Goal: Task Accomplishment & Management: Use online tool/utility

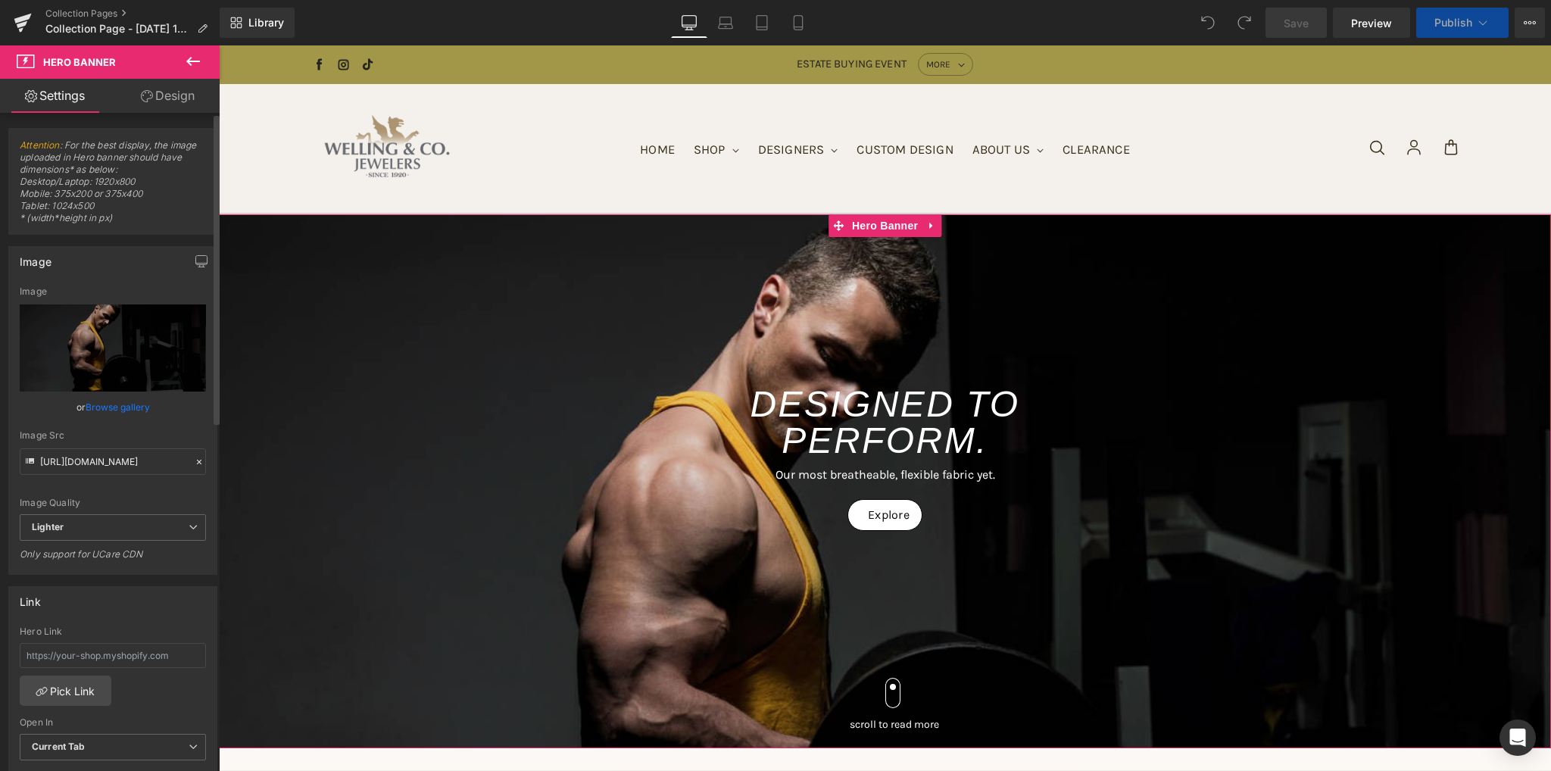
click at [122, 403] on link "Browse gallery" at bounding box center [118, 407] width 64 height 27
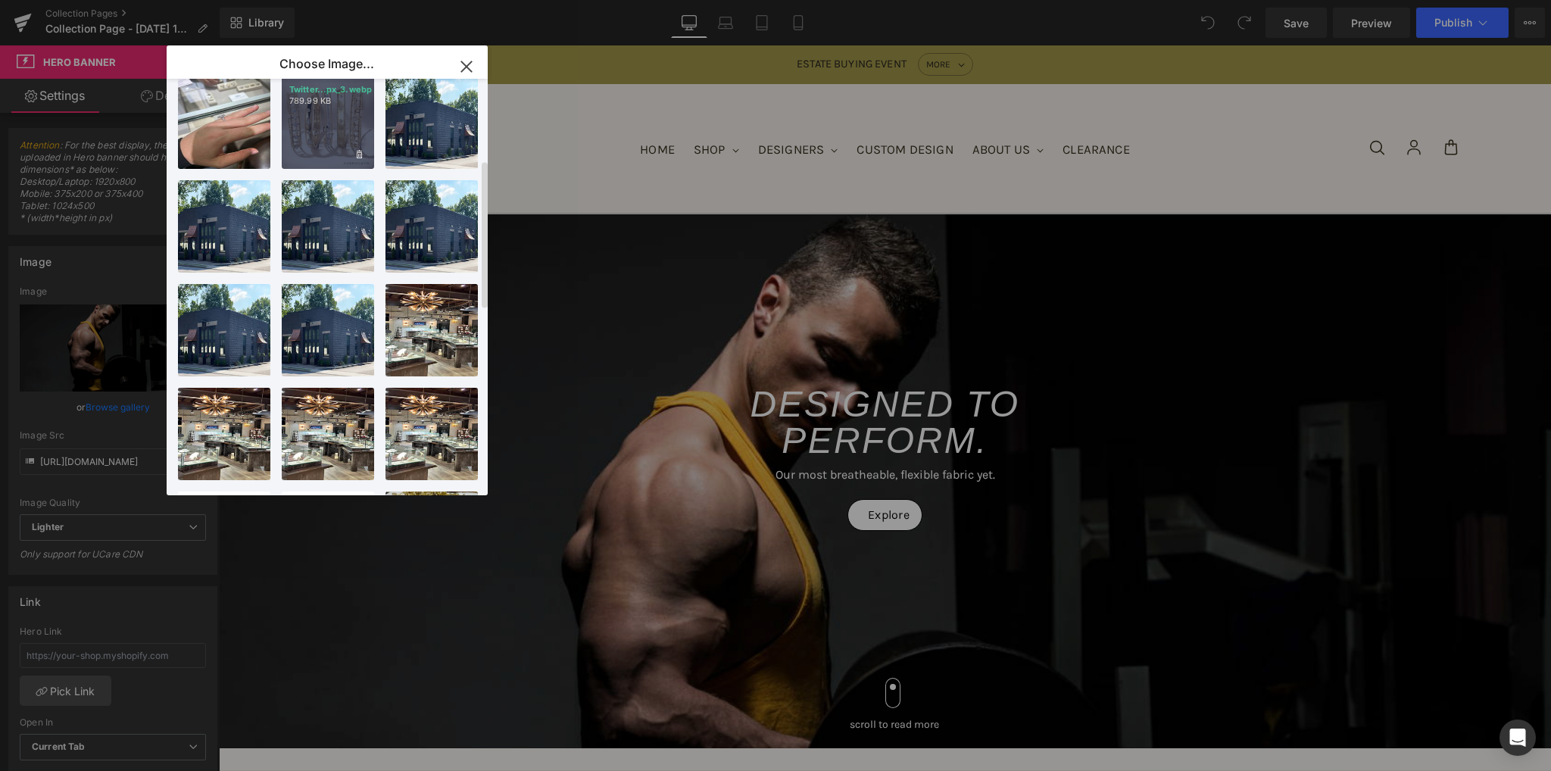
scroll to position [303, 0]
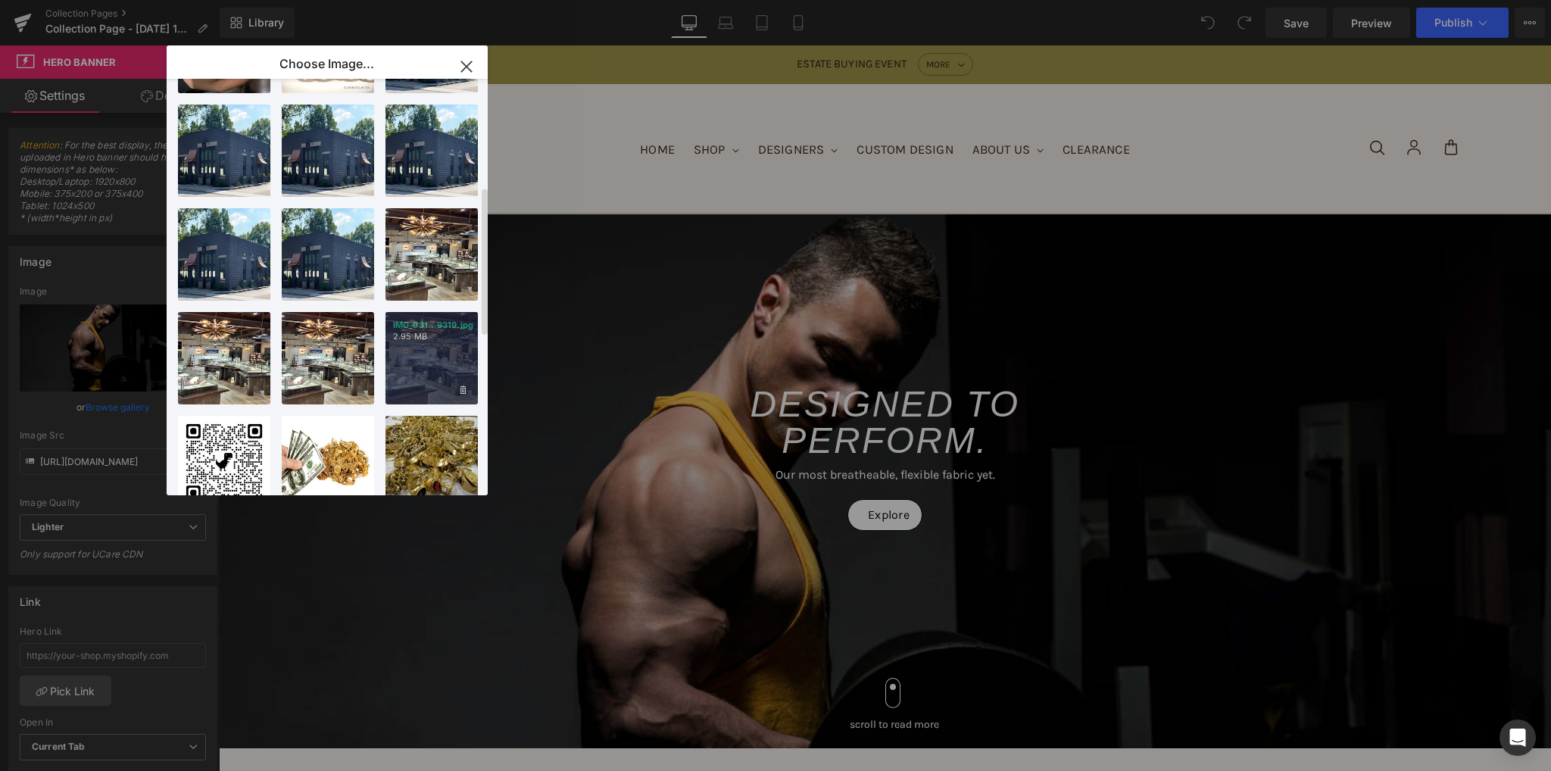
click at [439, 357] on div "IMG_931...9319.jpg 2.95 MB" at bounding box center [431, 358] width 92 height 92
type input "[URL][DOMAIN_NAME]"
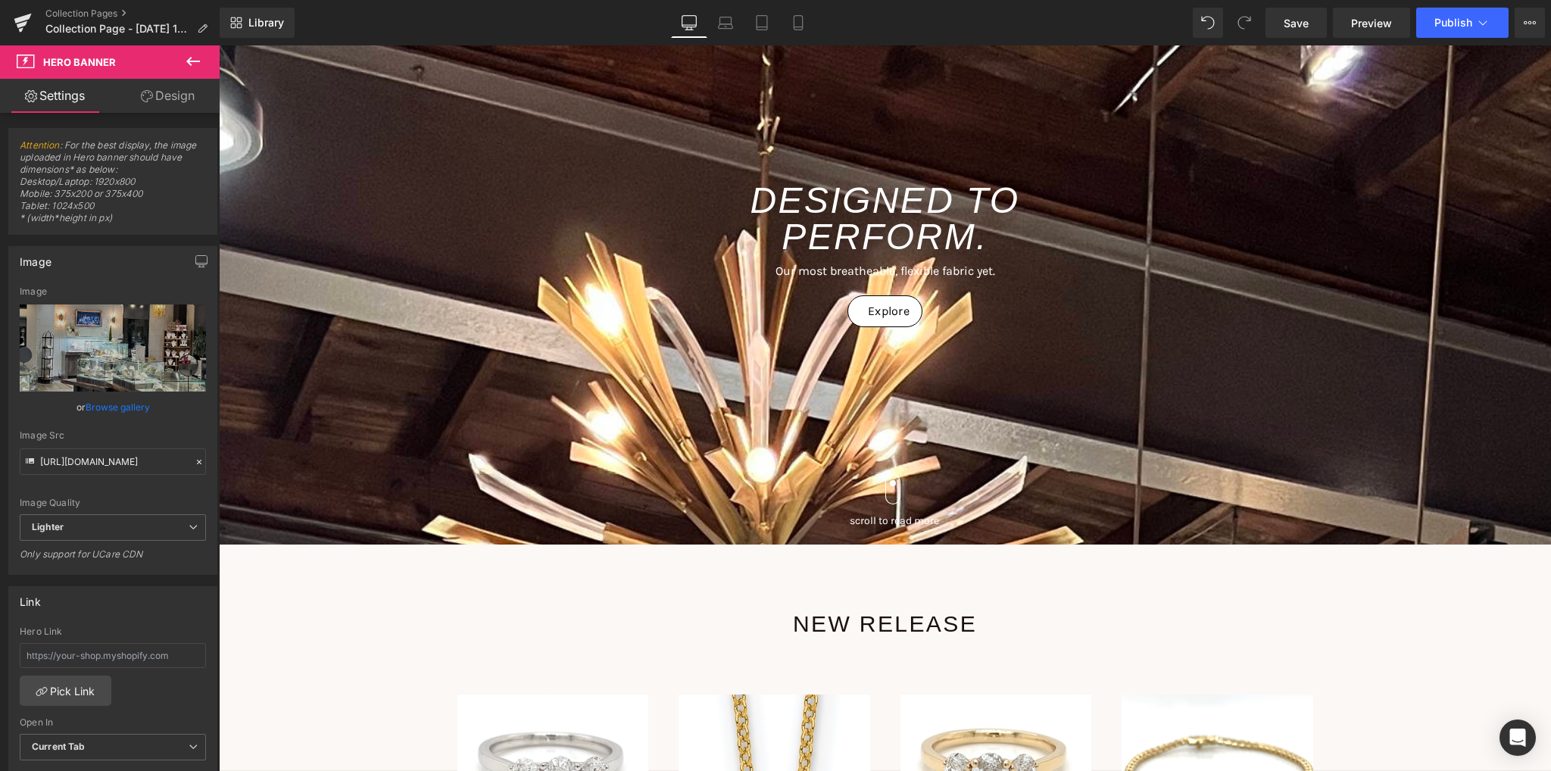
scroll to position [151, 0]
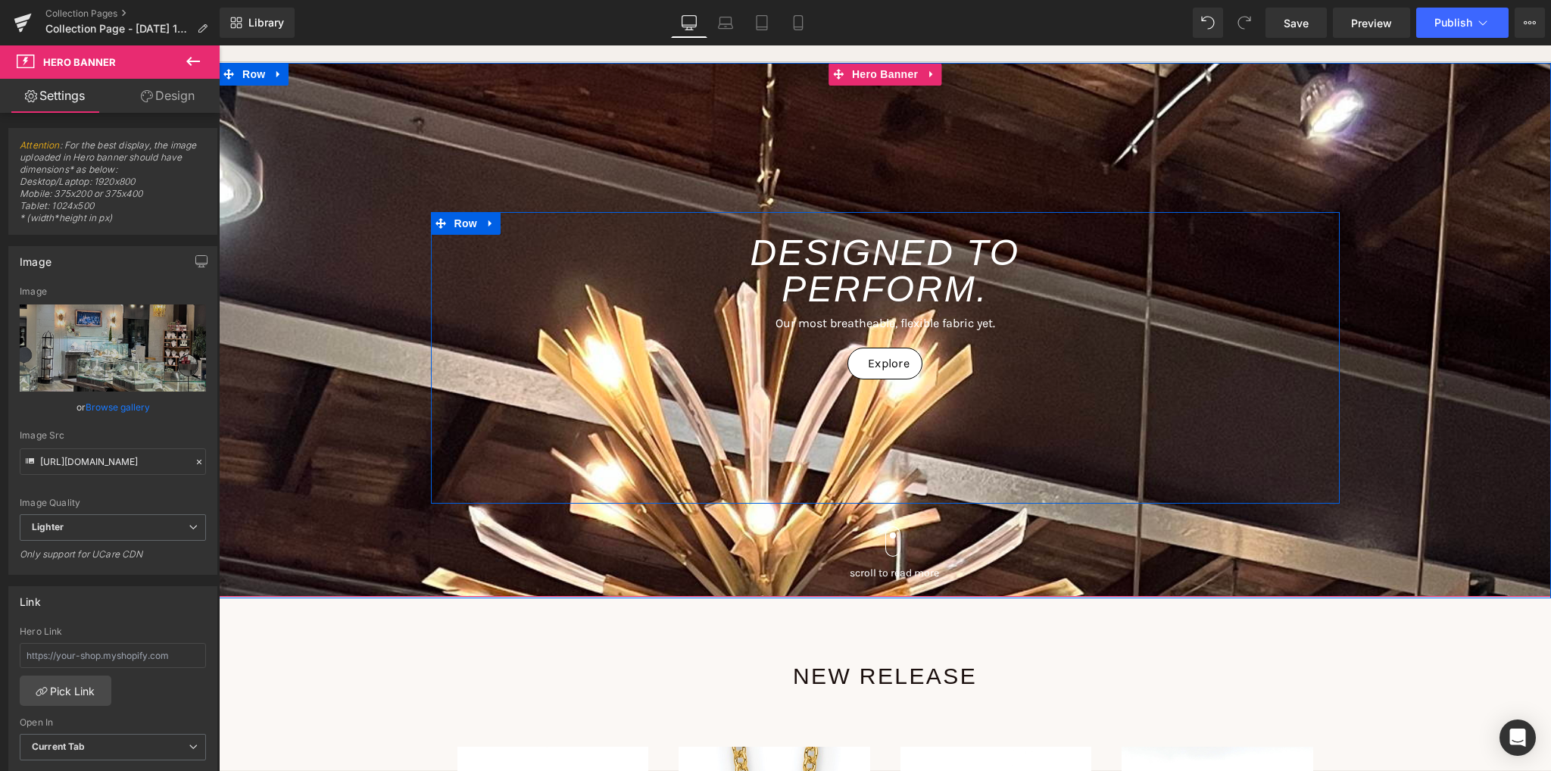
click at [575, 402] on div "DESIGNED TO PERFORM. Heading Our most breatheable, flexible fabric yet. Text Bl…" at bounding box center [885, 358] width 909 height 292
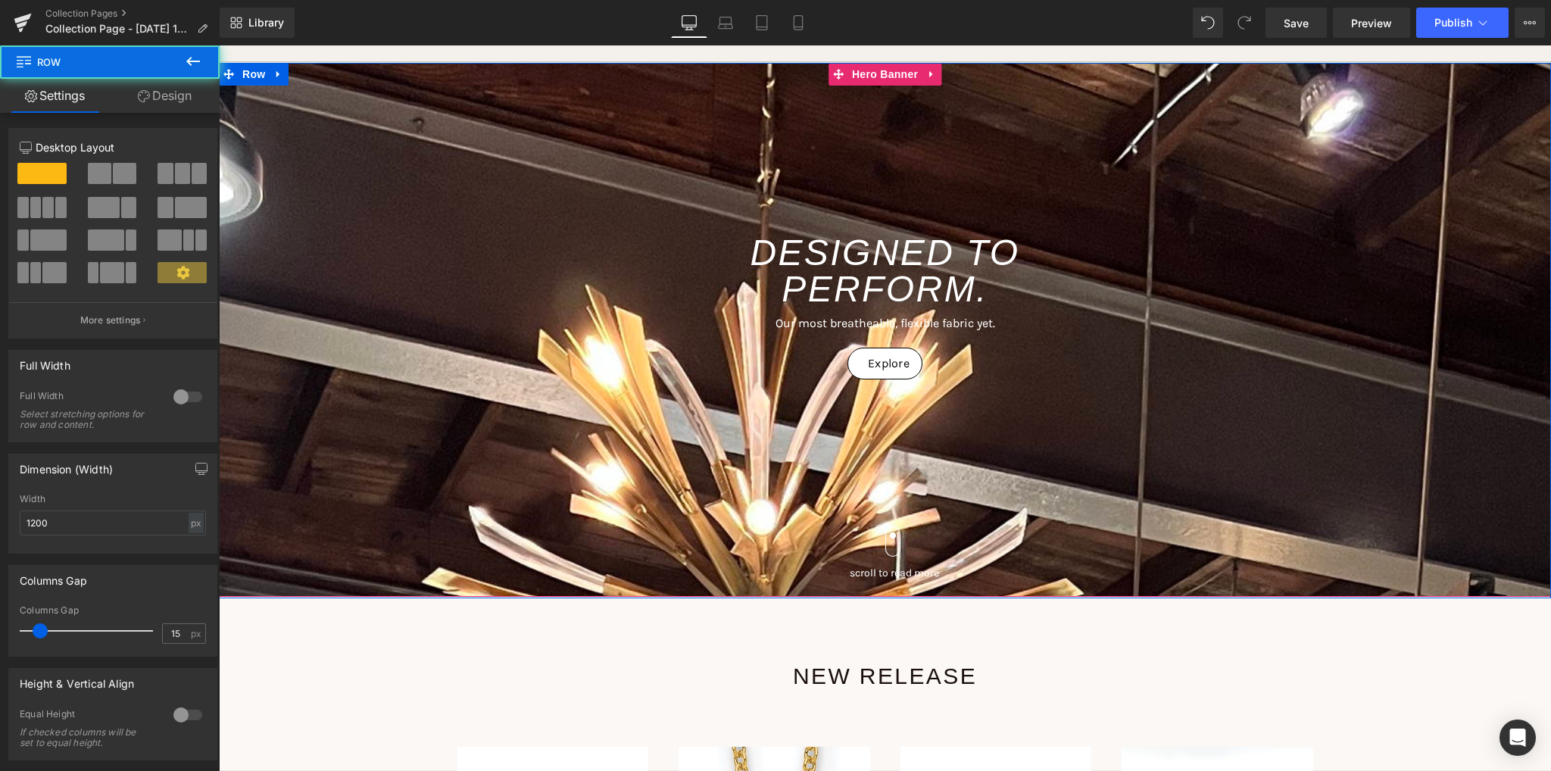
click at [376, 437] on span "DESIGNED TO PERFORM. Heading Our most breatheable, flexible fabric yet. Text Bl…" at bounding box center [885, 404] width 1332 height 385
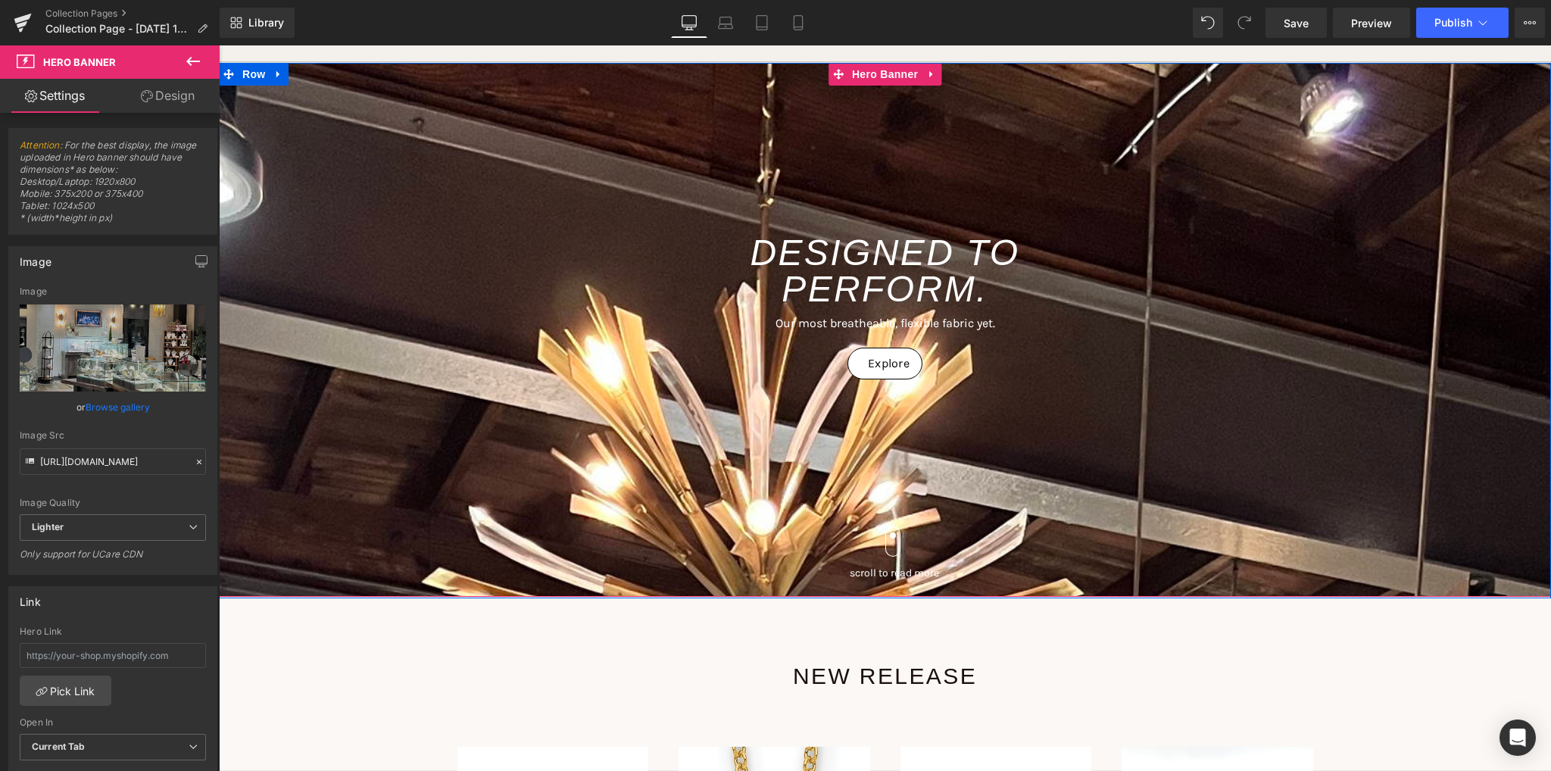
click at [376, 437] on span "DESIGNED TO PERFORM. Heading Our most breatheable, flexible fabric yet. Text Bl…" at bounding box center [885, 404] width 1332 height 385
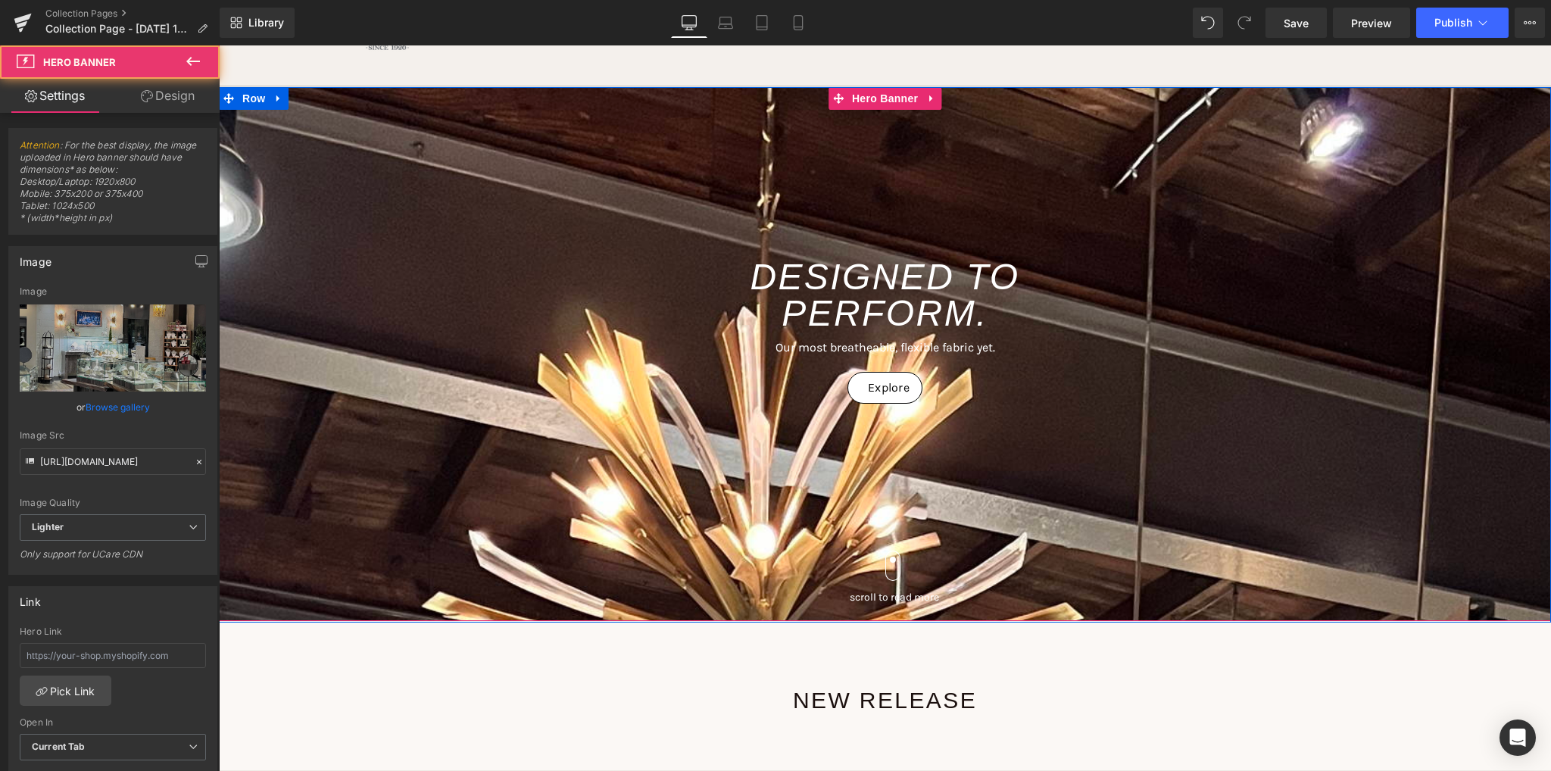
scroll to position [76, 0]
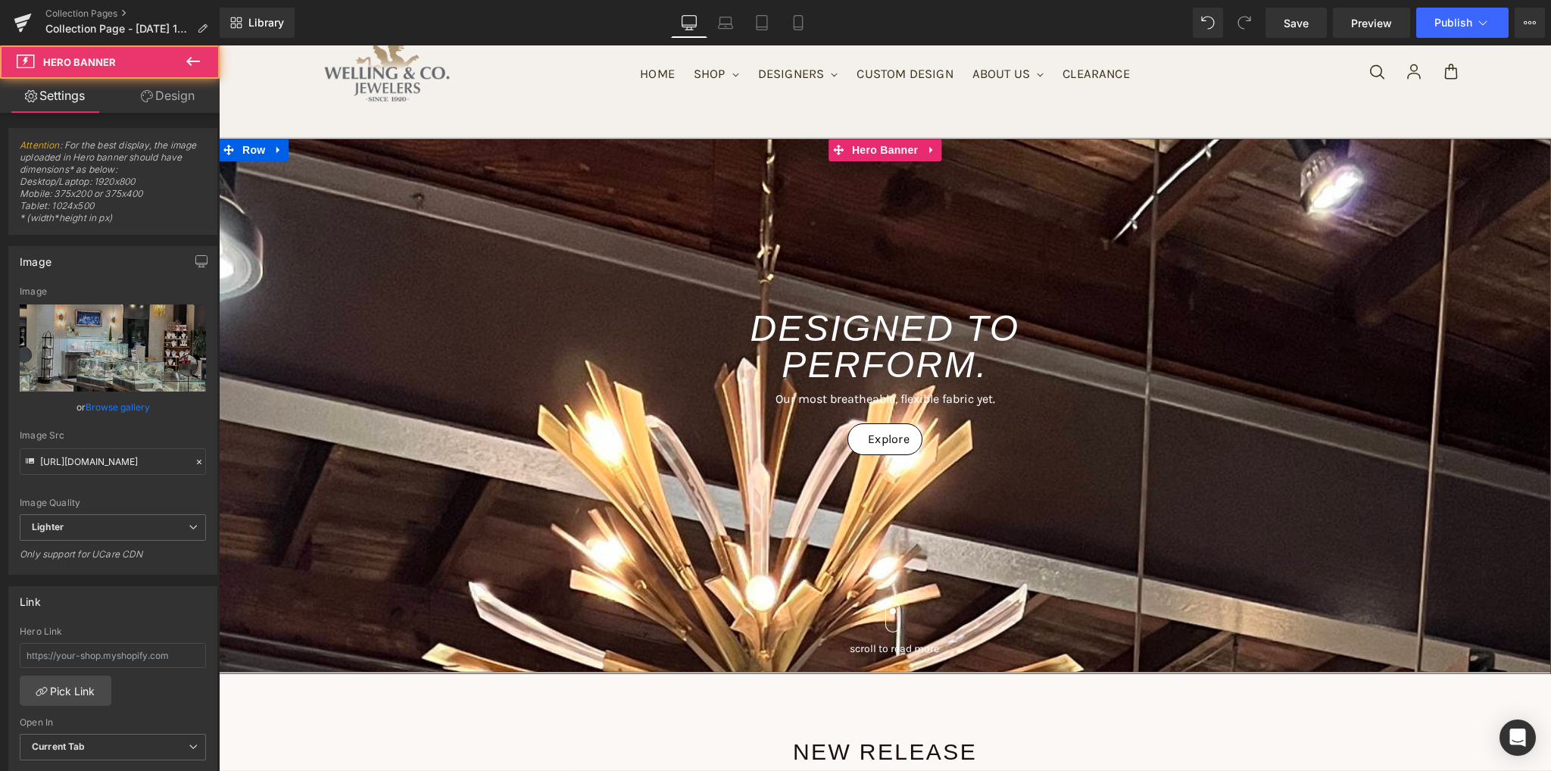
click at [399, 464] on span "DESIGNED TO PERFORM. Heading Our most breatheable, flexible fabric yet. Text Bl…" at bounding box center [885, 480] width 1332 height 385
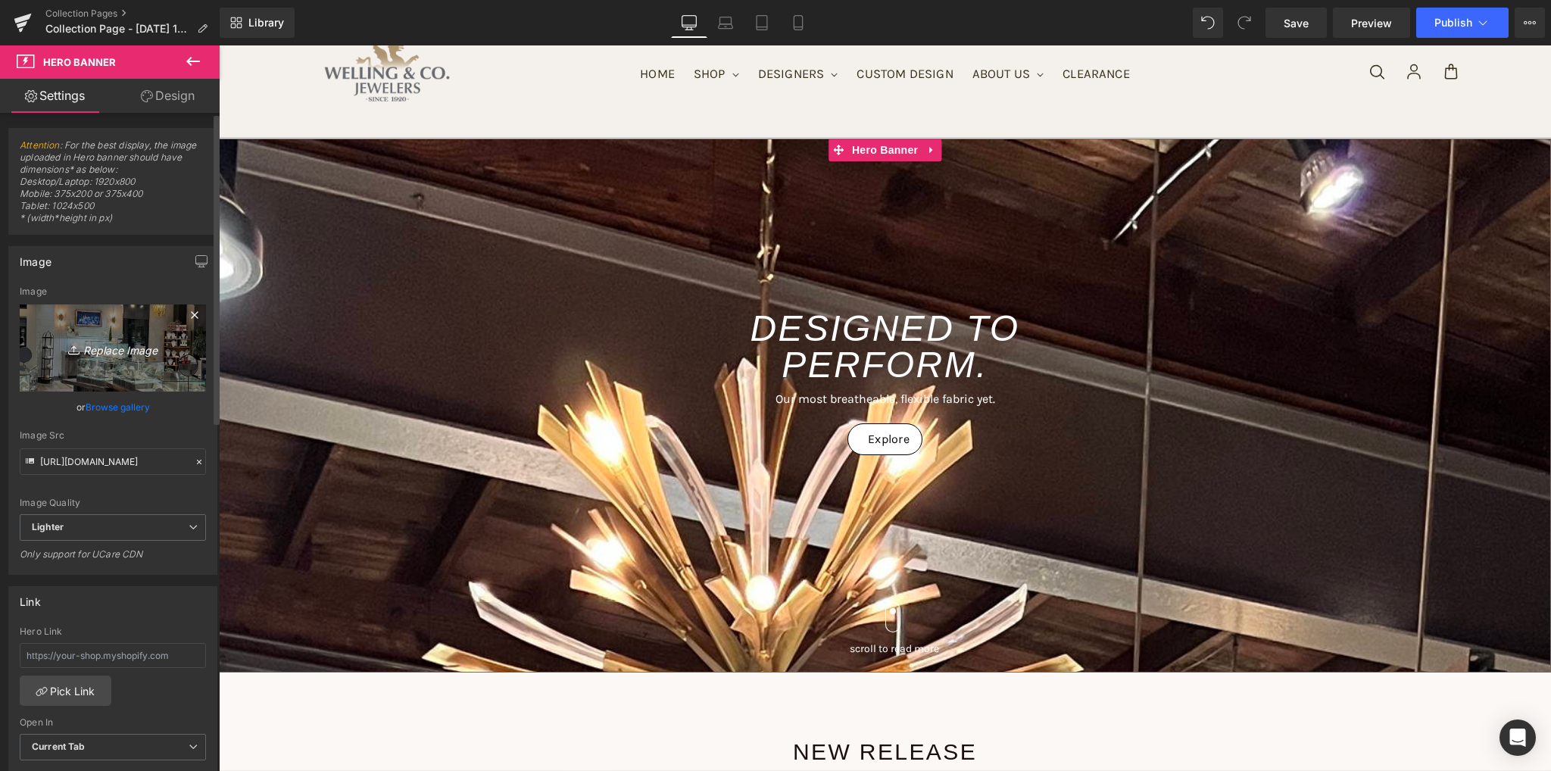
click at [122, 348] on icon "Replace Image" at bounding box center [112, 347] width 121 height 19
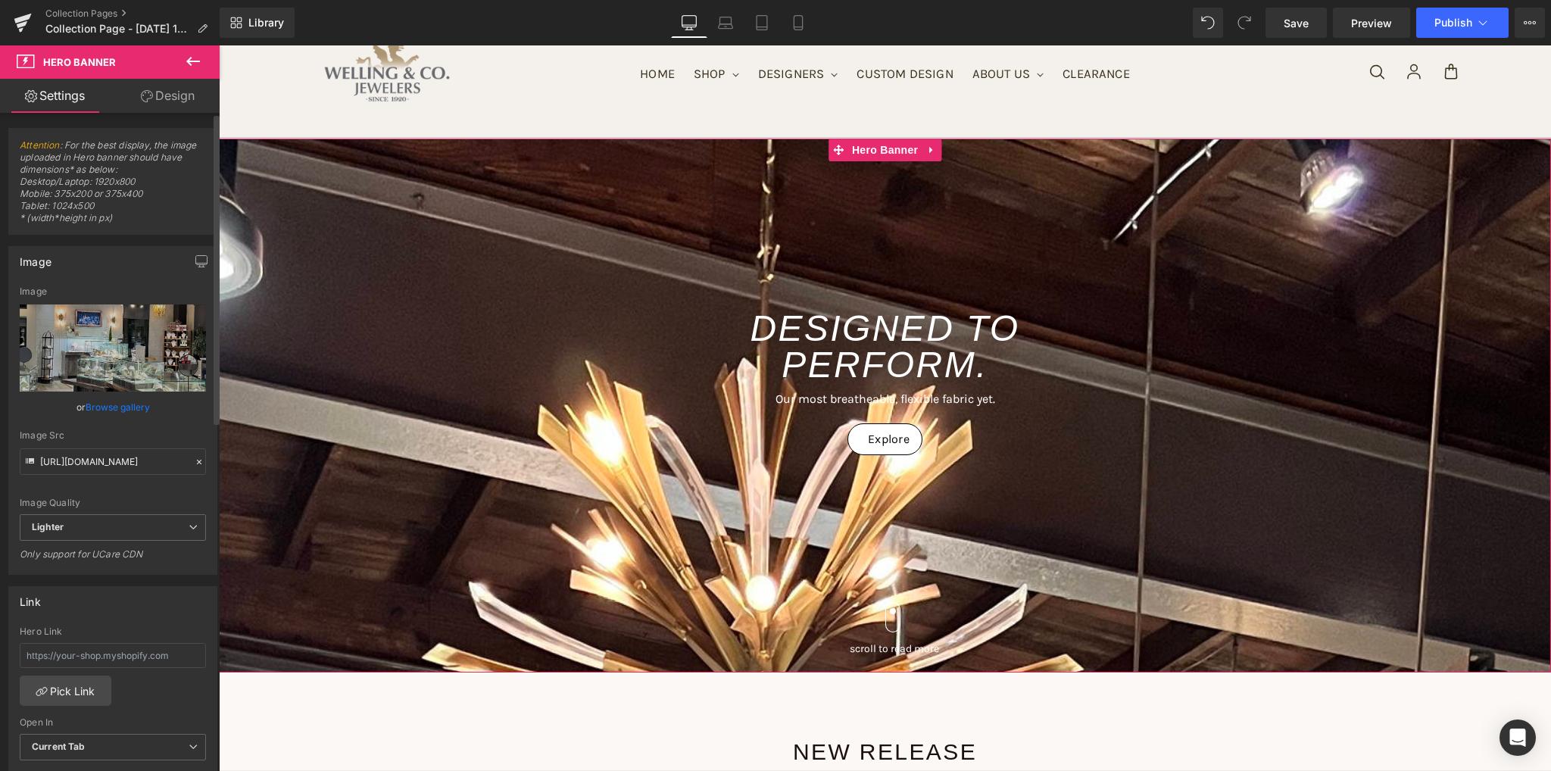
click at [116, 407] on link "Browse gallery" at bounding box center [118, 407] width 64 height 27
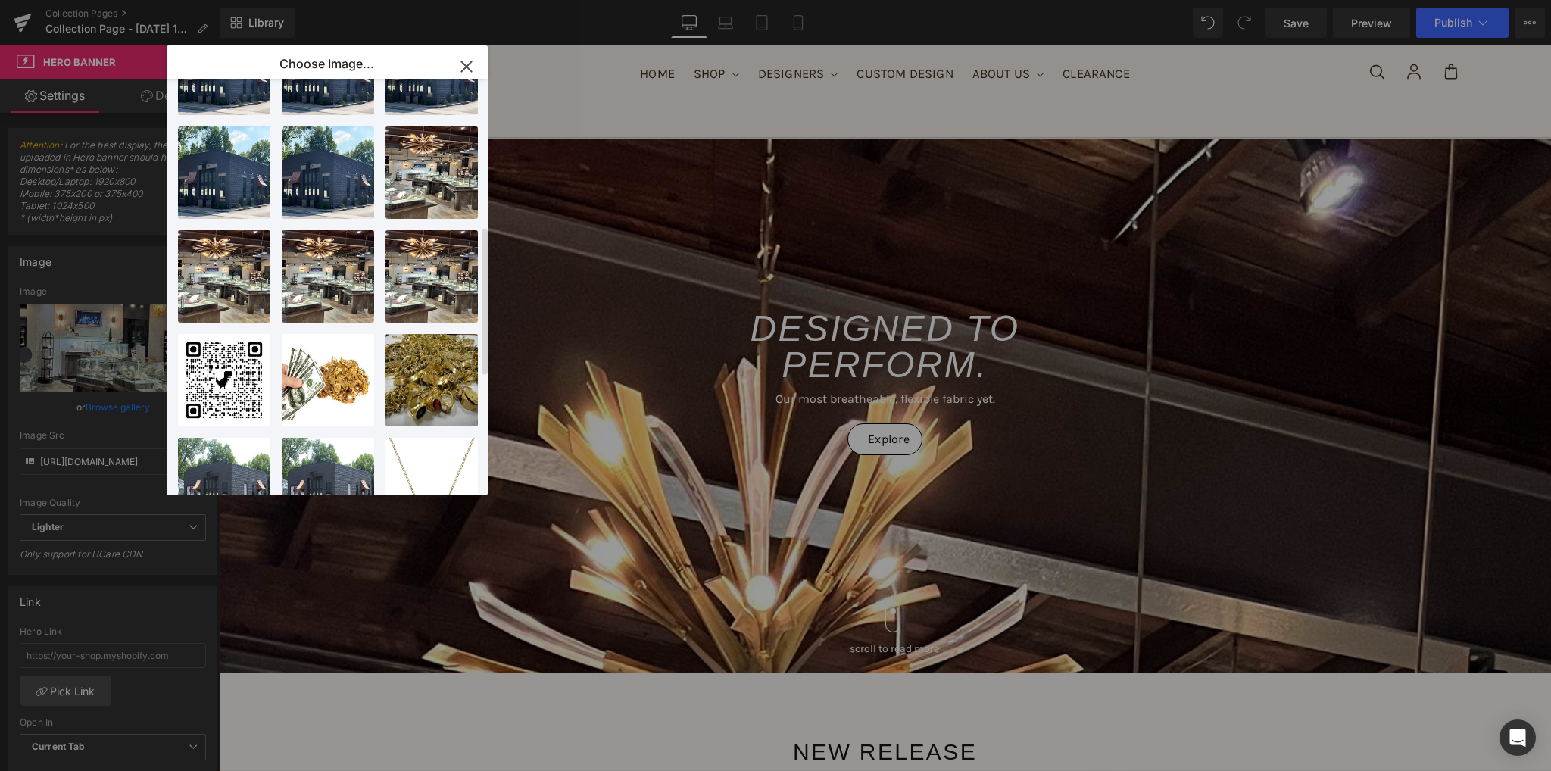
scroll to position [369, 0]
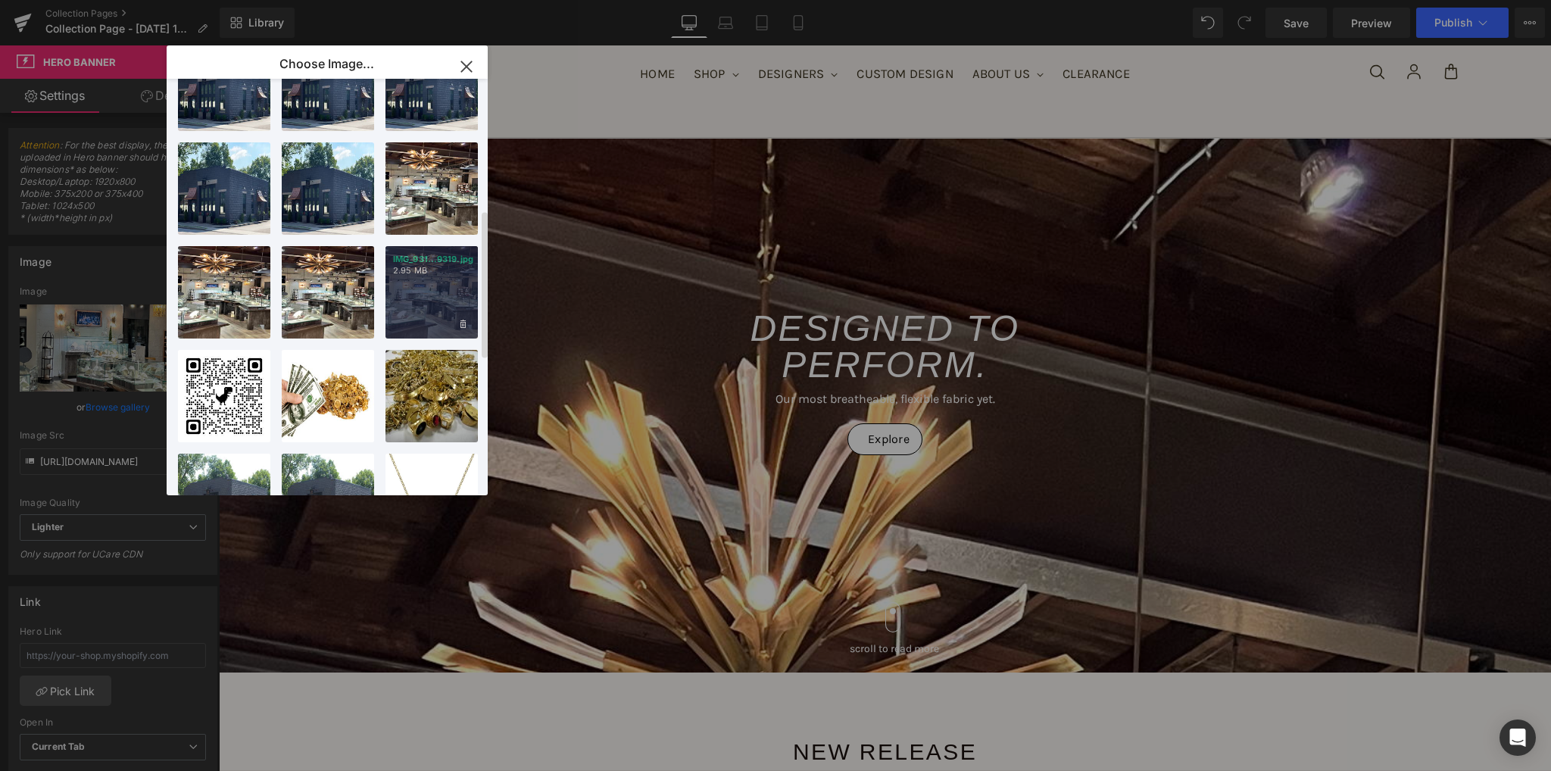
click at [428, 300] on div "IMG_931...9319.jpg 2.95 MB" at bounding box center [431, 292] width 92 height 92
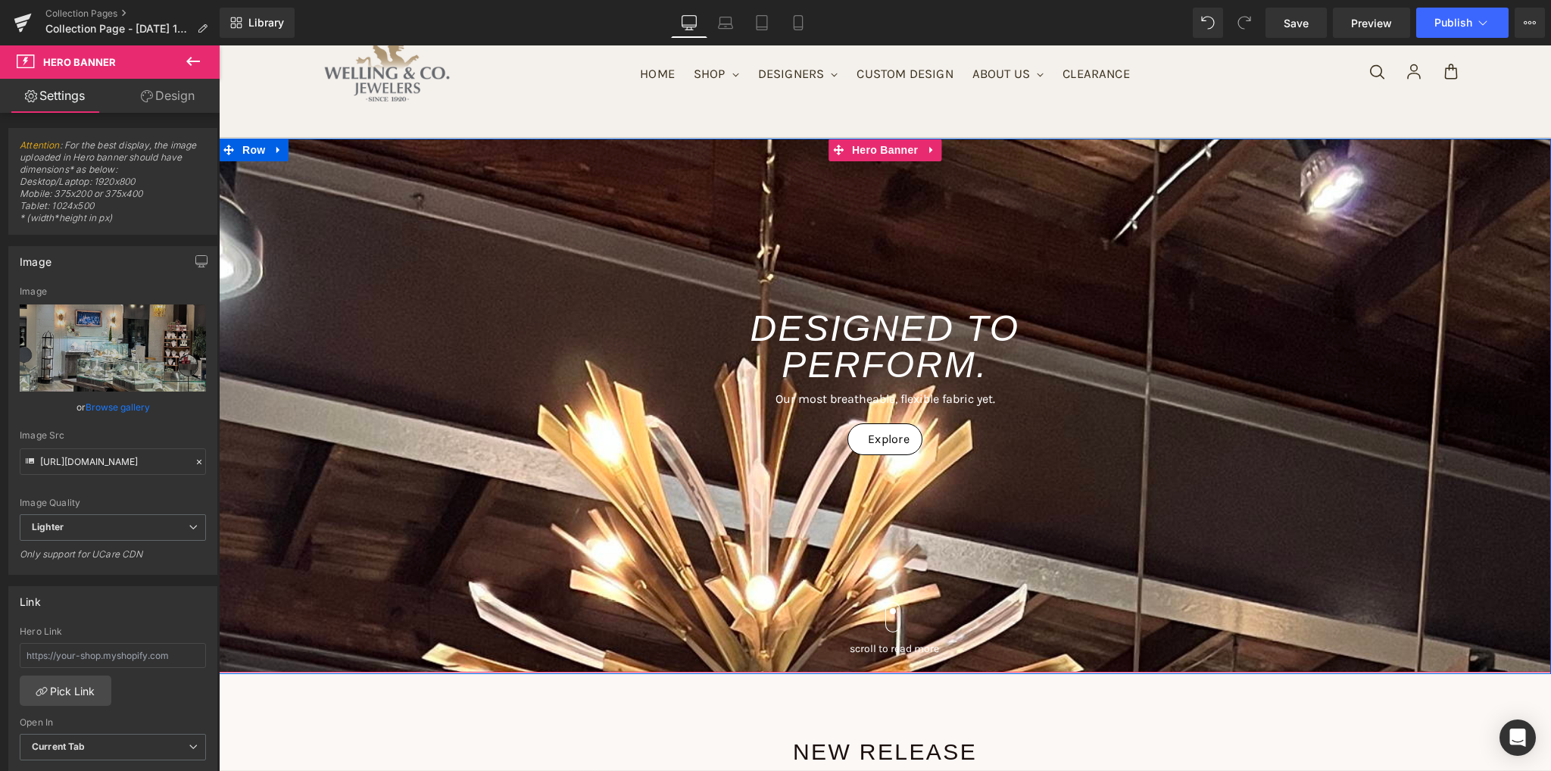
click at [353, 472] on span "DESIGNED TO PERFORM. Heading Our most breatheable, flexible fabric yet. Text Bl…" at bounding box center [885, 480] width 1332 height 385
click at [353, 484] on span "DESIGNED TO PERFORM. Heading Our most breatheable, flexible fabric yet. Text Bl…" at bounding box center [885, 480] width 1332 height 385
click at [330, 488] on span "DESIGNED TO PERFORM. Heading Our most breatheable, flexible fabric yet. Text Bl…" at bounding box center [885, 480] width 1332 height 385
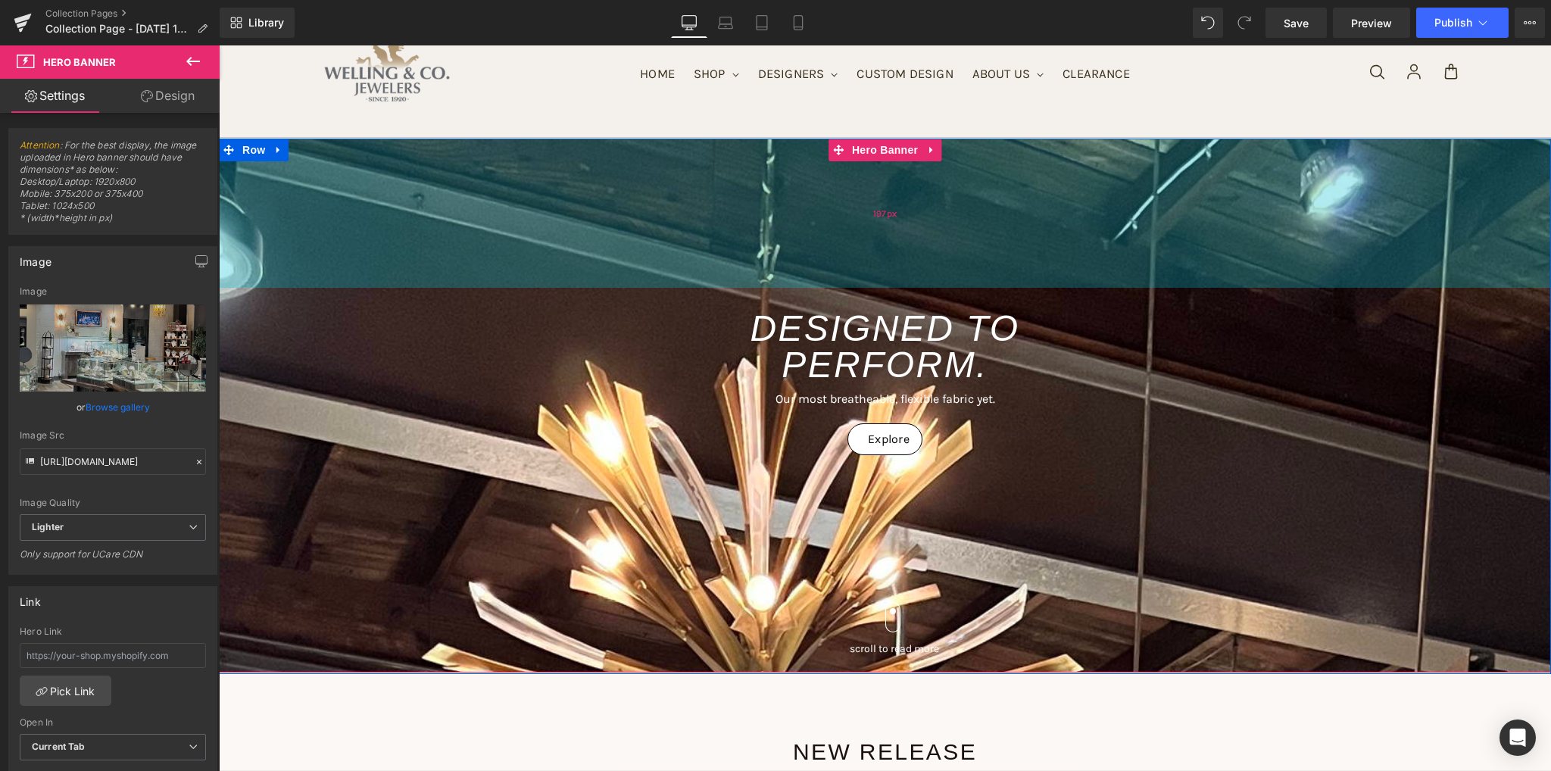
click at [280, 286] on div "197px" at bounding box center [885, 213] width 1332 height 149
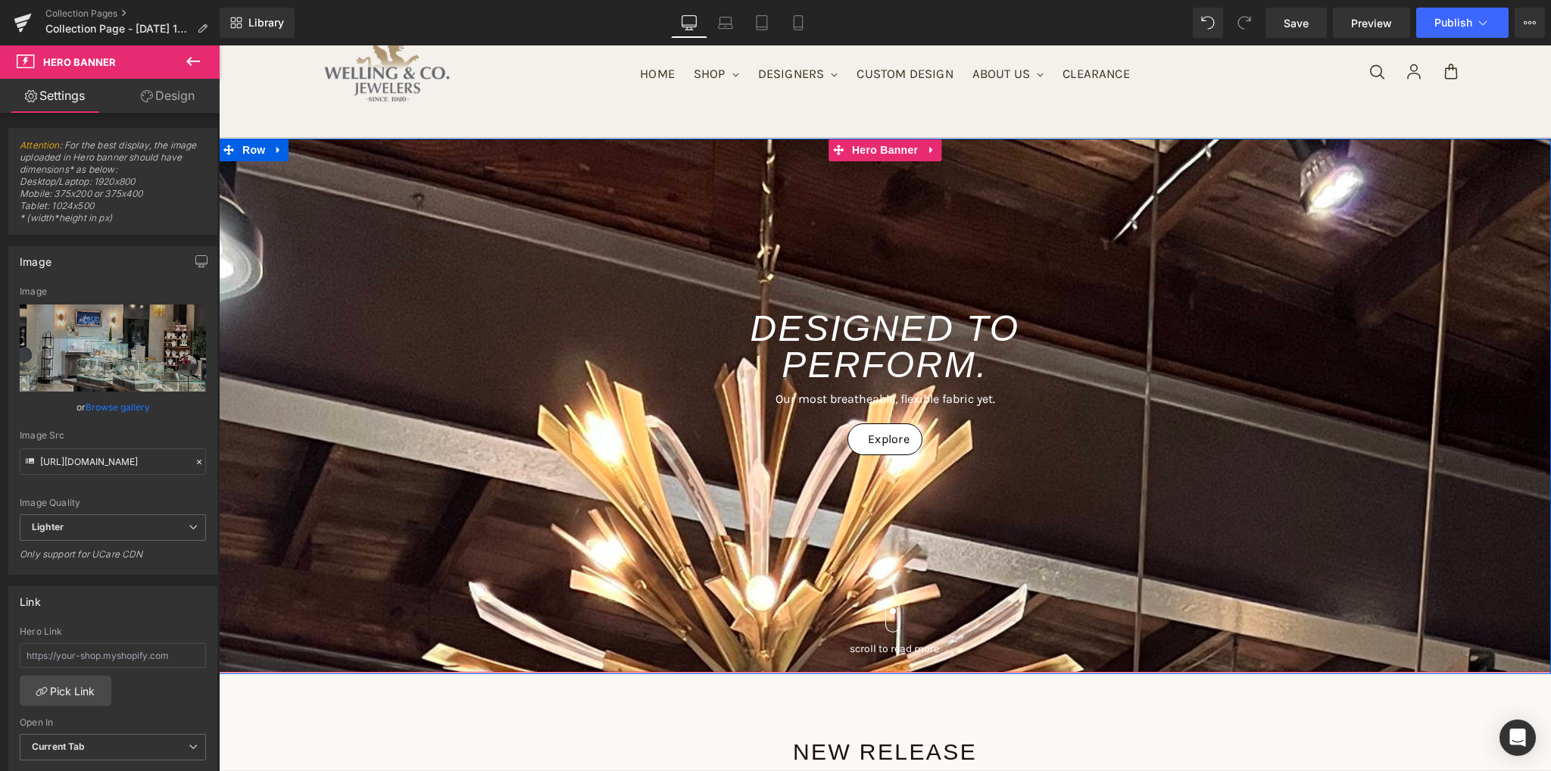
click at [363, 324] on span "DESIGNED TO PERFORM. Heading Our most breatheable, flexible fabric yet. Text Bl…" at bounding box center [885, 480] width 1332 height 385
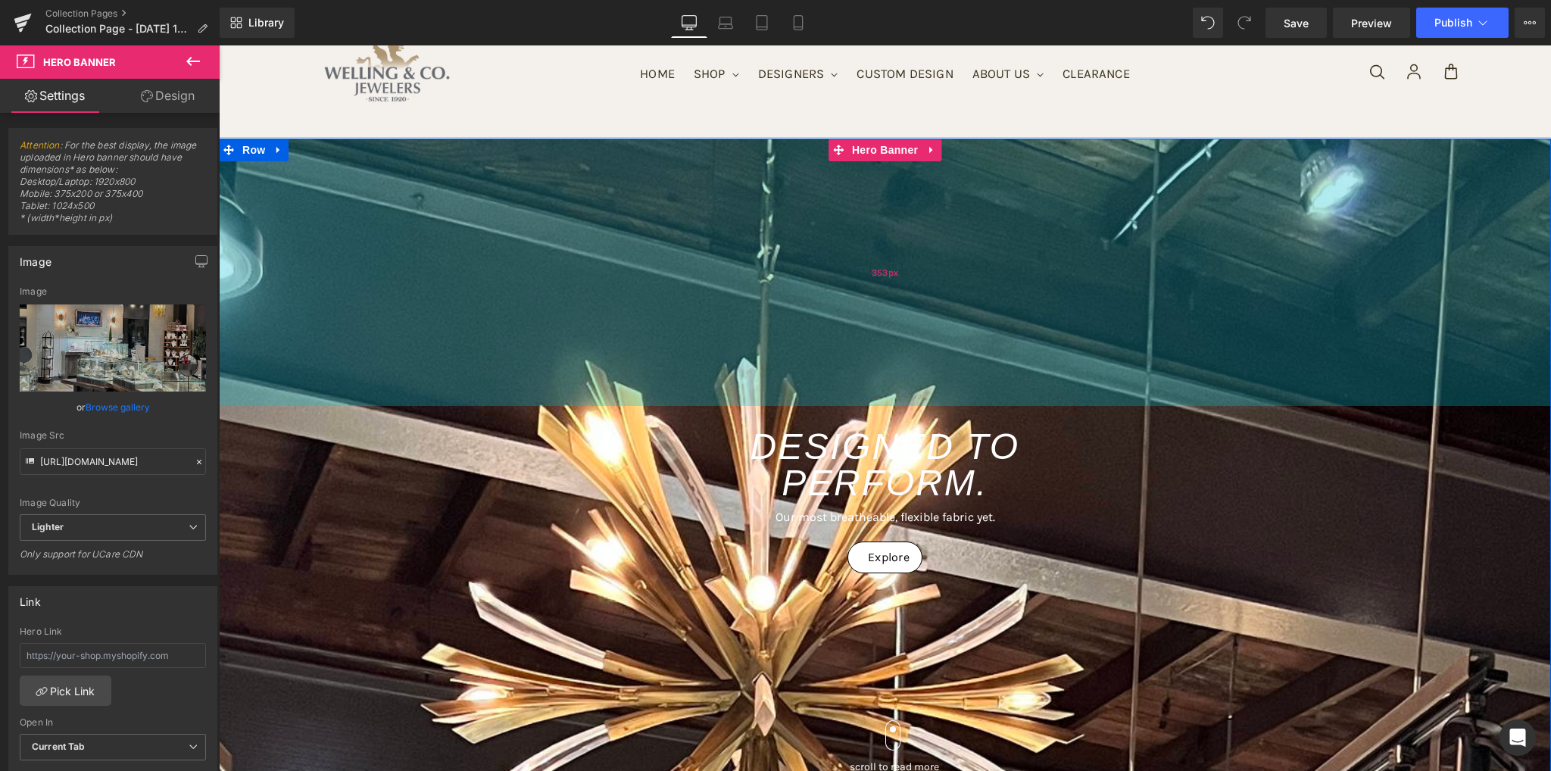
drag, startPoint x: 422, startPoint y: 279, endPoint x: 524, endPoint y: 235, distance: 111.6
click at [426, 398] on div "353px" at bounding box center [885, 272] width 1332 height 267
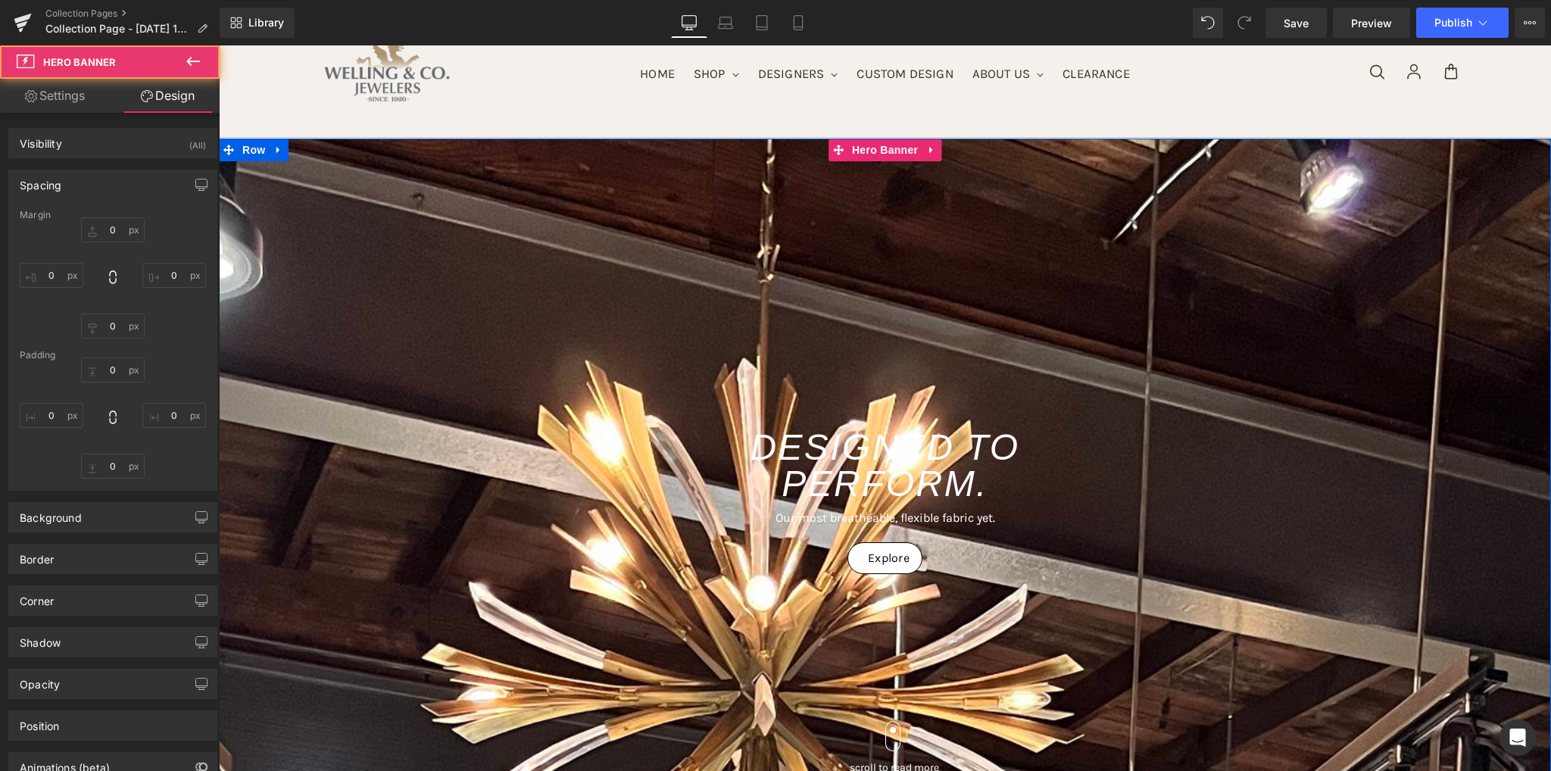
scroll to position [454, 0]
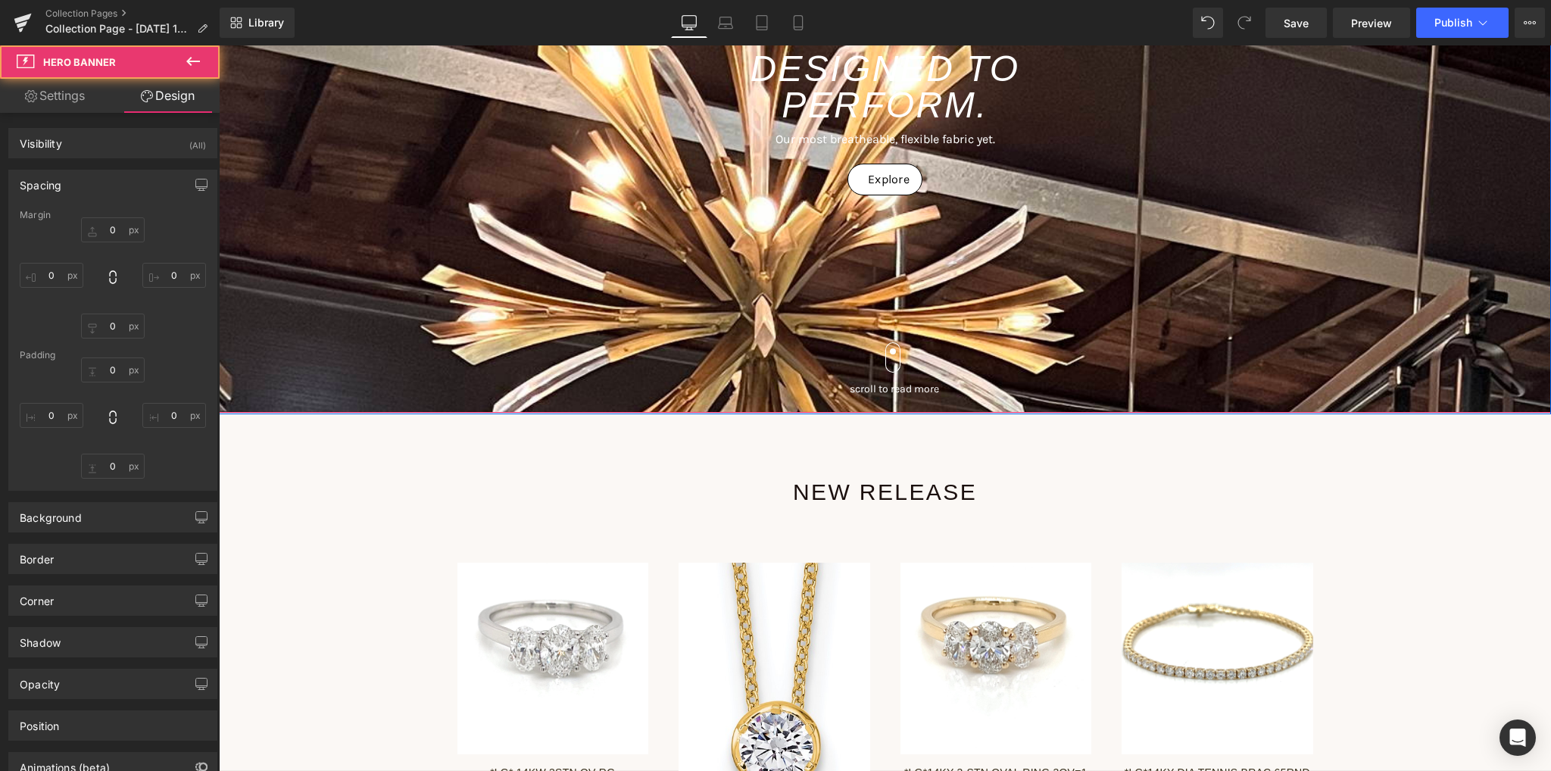
type input "0px"
type input "354px"
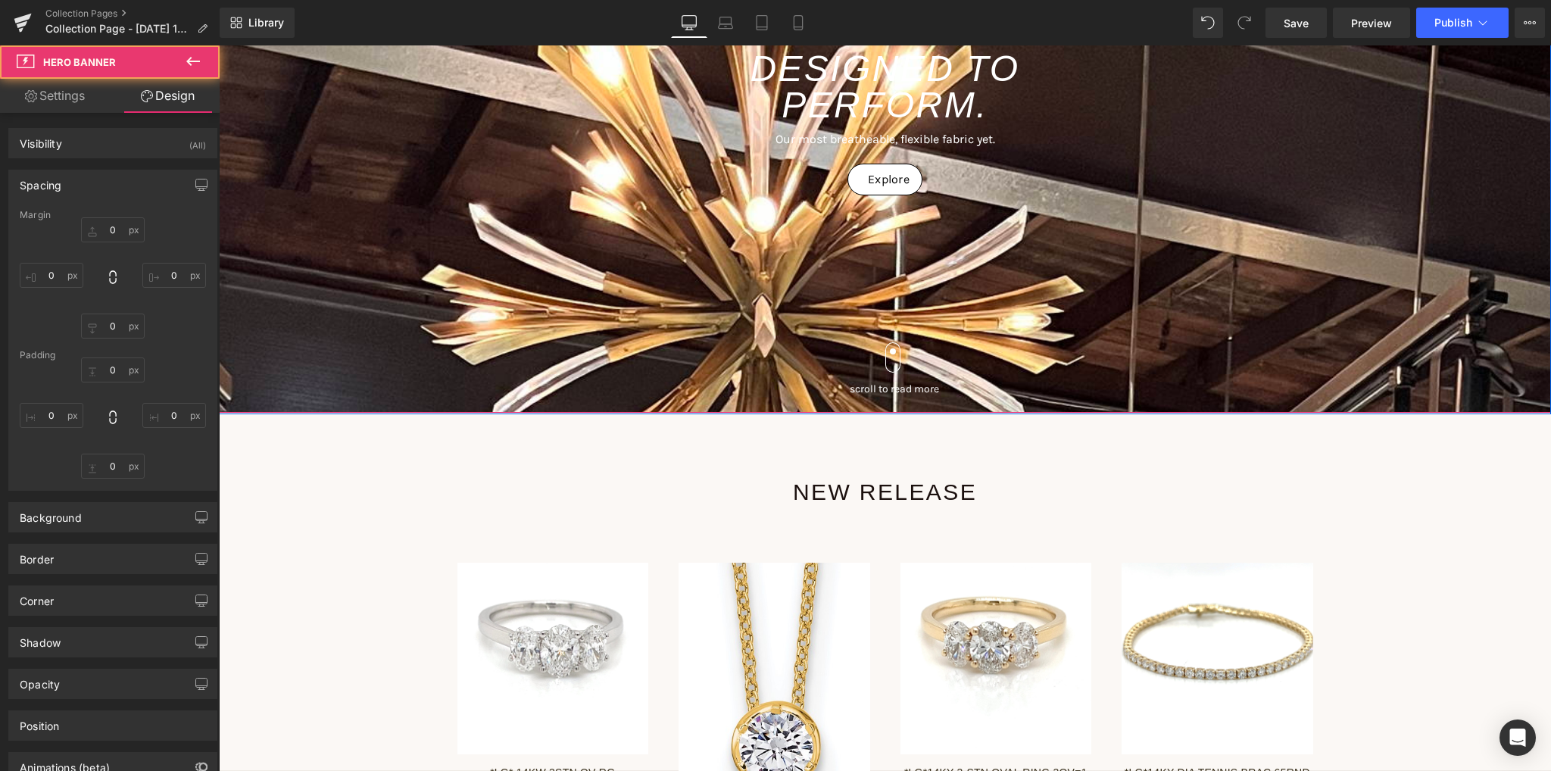
type input "0px"
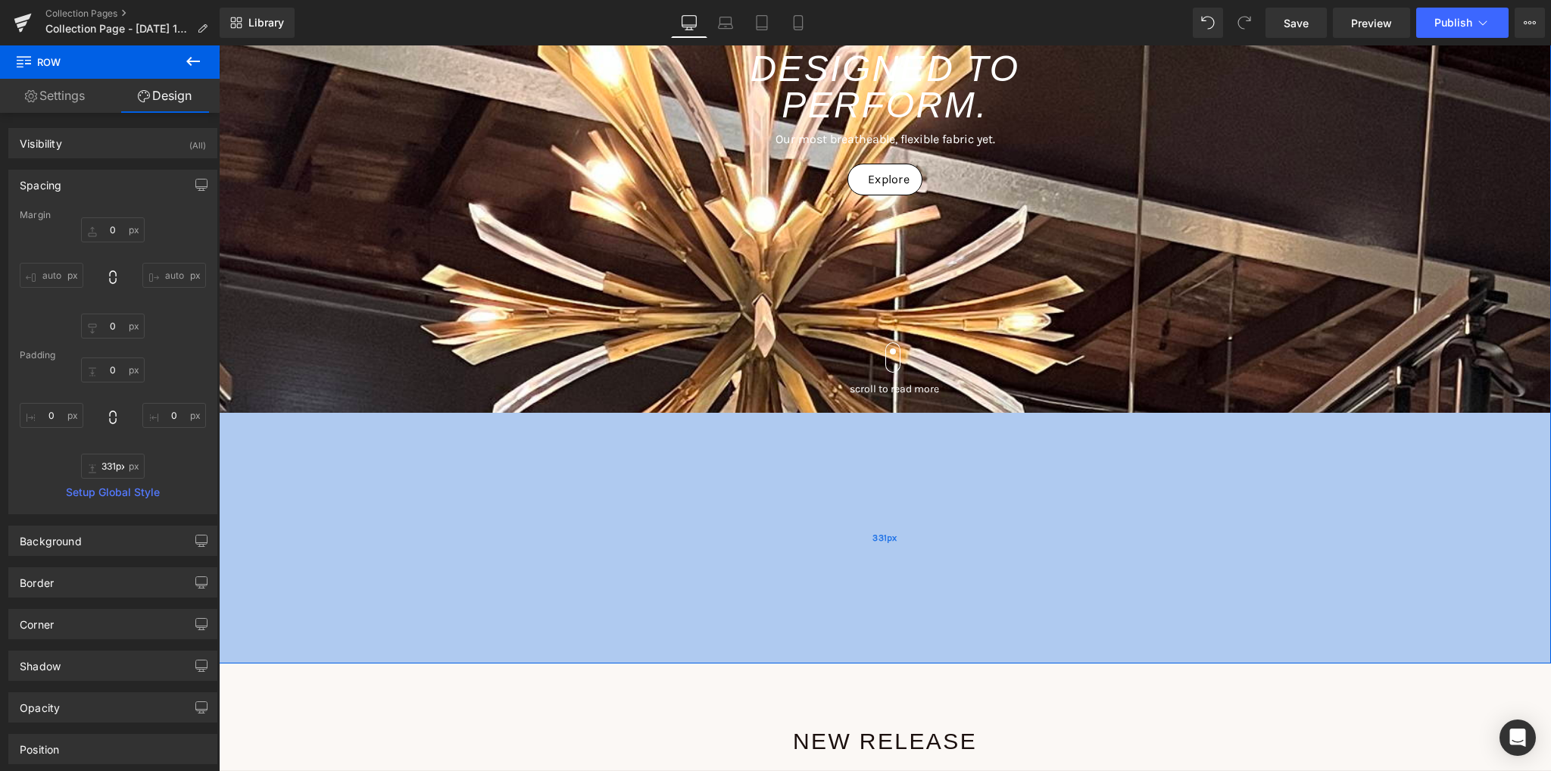
drag, startPoint x: 391, startPoint y: 410, endPoint x: 380, endPoint y: 661, distance: 250.9
click at [380, 661] on div "331px" at bounding box center [885, 538] width 1332 height 251
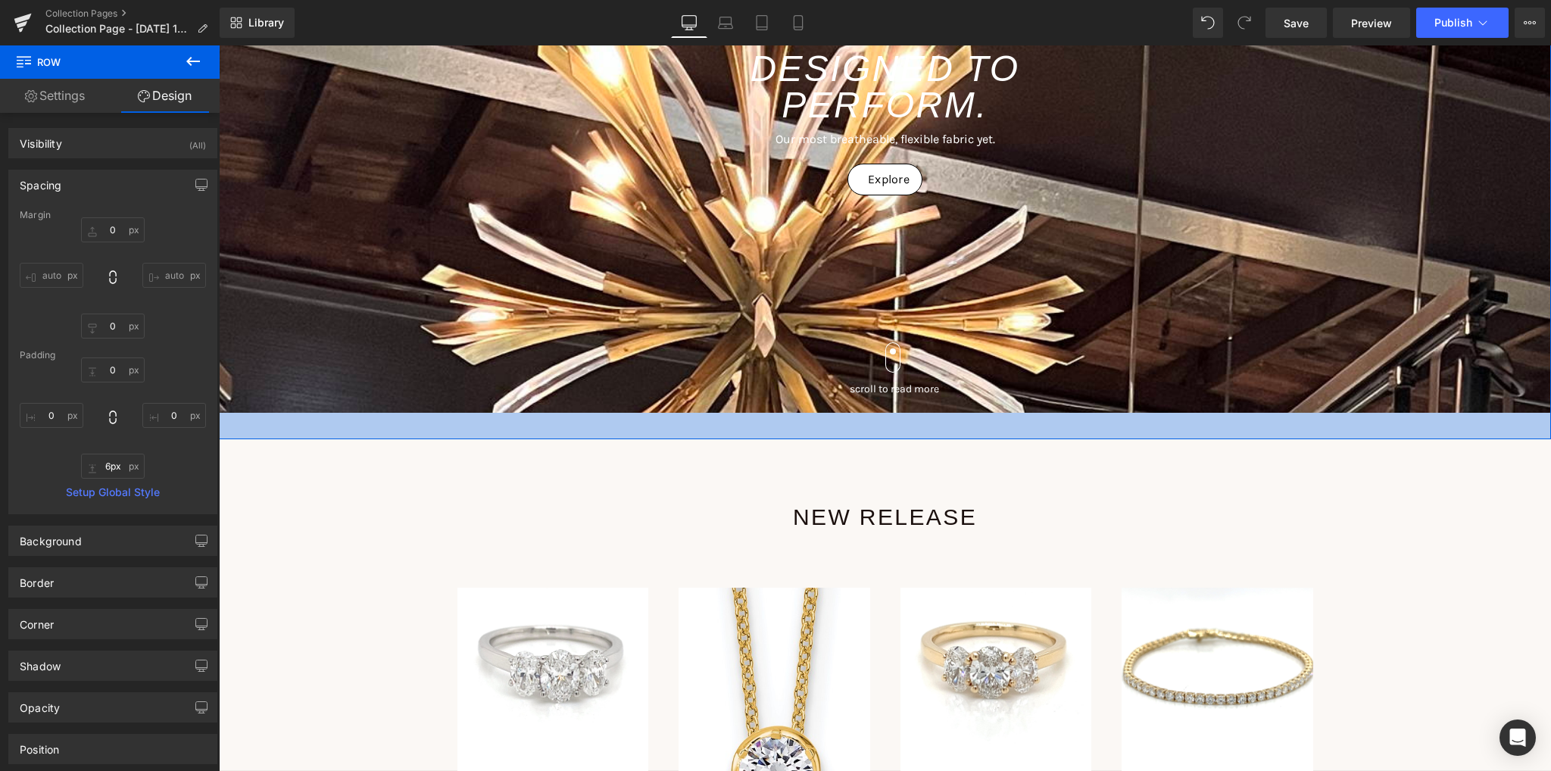
type input "0px"
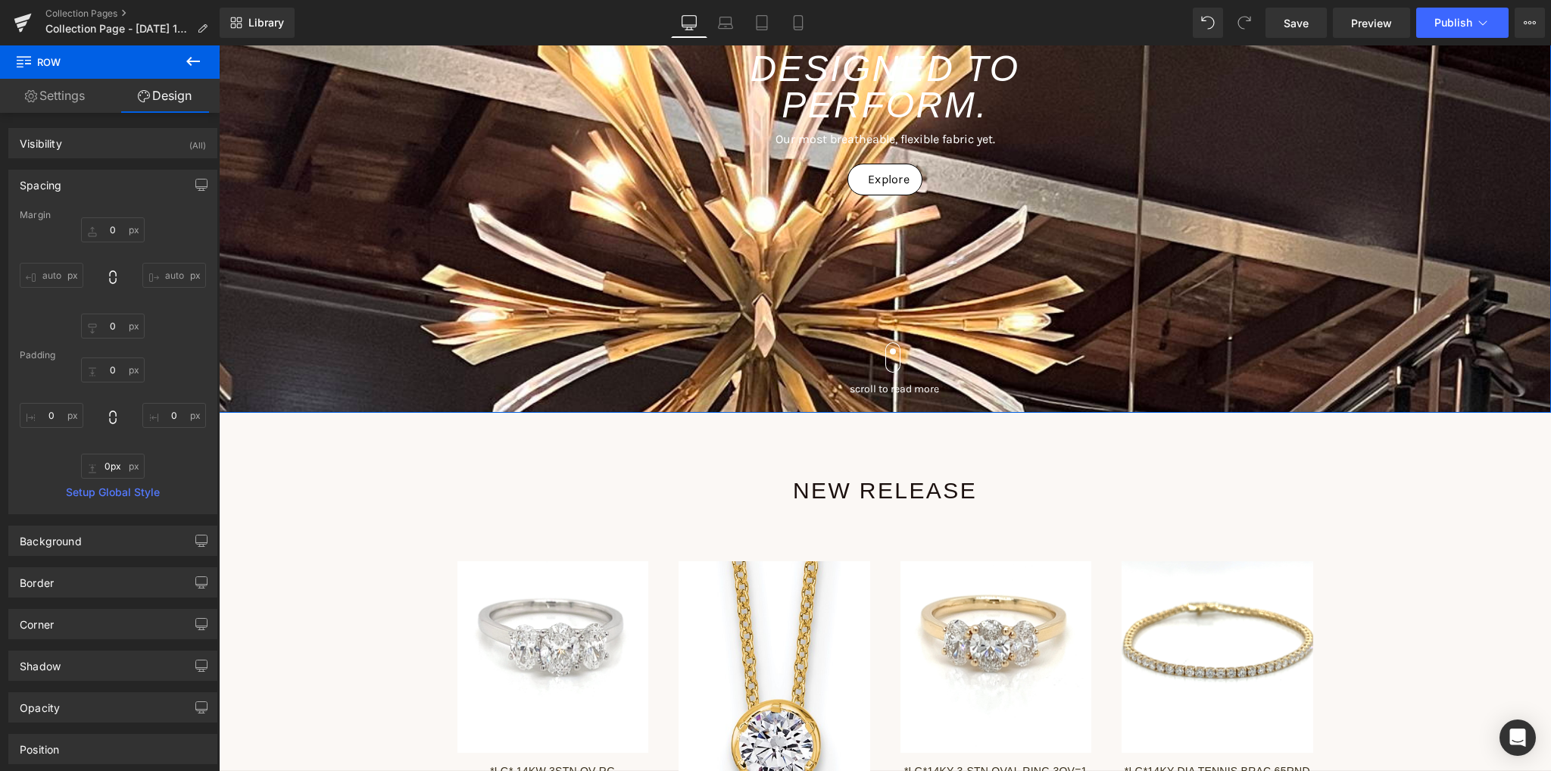
drag, startPoint x: 380, startPoint y: 661, endPoint x: 385, endPoint y: 398, distance: 263.6
click at [385, 398] on div "DESIGNED TO PERFORM. Heading Our most breatheable, flexible fabric yet. Text Bl…" at bounding box center [885, 87] width 1332 height 654
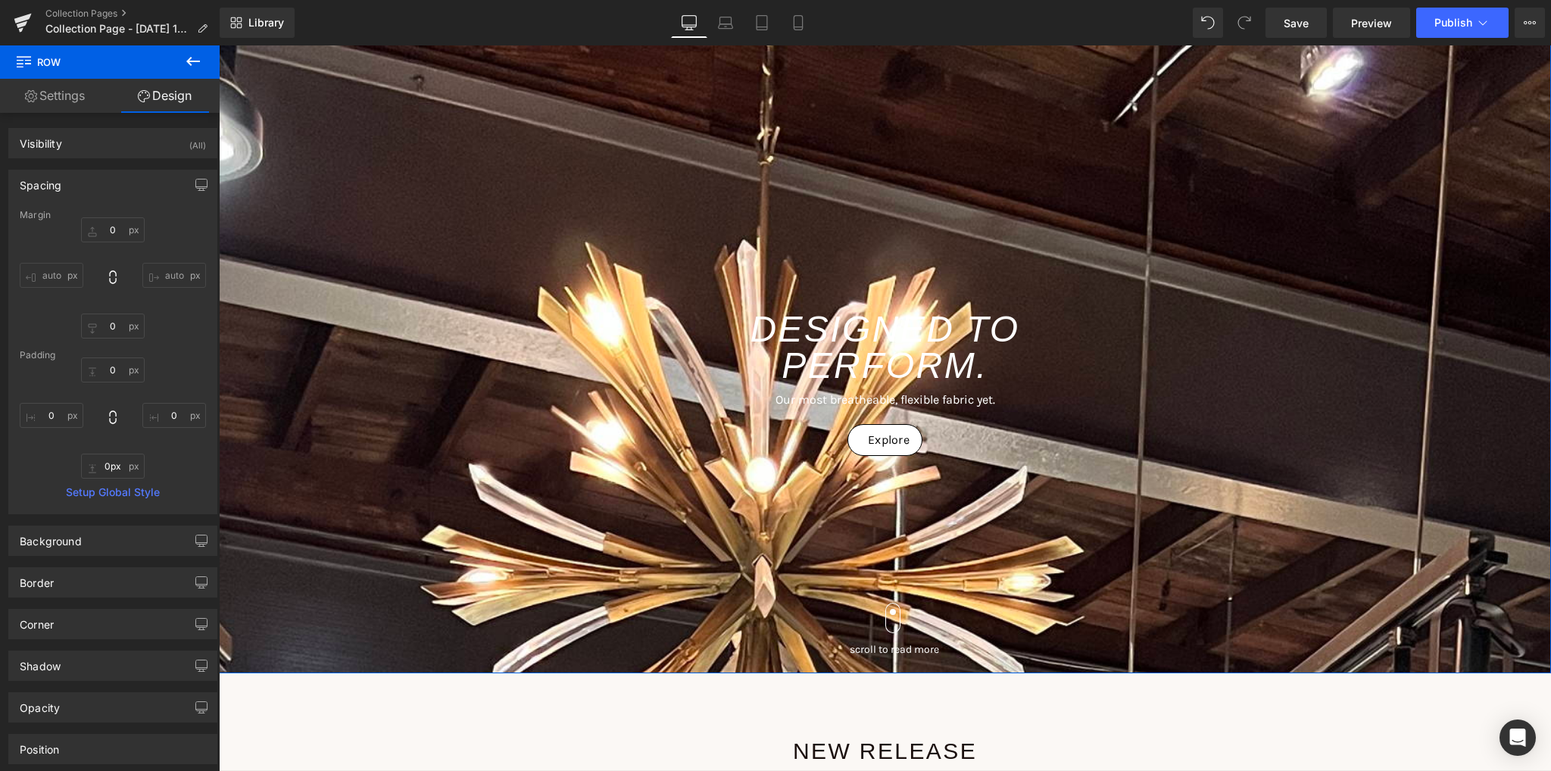
scroll to position [0, 0]
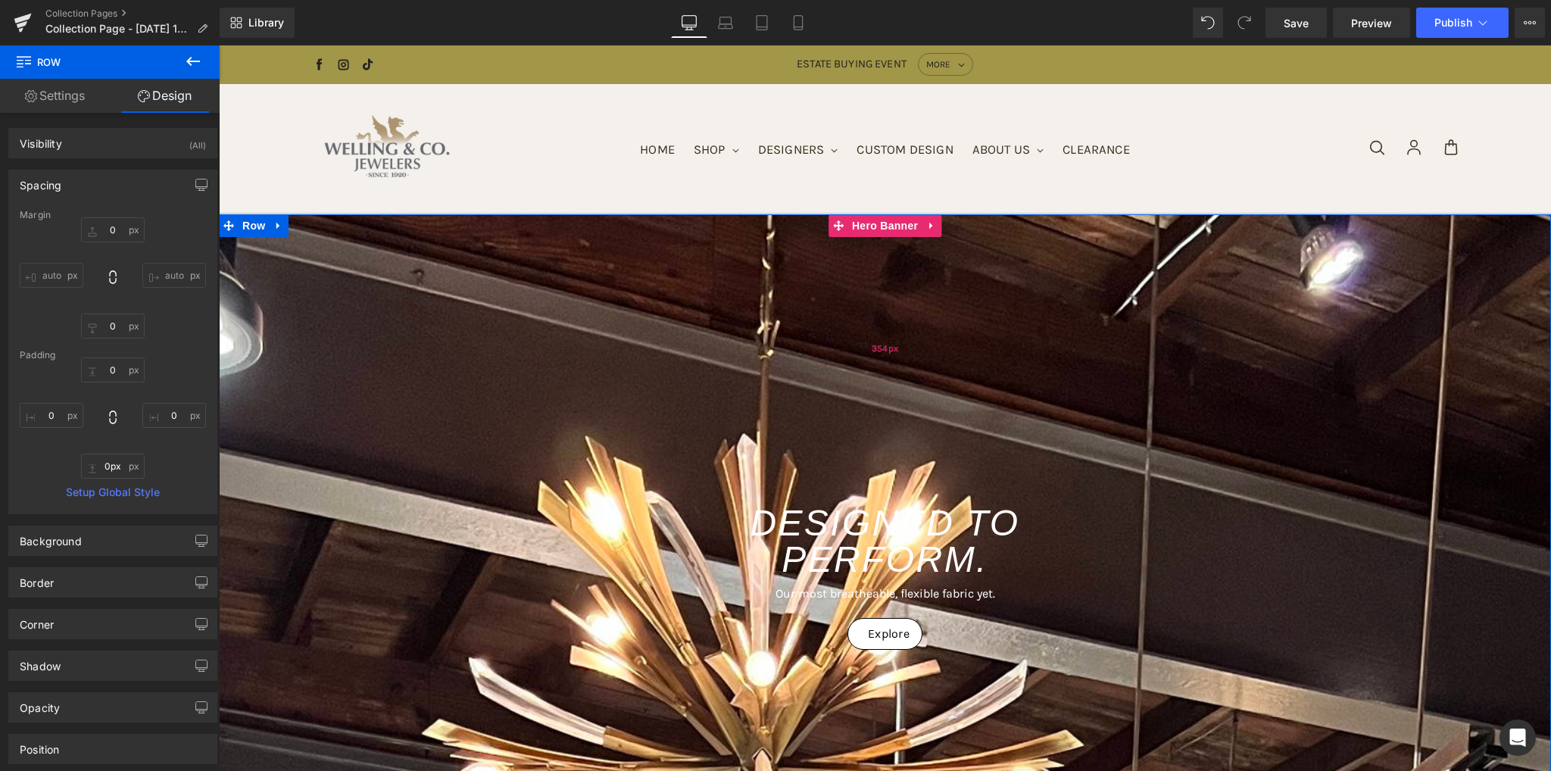
click at [388, 376] on div "354px" at bounding box center [885, 348] width 1332 height 268
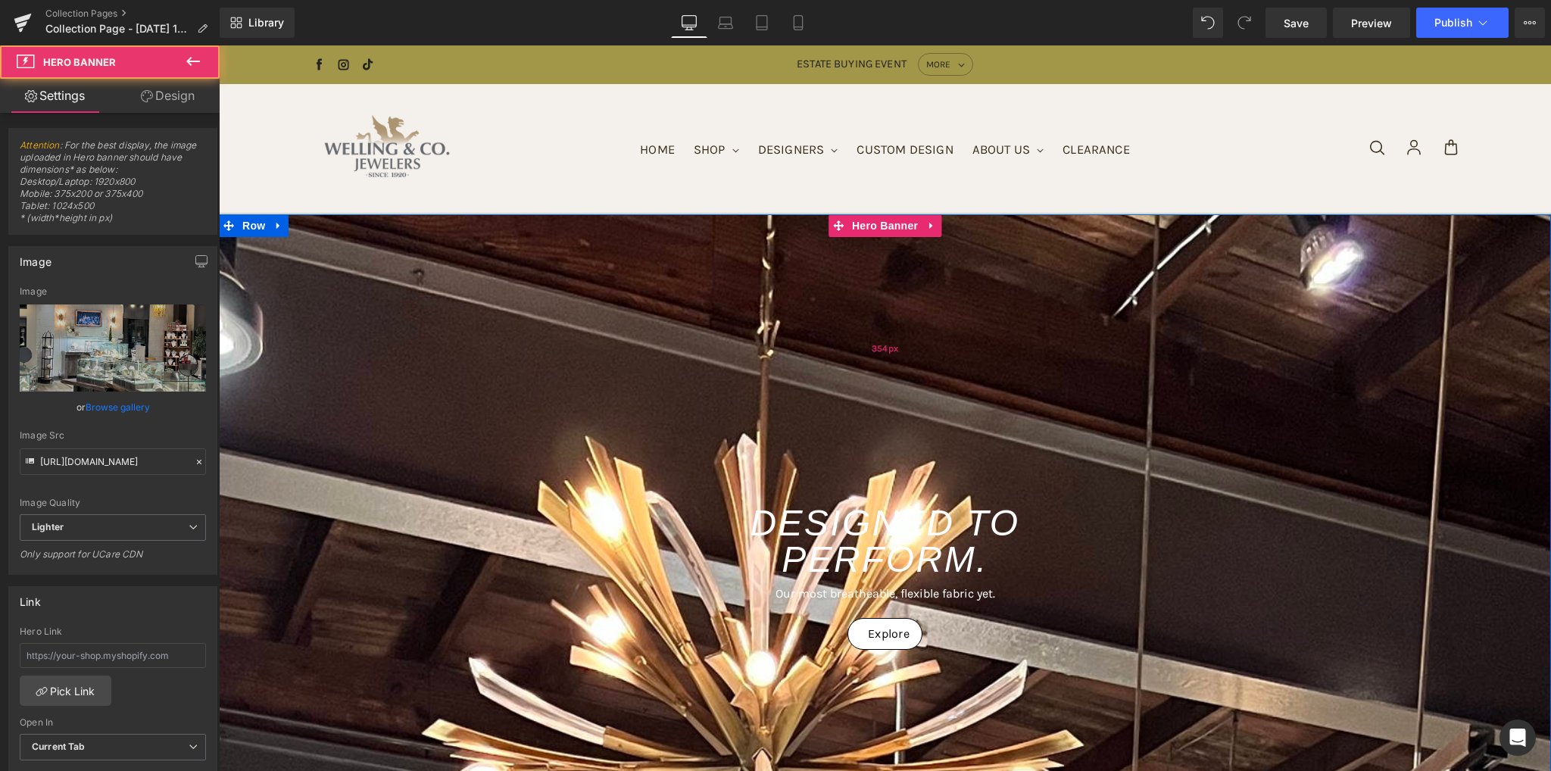
click at [444, 445] on div "354px" at bounding box center [885, 348] width 1332 height 268
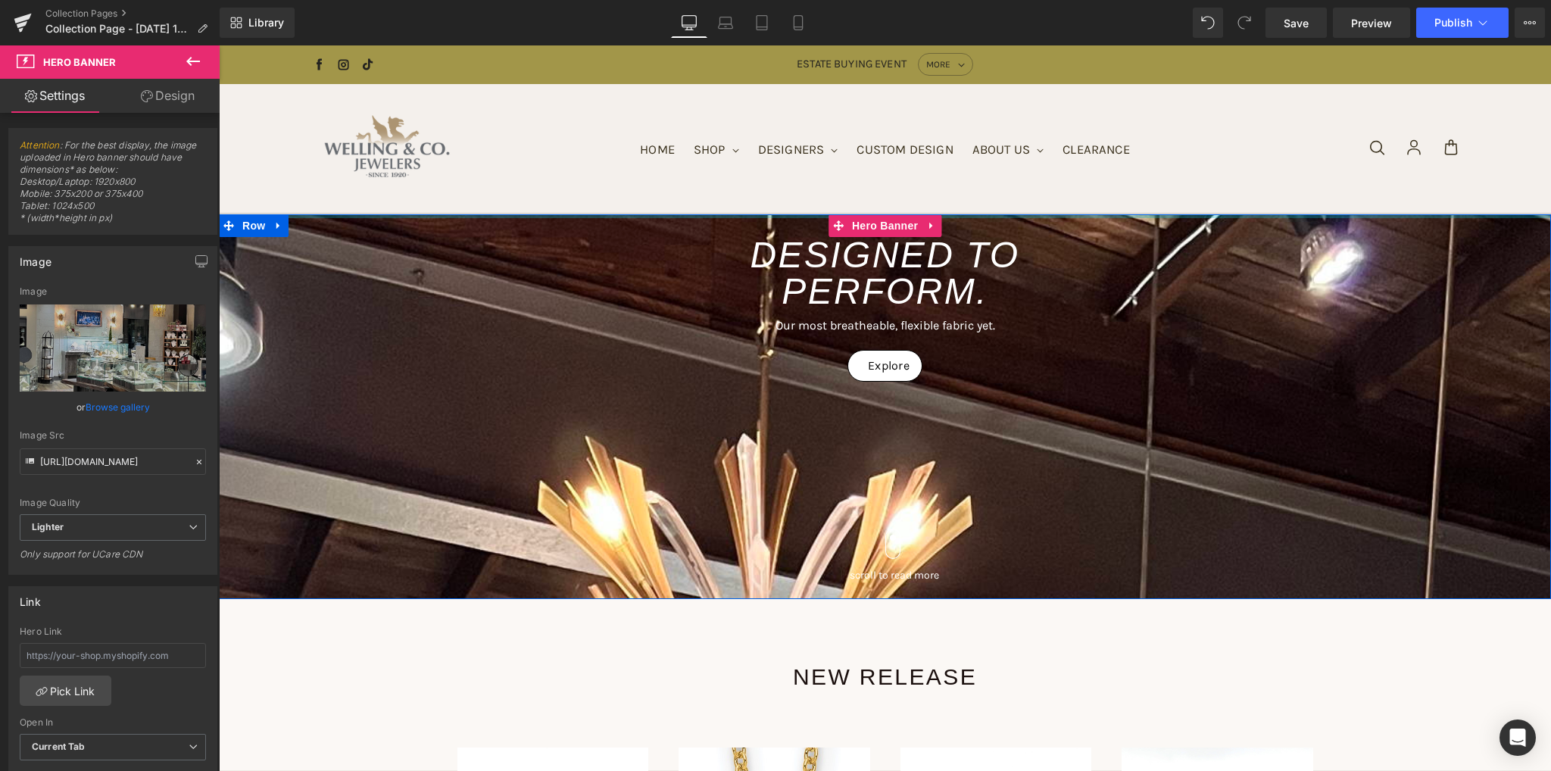
drag, startPoint x: 441, startPoint y: 455, endPoint x: 464, endPoint y: 174, distance: 281.9
click at [416, 434] on span "DESIGNED TO PERFORM. Heading Our most breatheable, flexible fabric yet. Text Bl…" at bounding box center [885, 406] width 1332 height 385
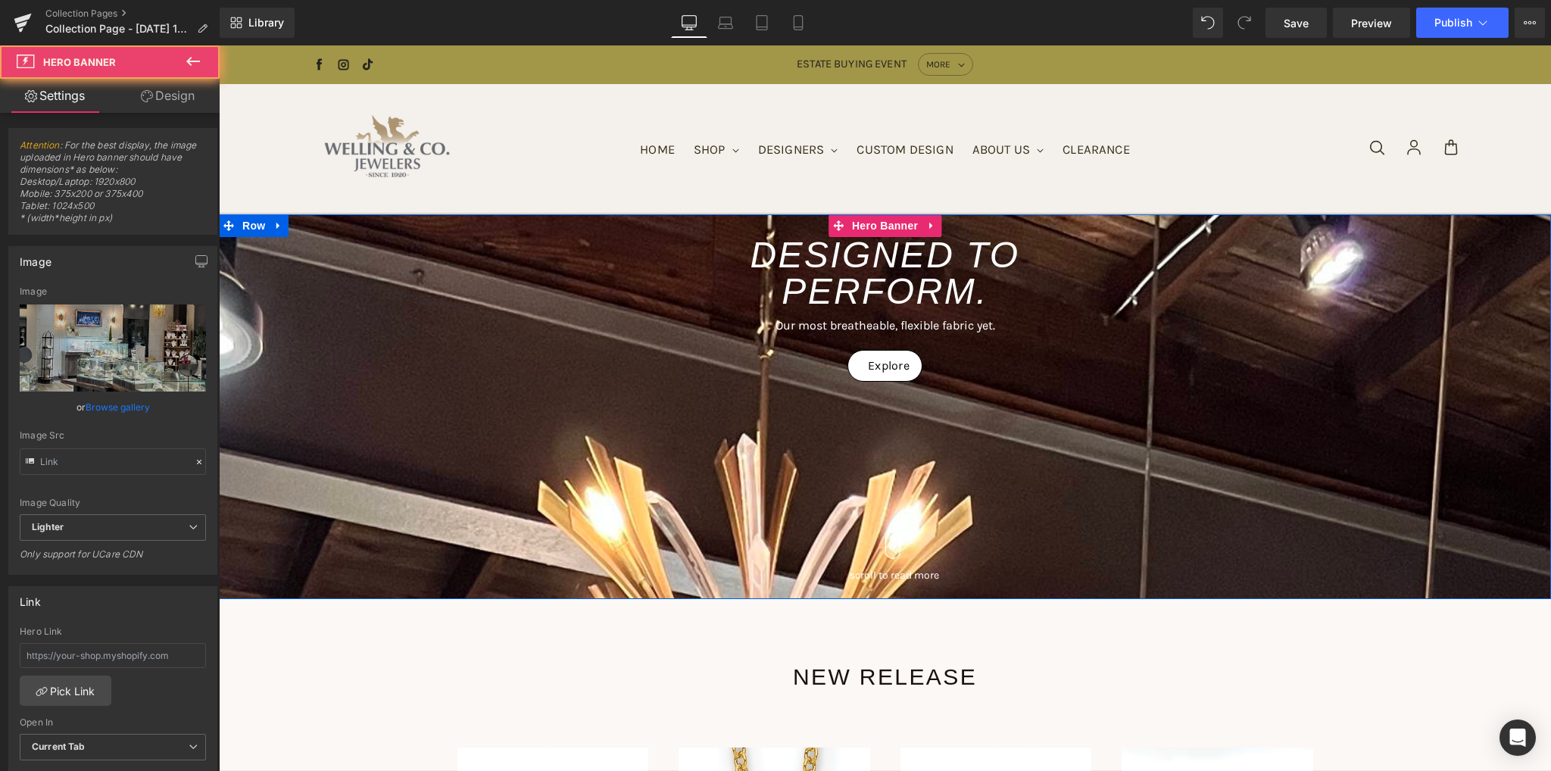
type input "[URL][DOMAIN_NAME]"
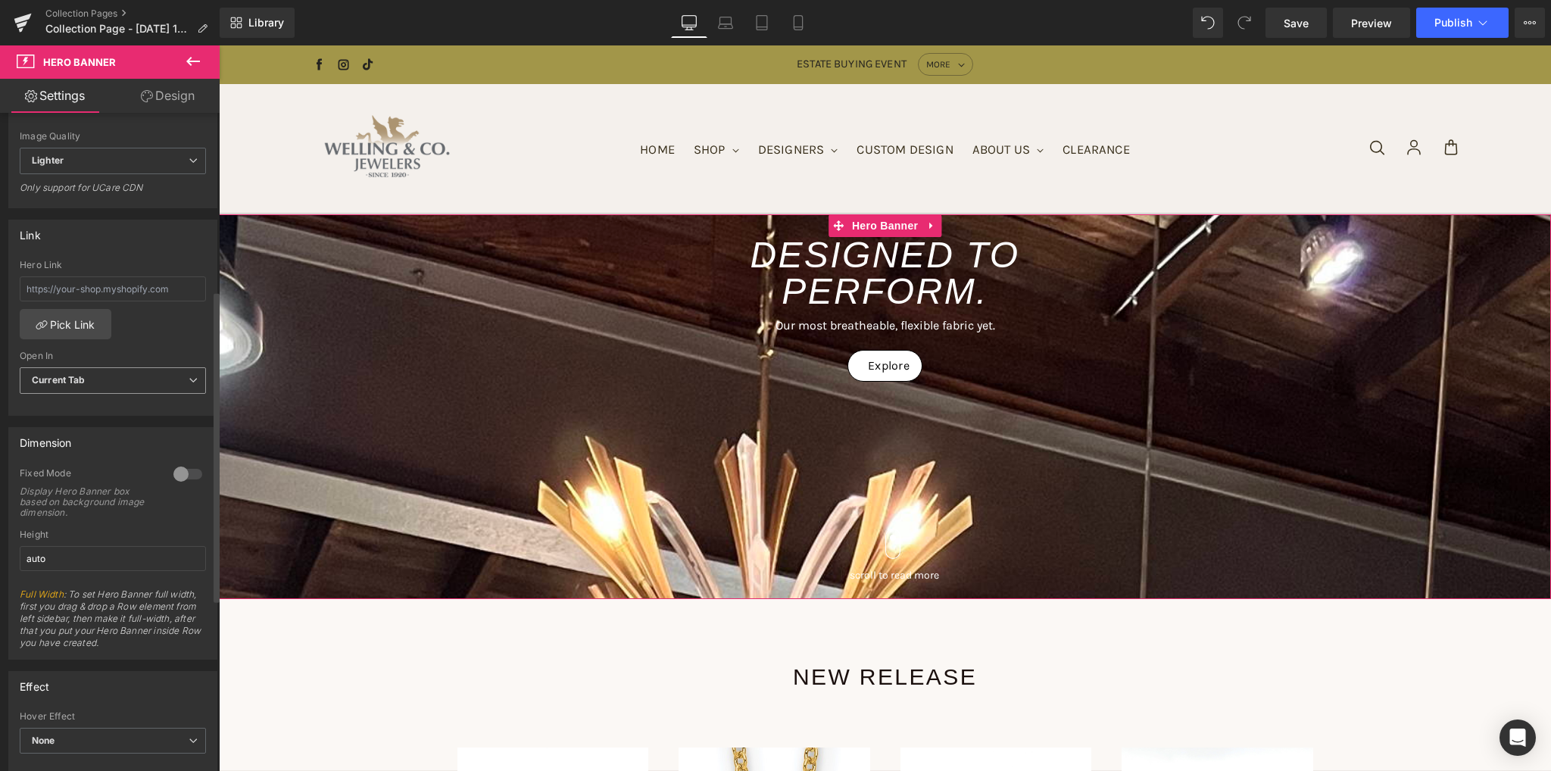
scroll to position [379, 0]
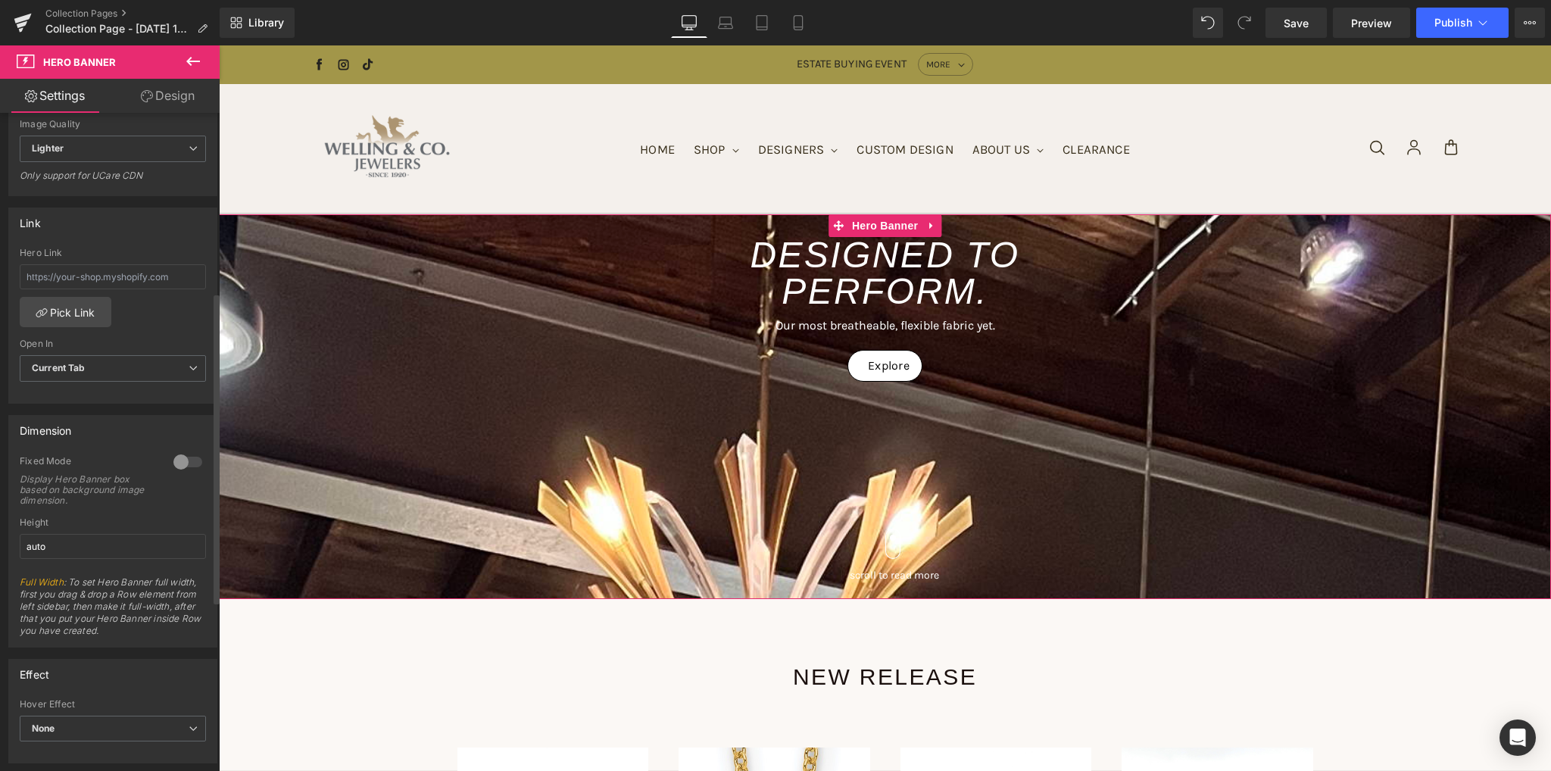
click at [182, 464] on div at bounding box center [188, 462] width 36 height 24
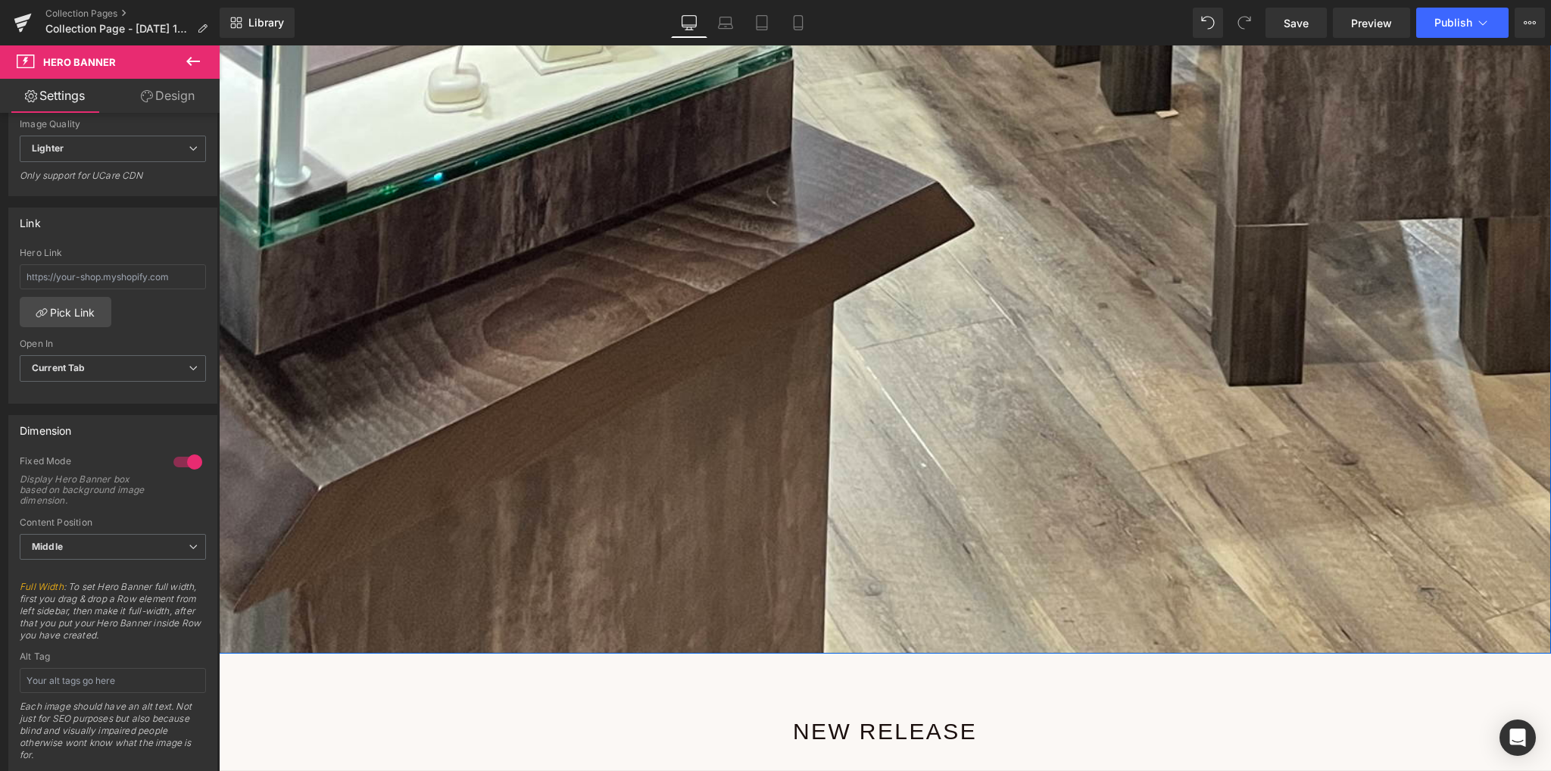
scroll to position [2423, 0]
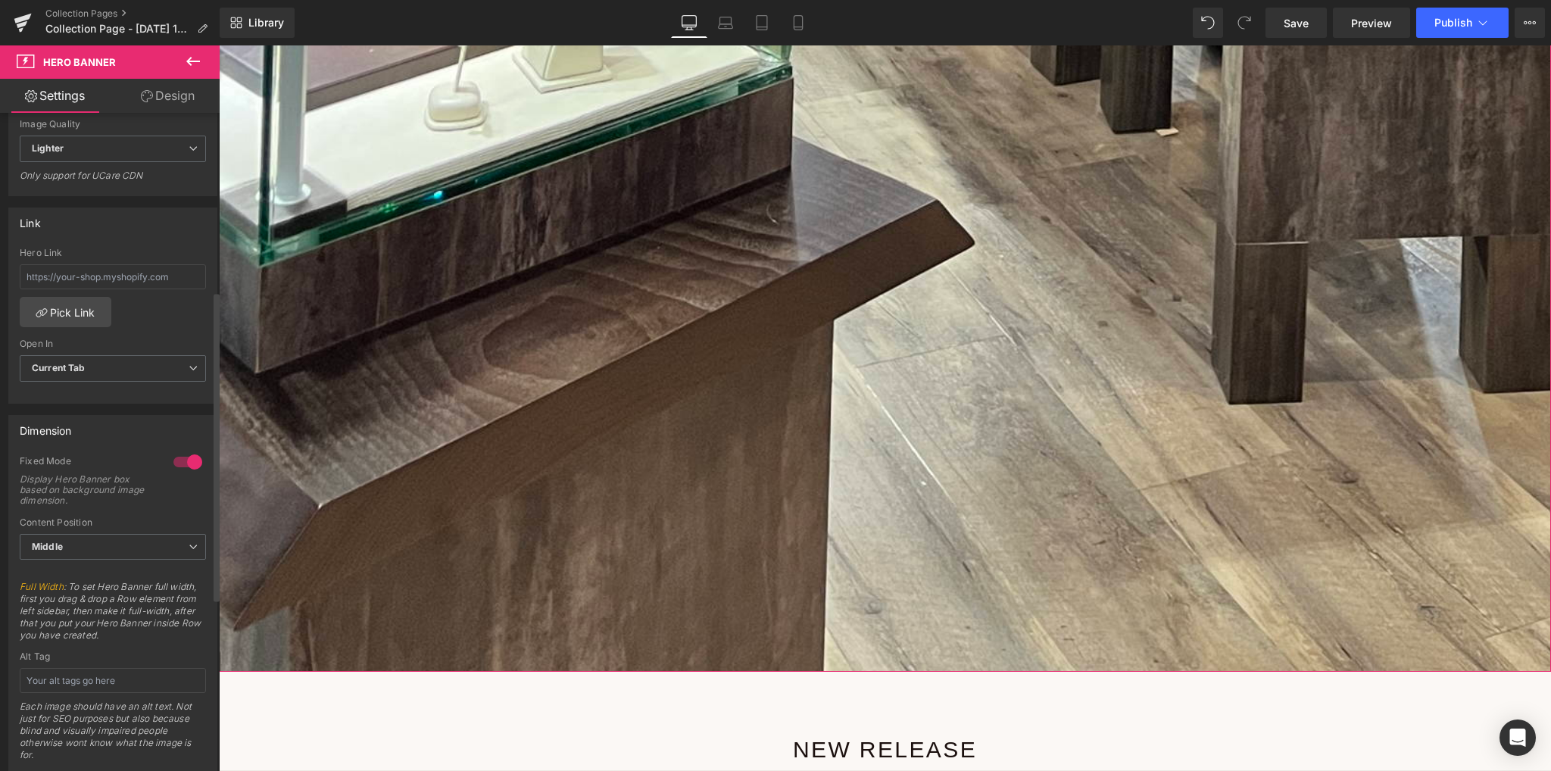
click at [185, 462] on div at bounding box center [188, 462] width 36 height 24
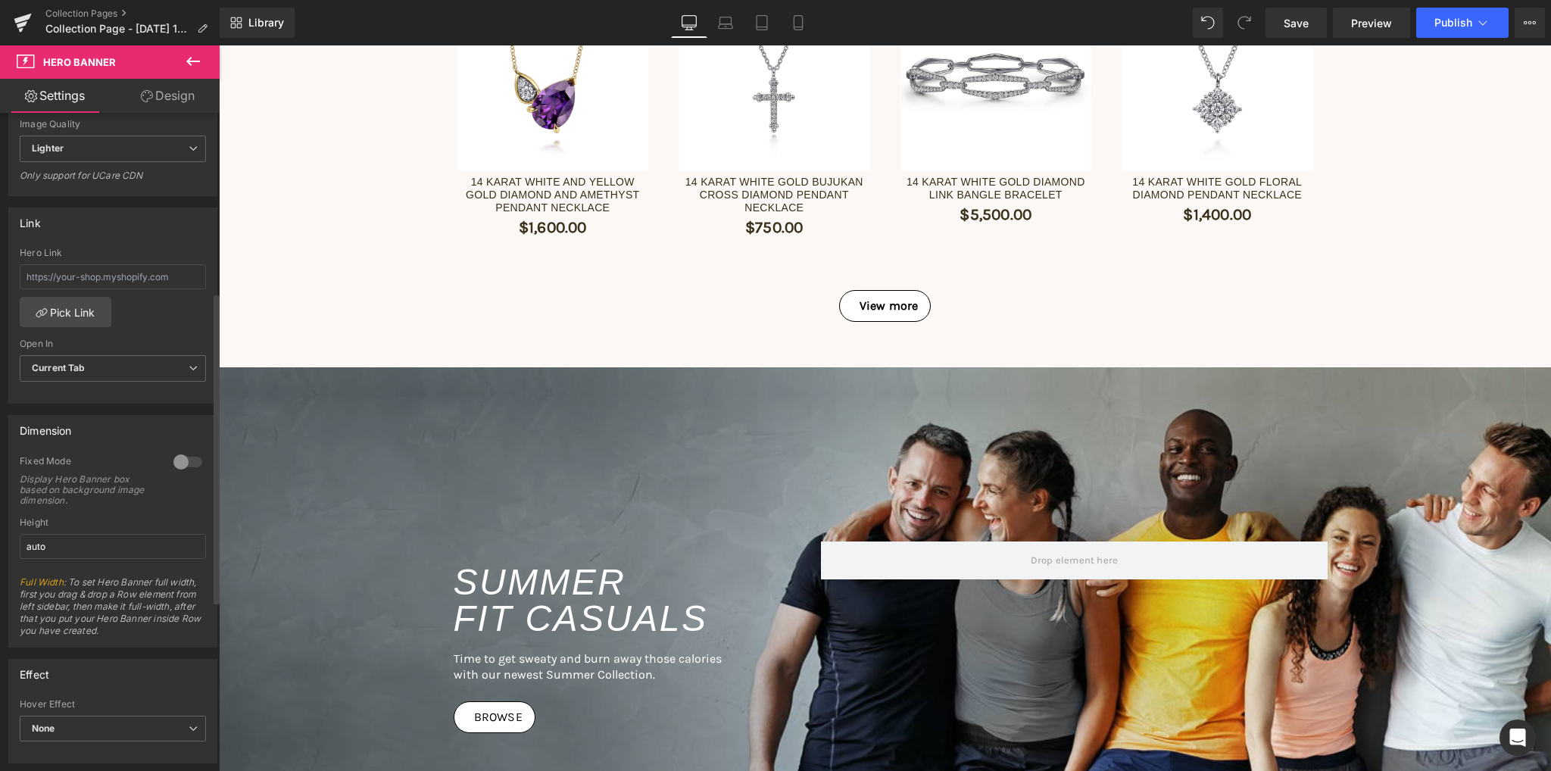
click at [193, 458] on div at bounding box center [188, 462] width 36 height 24
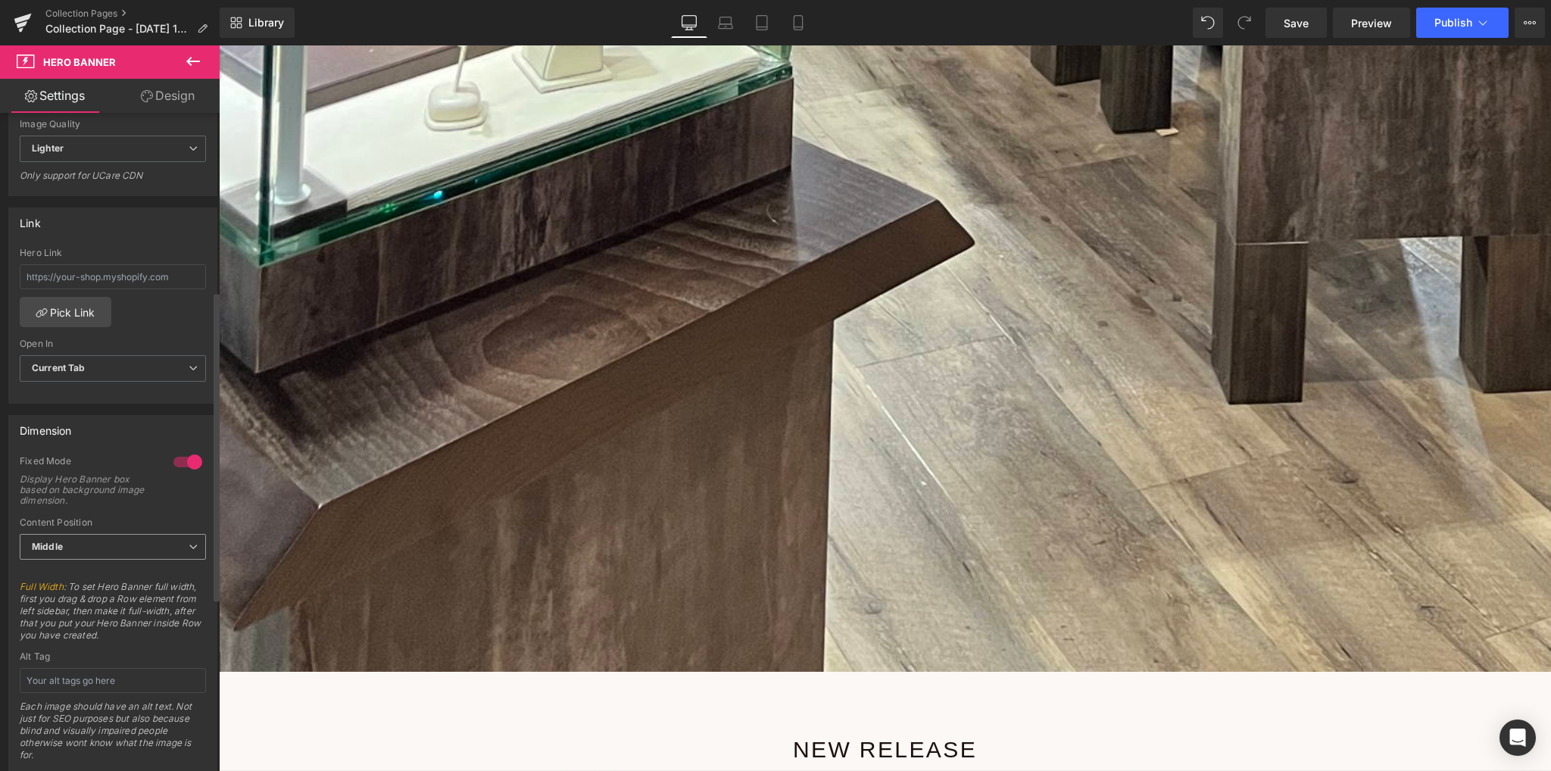
click at [159, 546] on span "Middle" at bounding box center [113, 547] width 186 height 27
click at [138, 566] on li "Top" at bounding box center [110, 573] width 180 height 23
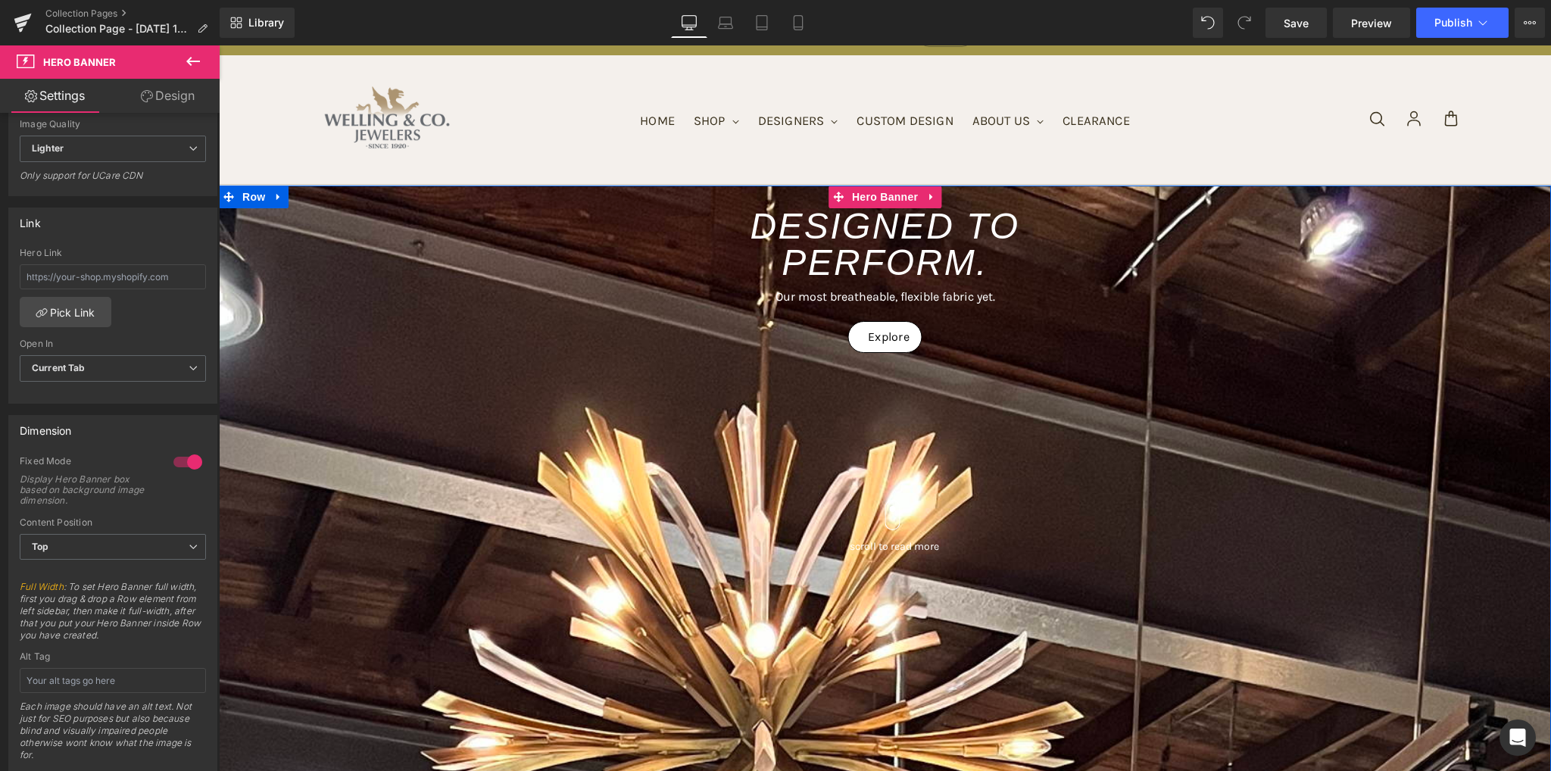
scroll to position [0, 0]
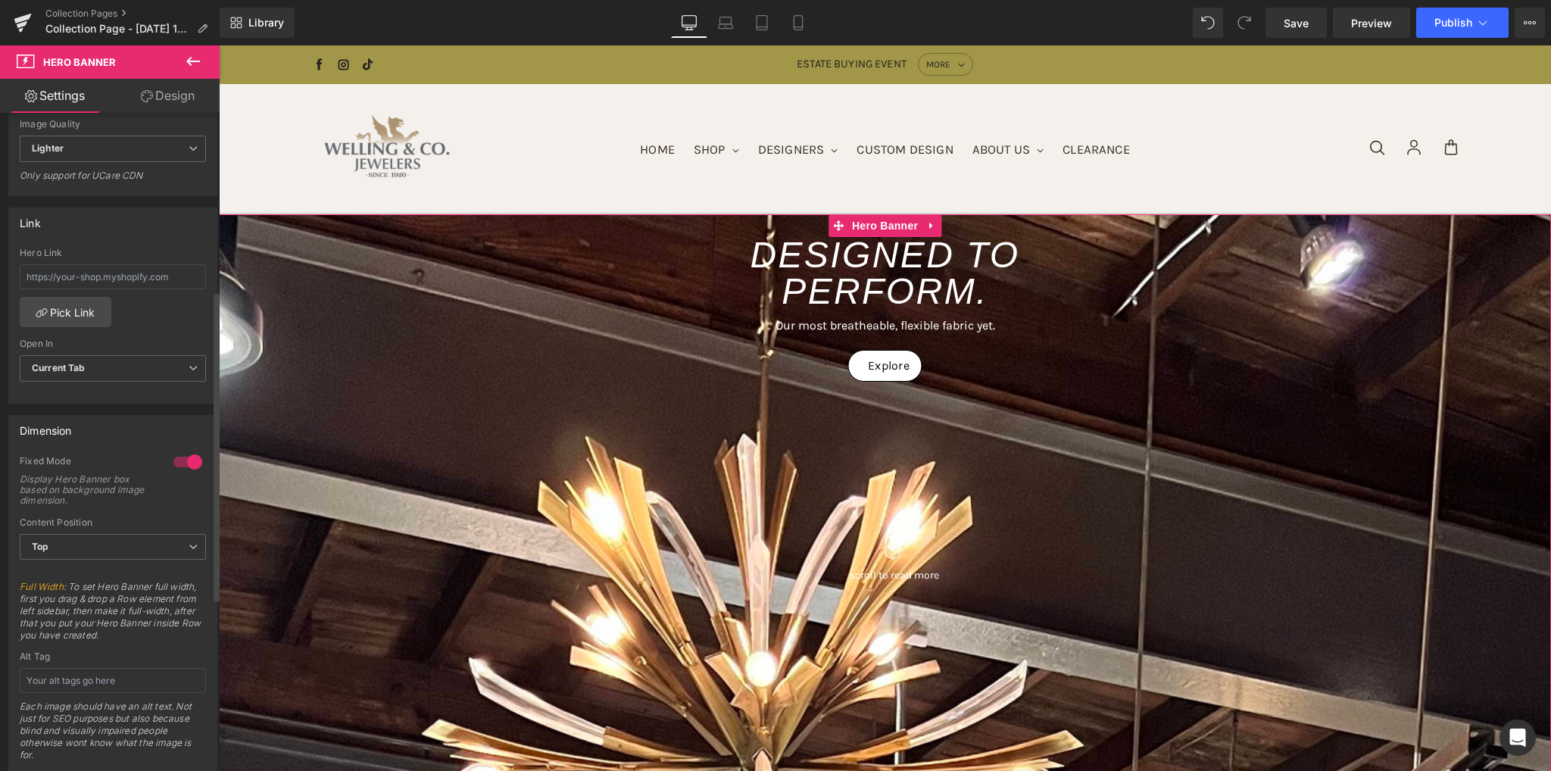
click at [187, 460] on div at bounding box center [188, 462] width 36 height 24
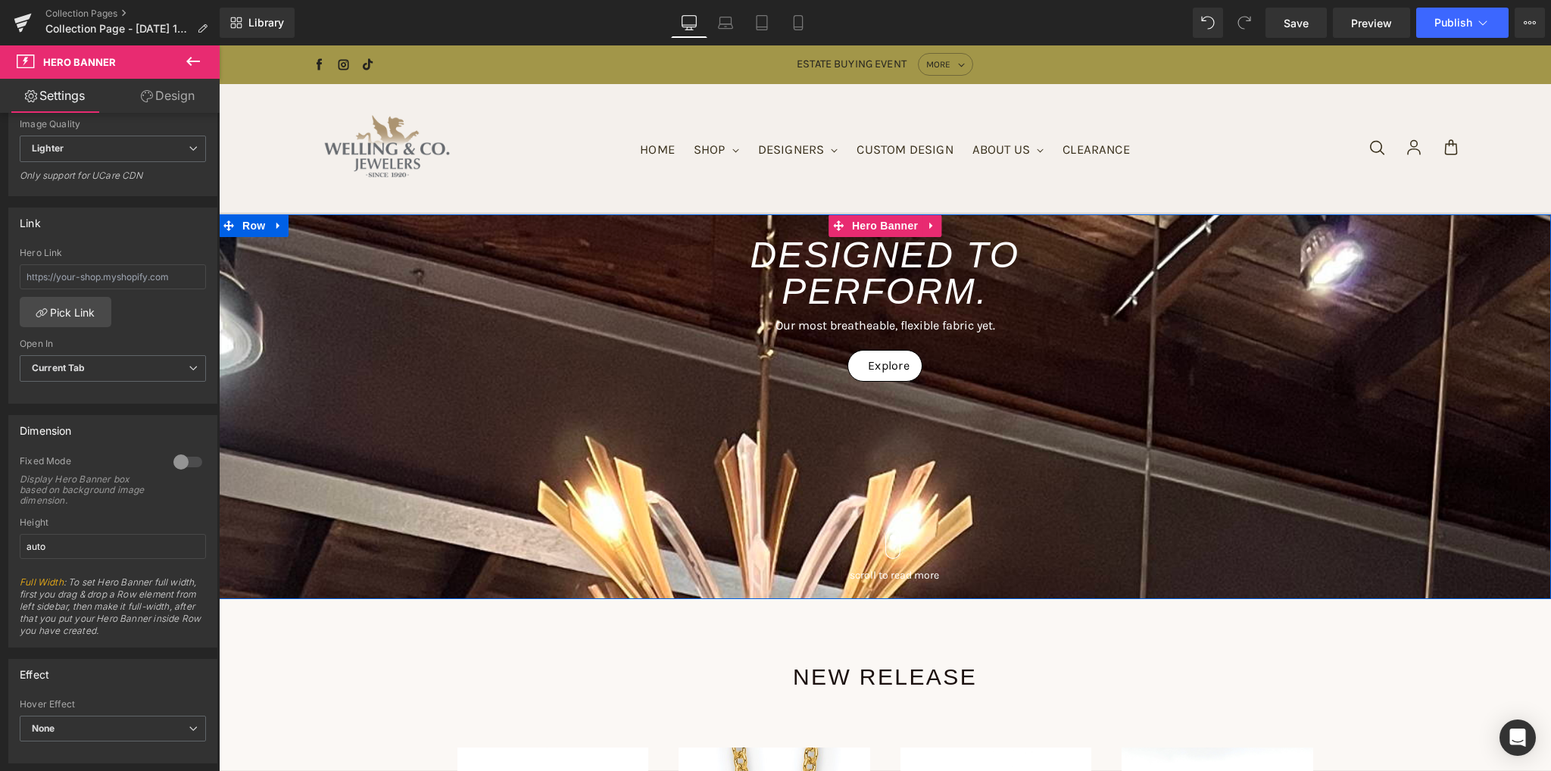
click at [291, 473] on span "DESIGNED TO PERFORM. Heading Our most breatheable, flexible fabric yet. Text Bl…" at bounding box center [885, 406] width 1332 height 385
click at [364, 461] on span "DESIGNED TO PERFORM. Heading Our most breatheable, flexible fabric yet. Text Bl…" at bounding box center [885, 406] width 1332 height 385
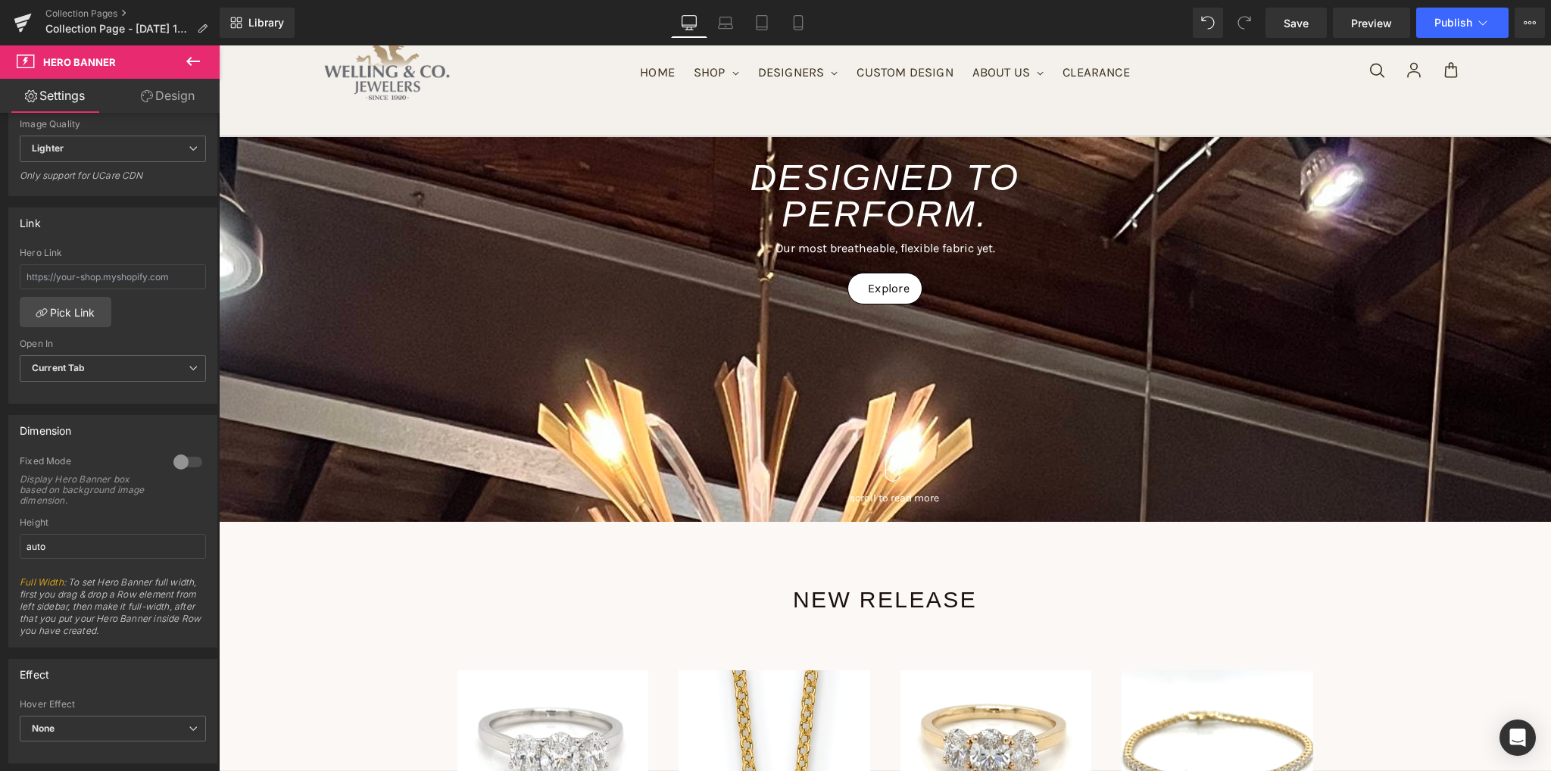
scroll to position [76, 0]
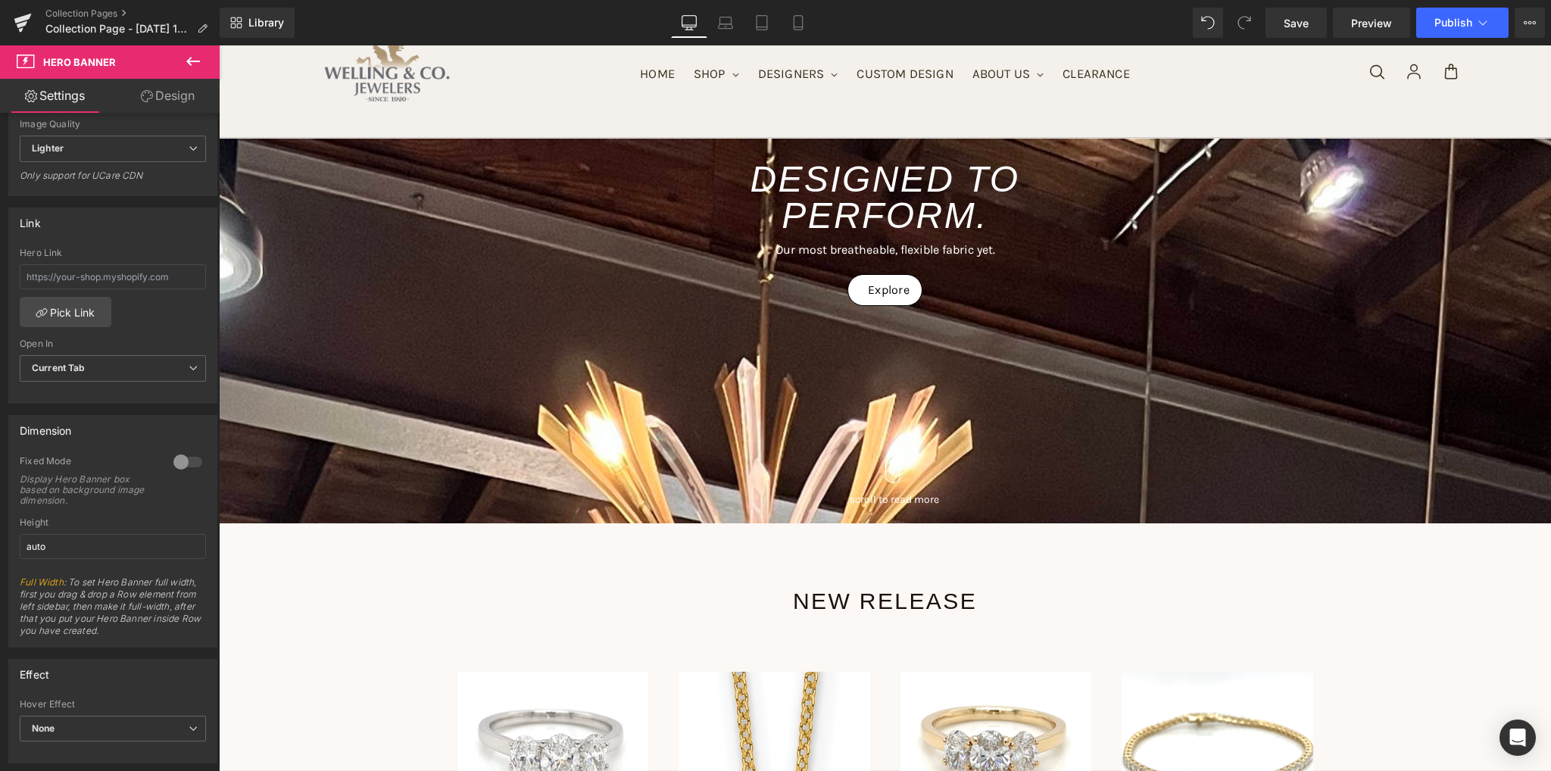
click at [348, 409] on span "DESIGNED TO PERFORM. Heading Our most breatheable, flexible fabric yet. Text Bl…" at bounding box center [885, 331] width 1332 height 385
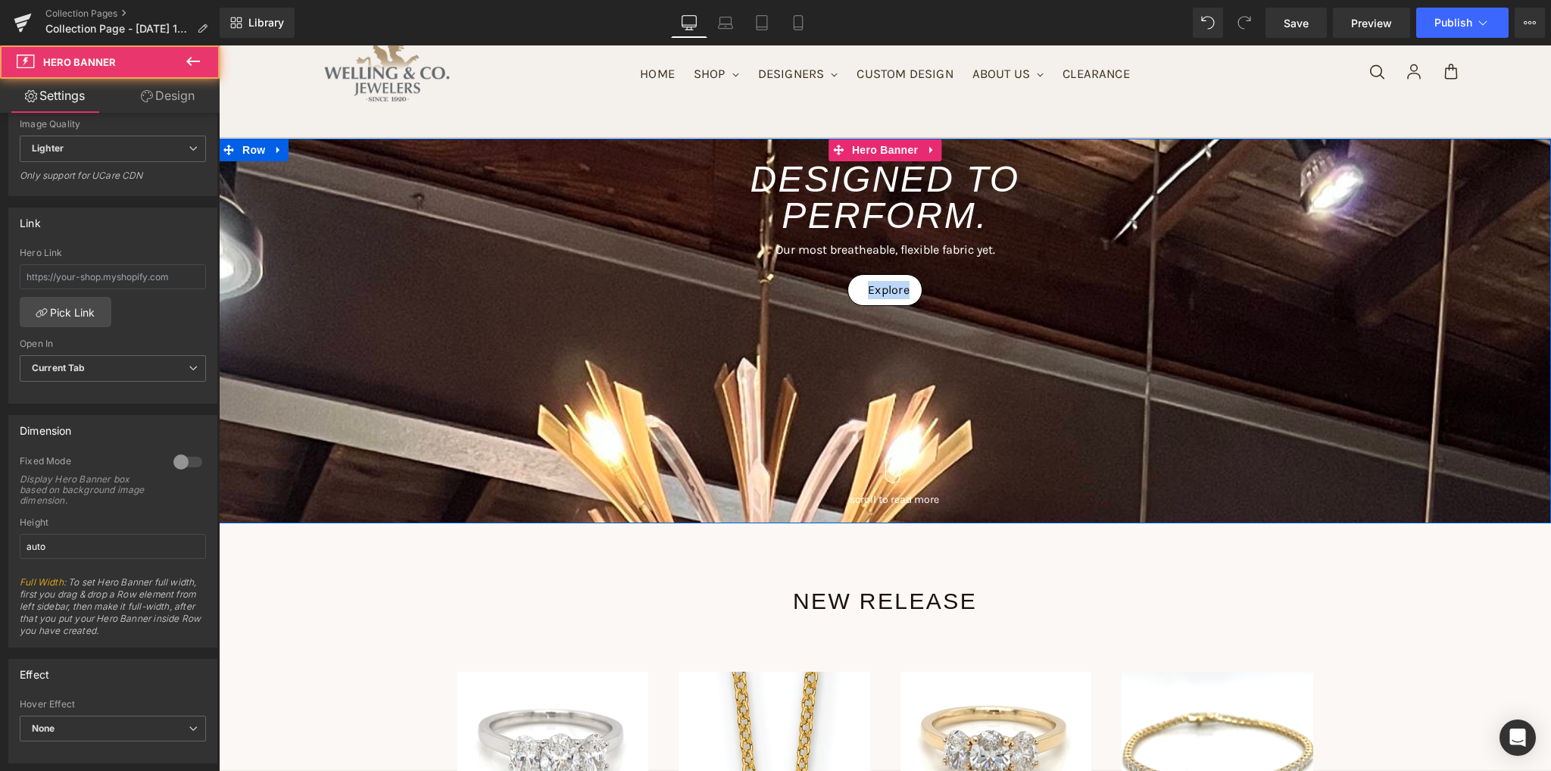
click at [348, 409] on span "DESIGNED TO PERFORM. Heading Our most breatheable, flexible fabric yet. Text Bl…" at bounding box center [885, 331] width 1332 height 385
click at [348, 425] on span "DESIGNED TO PERFORM. Heading Our most breatheable, flexible fabric yet. Text Bl…" at bounding box center [885, 331] width 1332 height 385
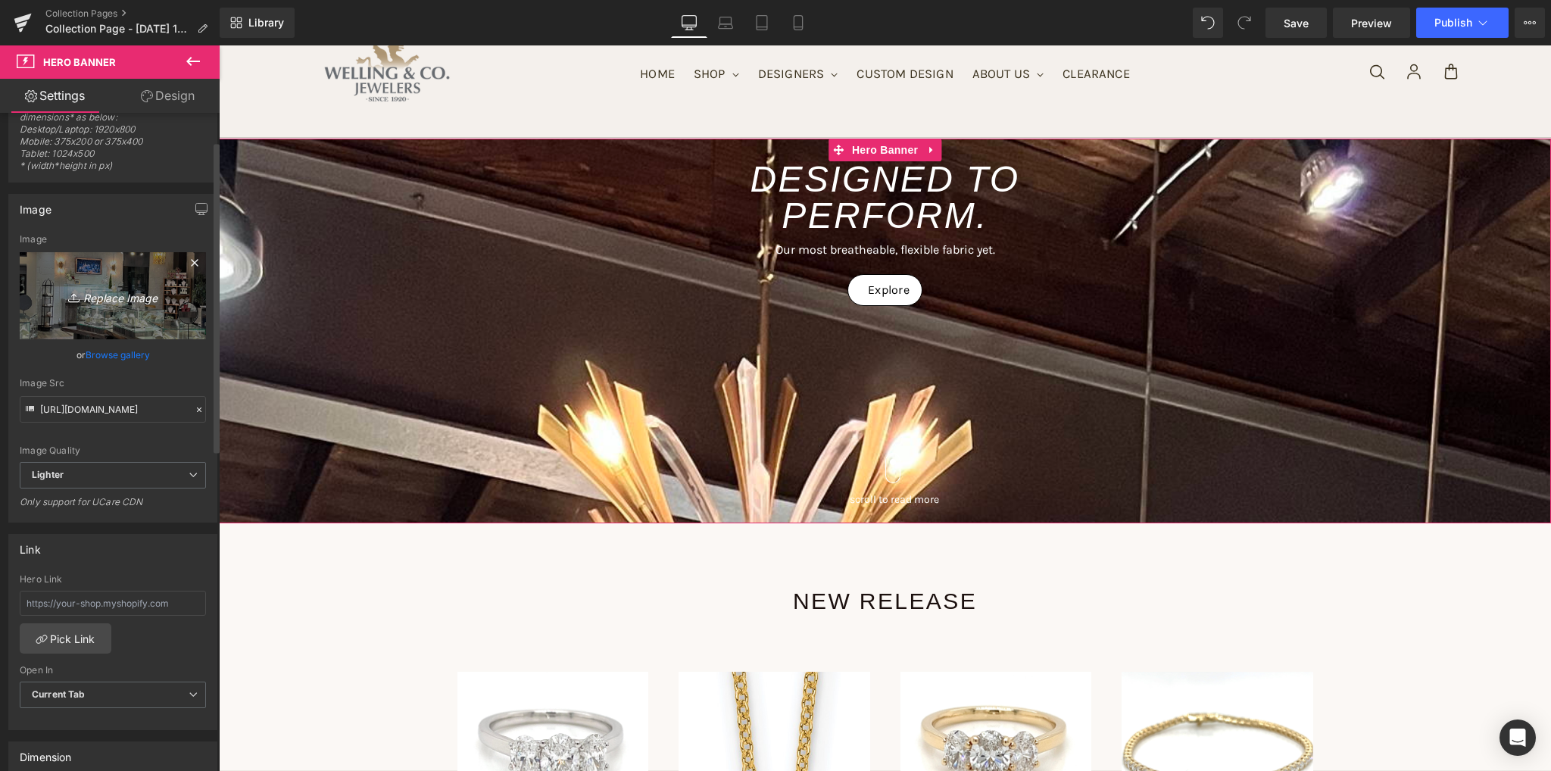
scroll to position [0, 0]
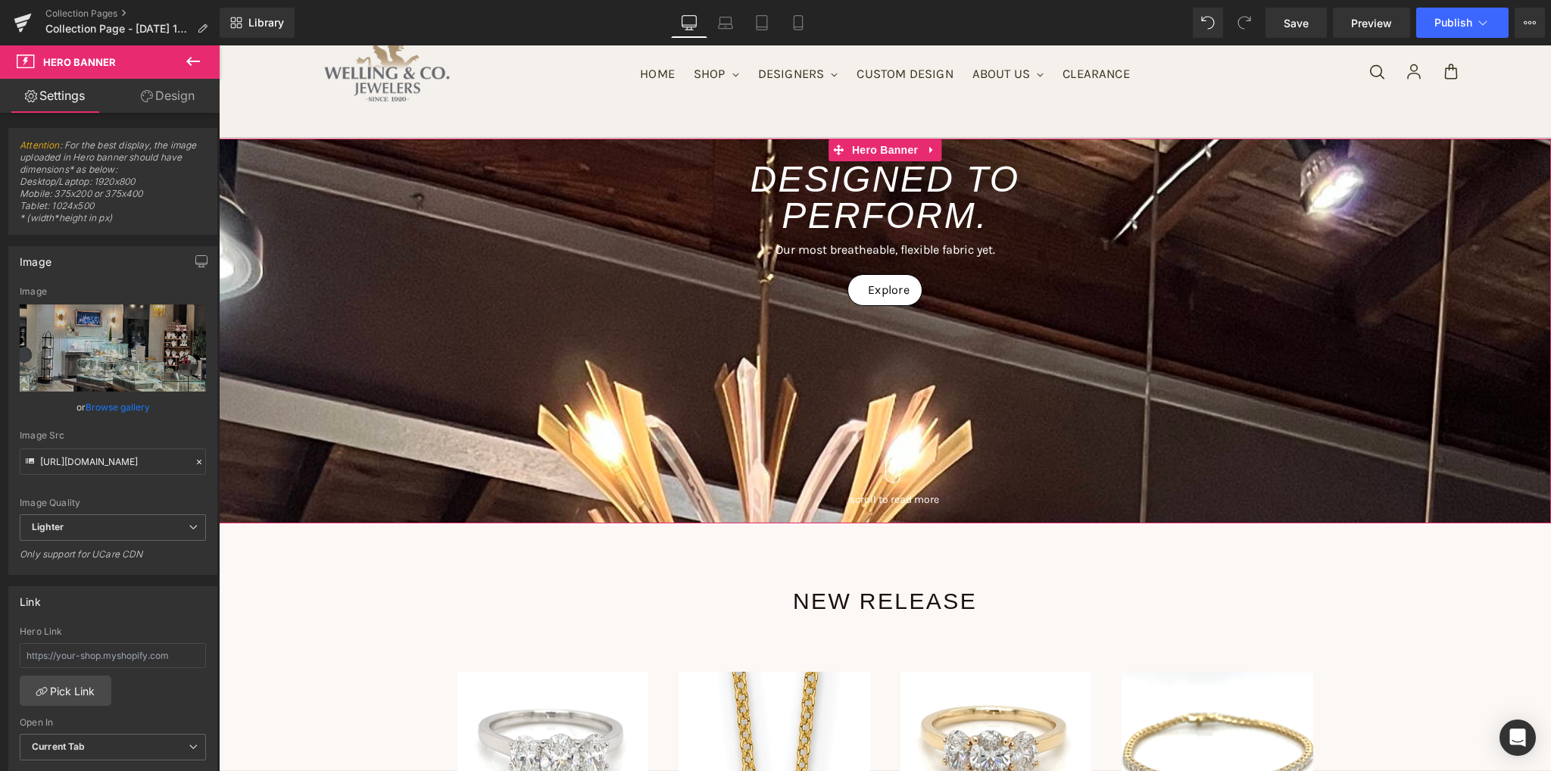
click at [160, 106] on link "Design" at bounding box center [168, 96] width 110 height 34
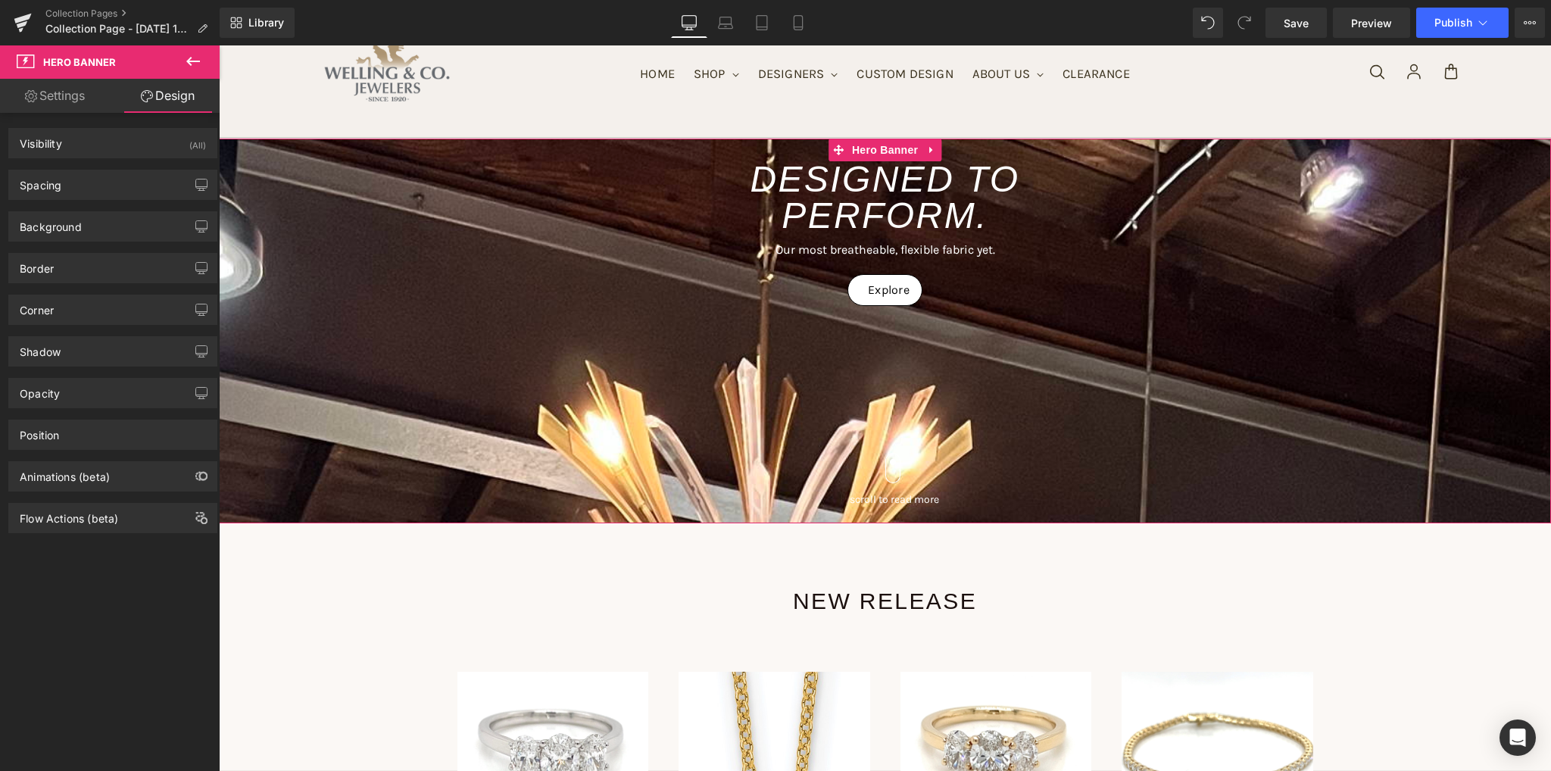
click at [49, 95] on link "Settings" at bounding box center [55, 96] width 110 height 34
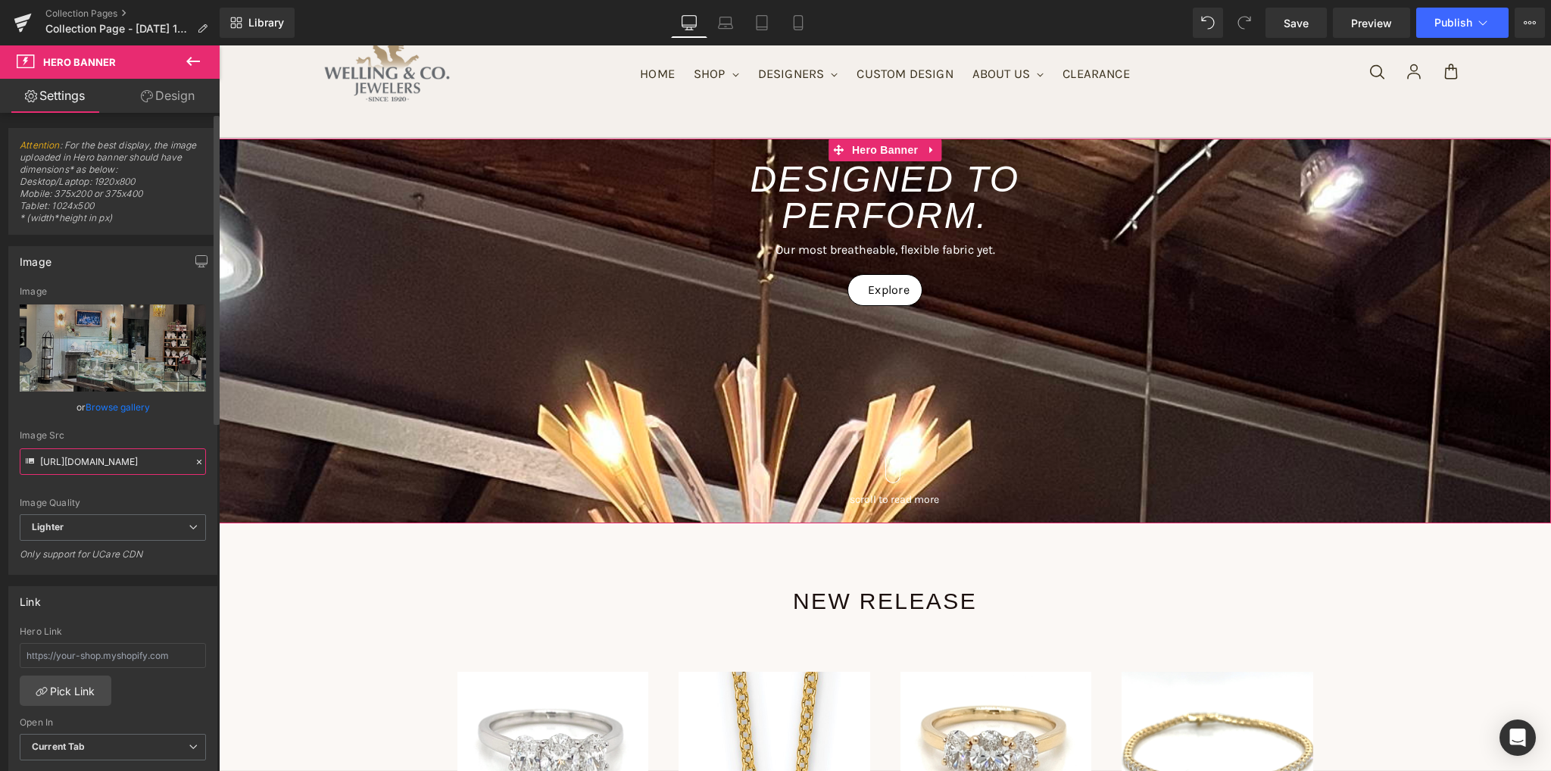
click at [114, 463] on input "[URL][DOMAIN_NAME]" at bounding box center [113, 461] width 186 height 27
click at [197, 465] on icon at bounding box center [199, 462] width 11 height 11
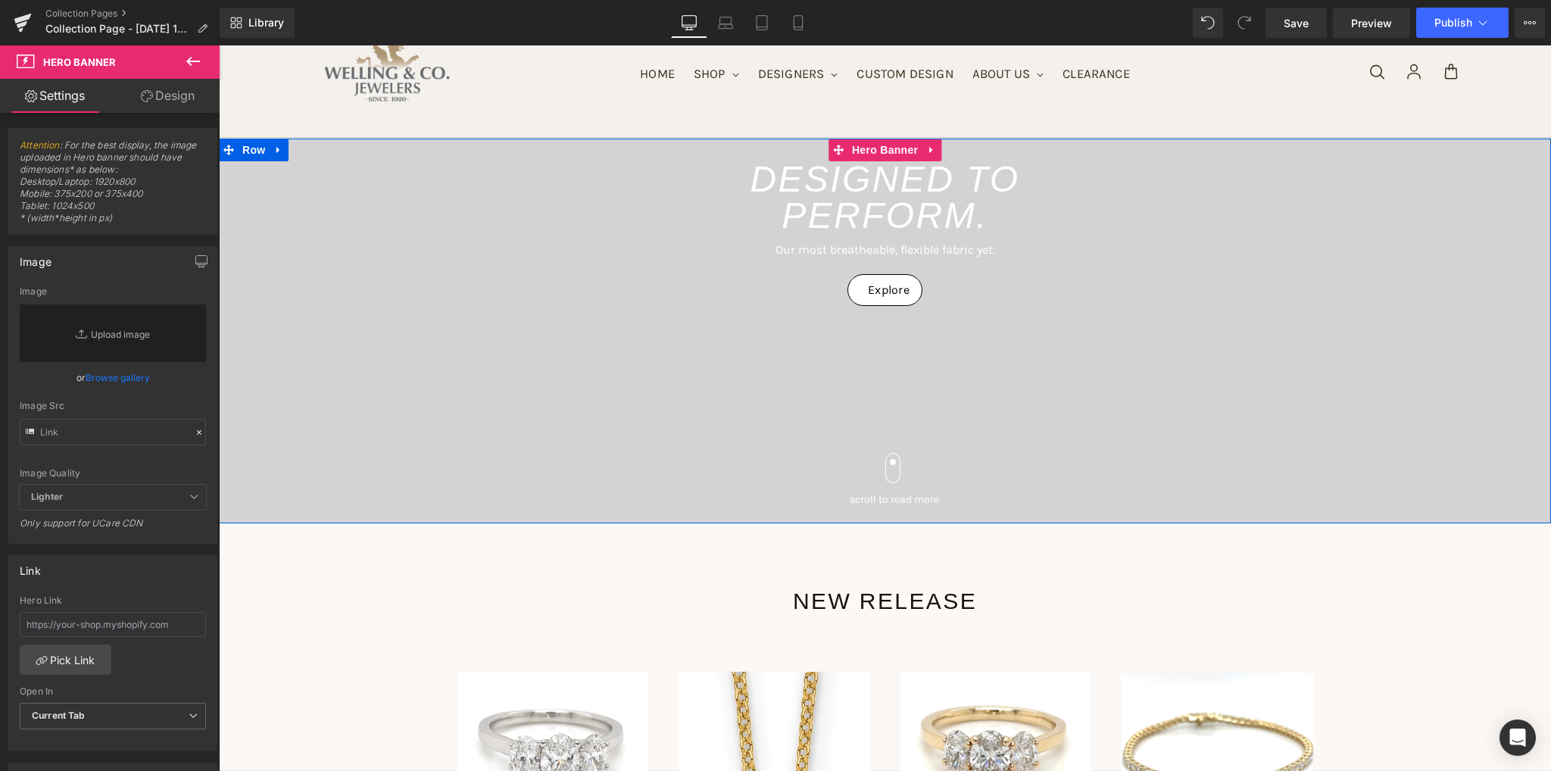
click at [333, 391] on span "DESIGNED TO PERFORM. Heading Our most breatheable, flexible fabric yet. Text Bl…" at bounding box center [885, 331] width 1332 height 385
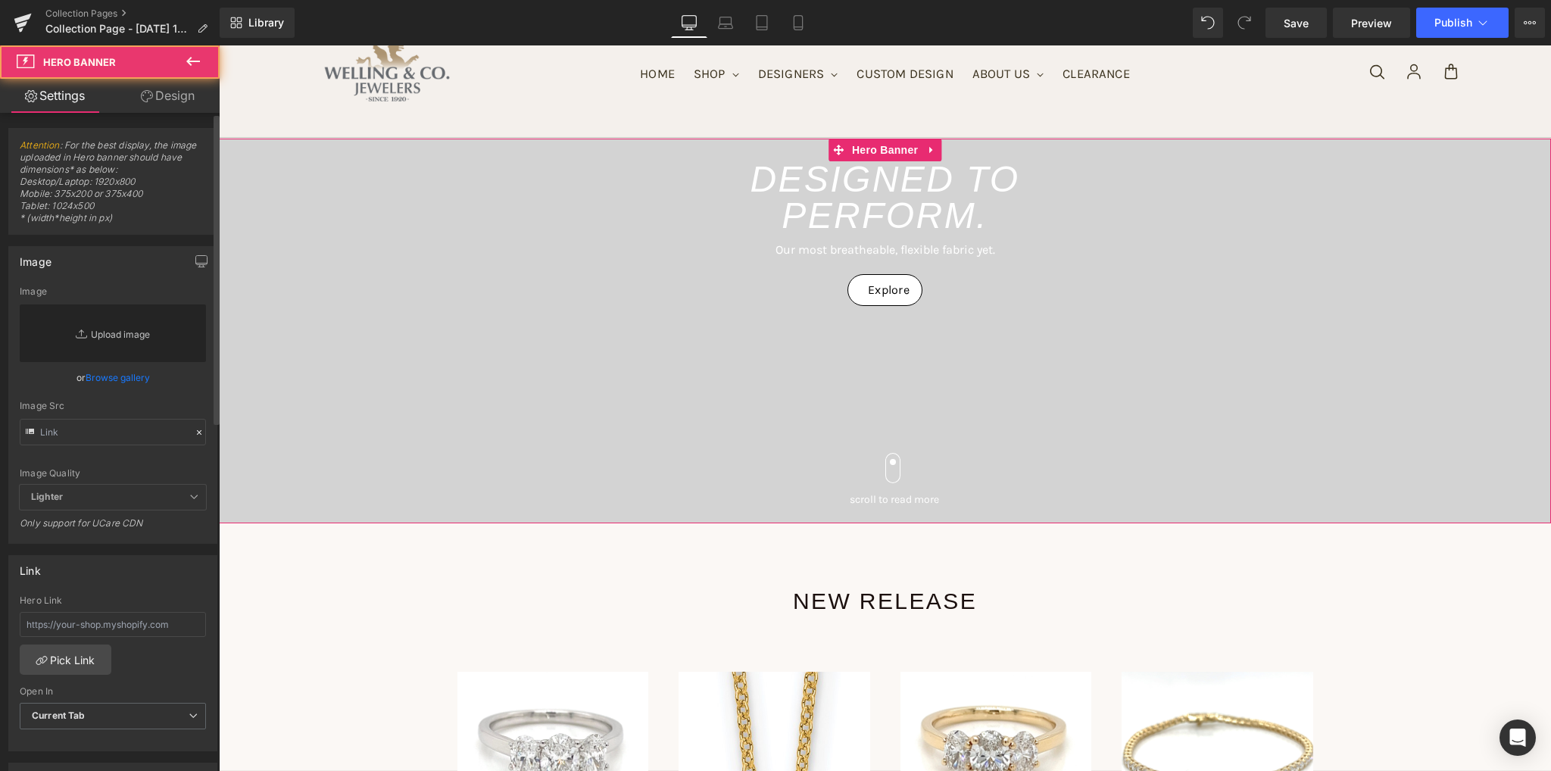
click at [126, 332] on link "Replace Image" at bounding box center [113, 333] width 186 height 58
type input "C:\fakepath\L402 Lamour bracelet.JPG"
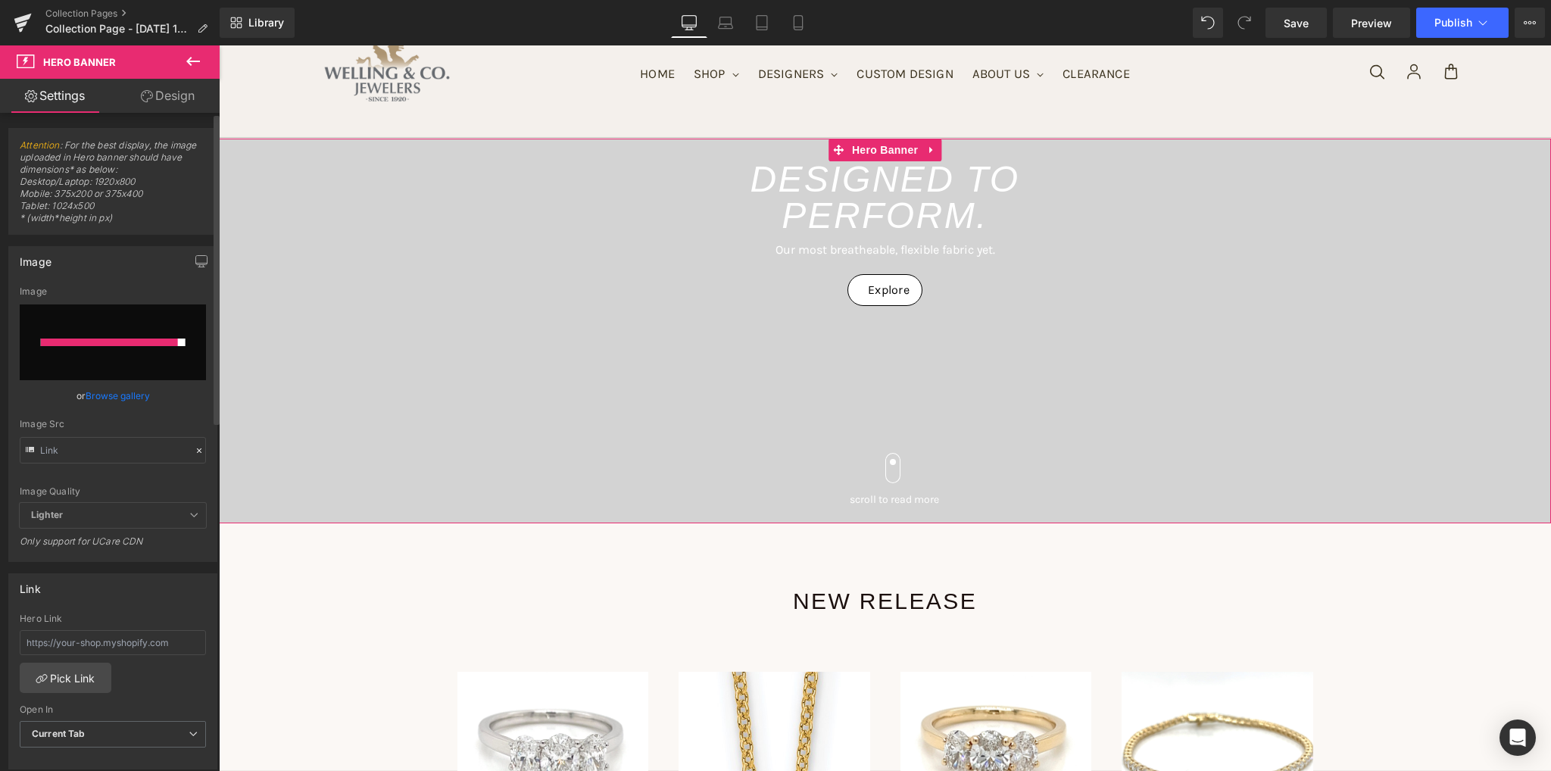
click at [148, 364] on input "file" at bounding box center [113, 342] width 186 height 76
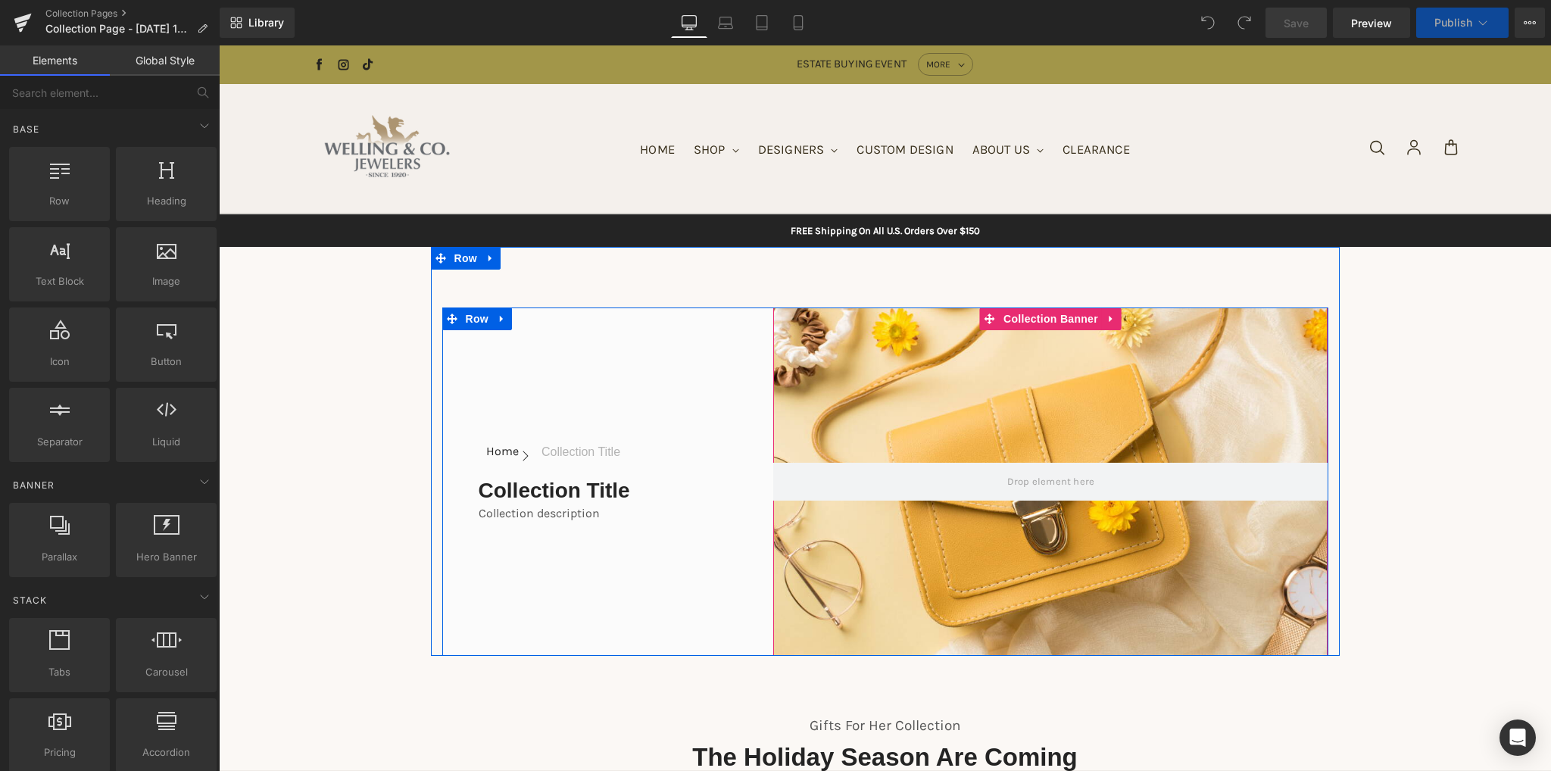
click at [1028, 395] on div at bounding box center [1050, 481] width 554 height 348
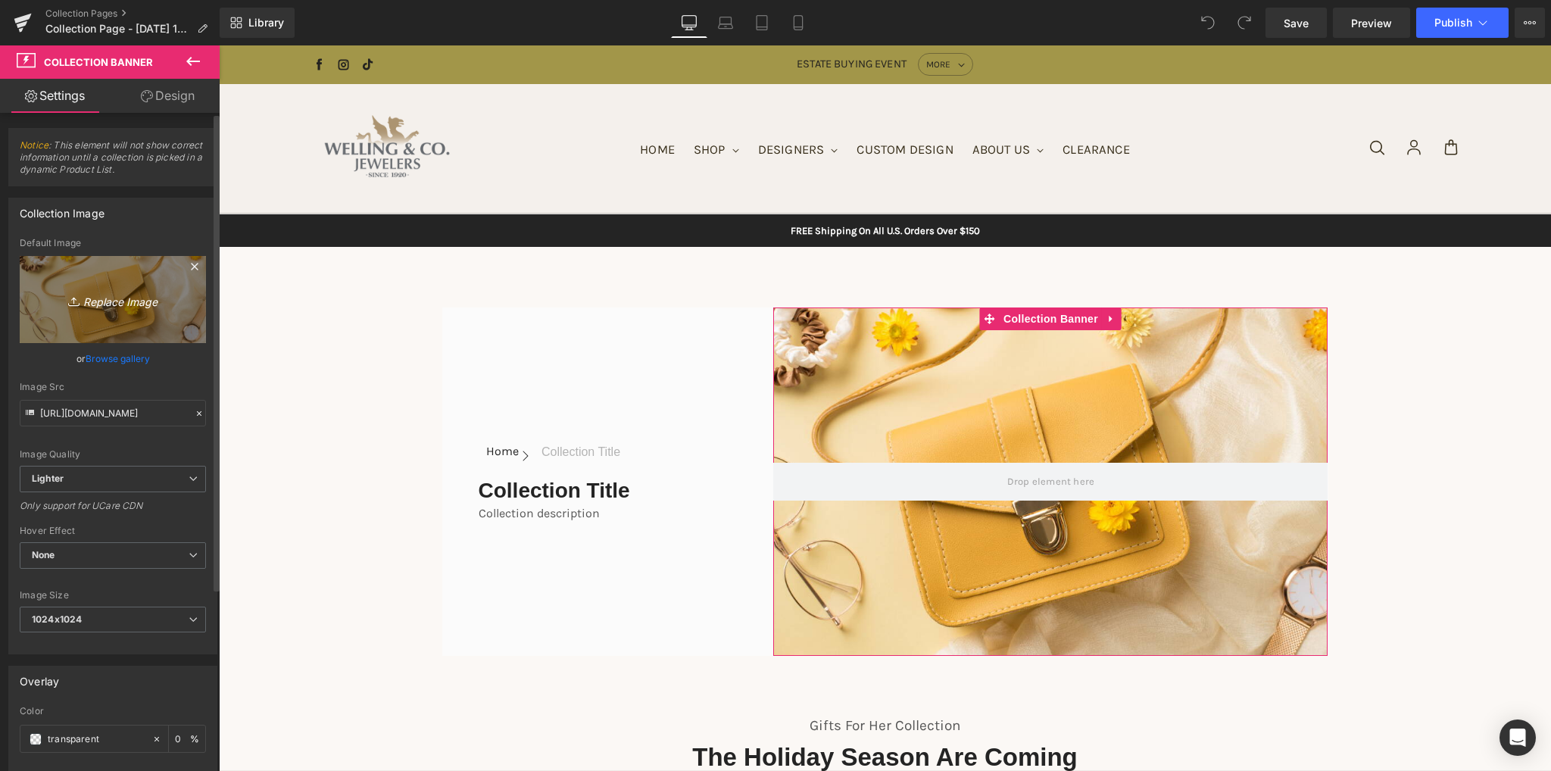
click at [114, 301] on icon "Replace Image" at bounding box center [112, 299] width 121 height 19
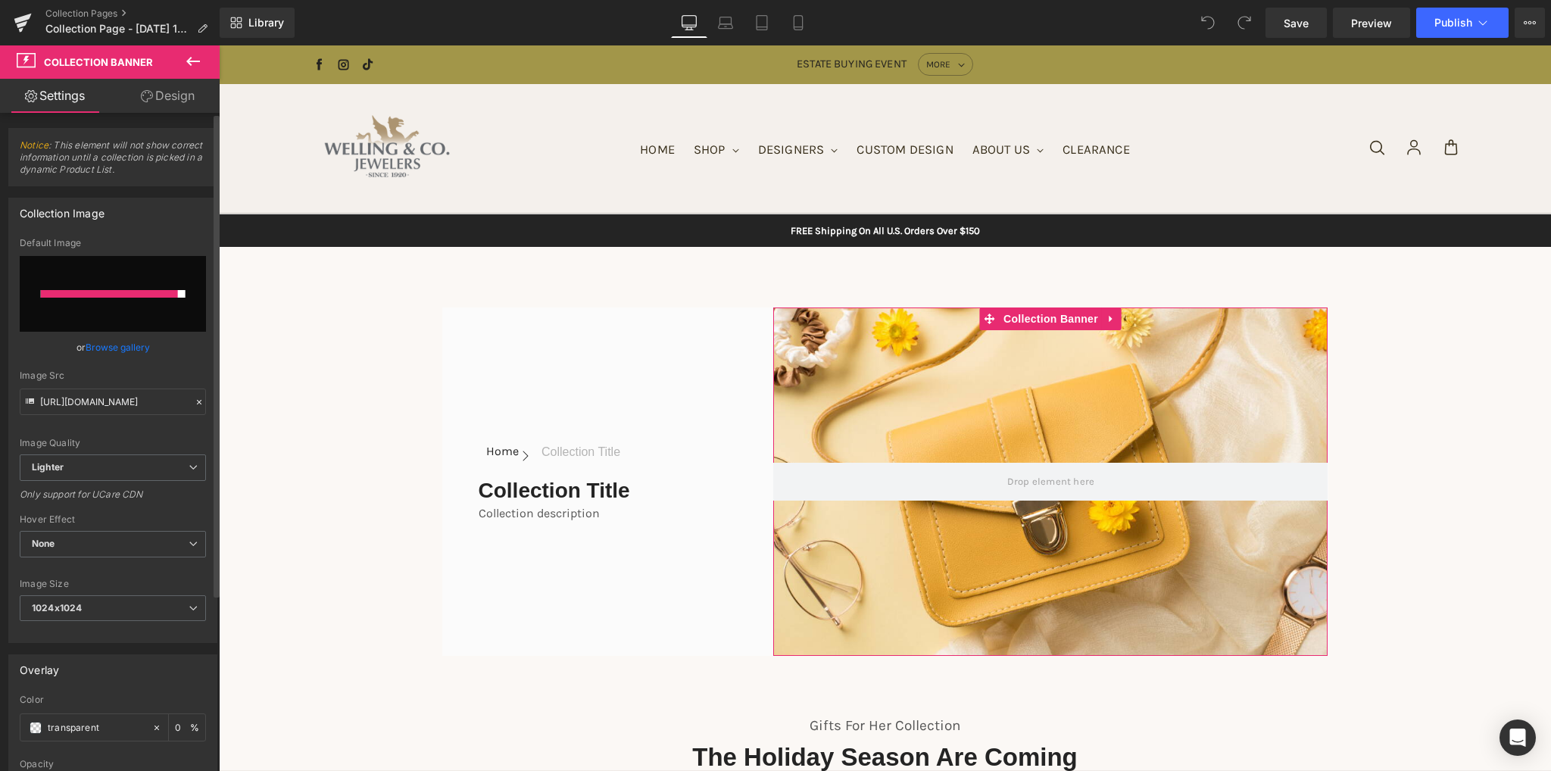
click at [112, 320] on input "file" at bounding box center [113, 294] width 186 height 76
type input "C:\fakepath\L704N & L204-5-200.jpg"
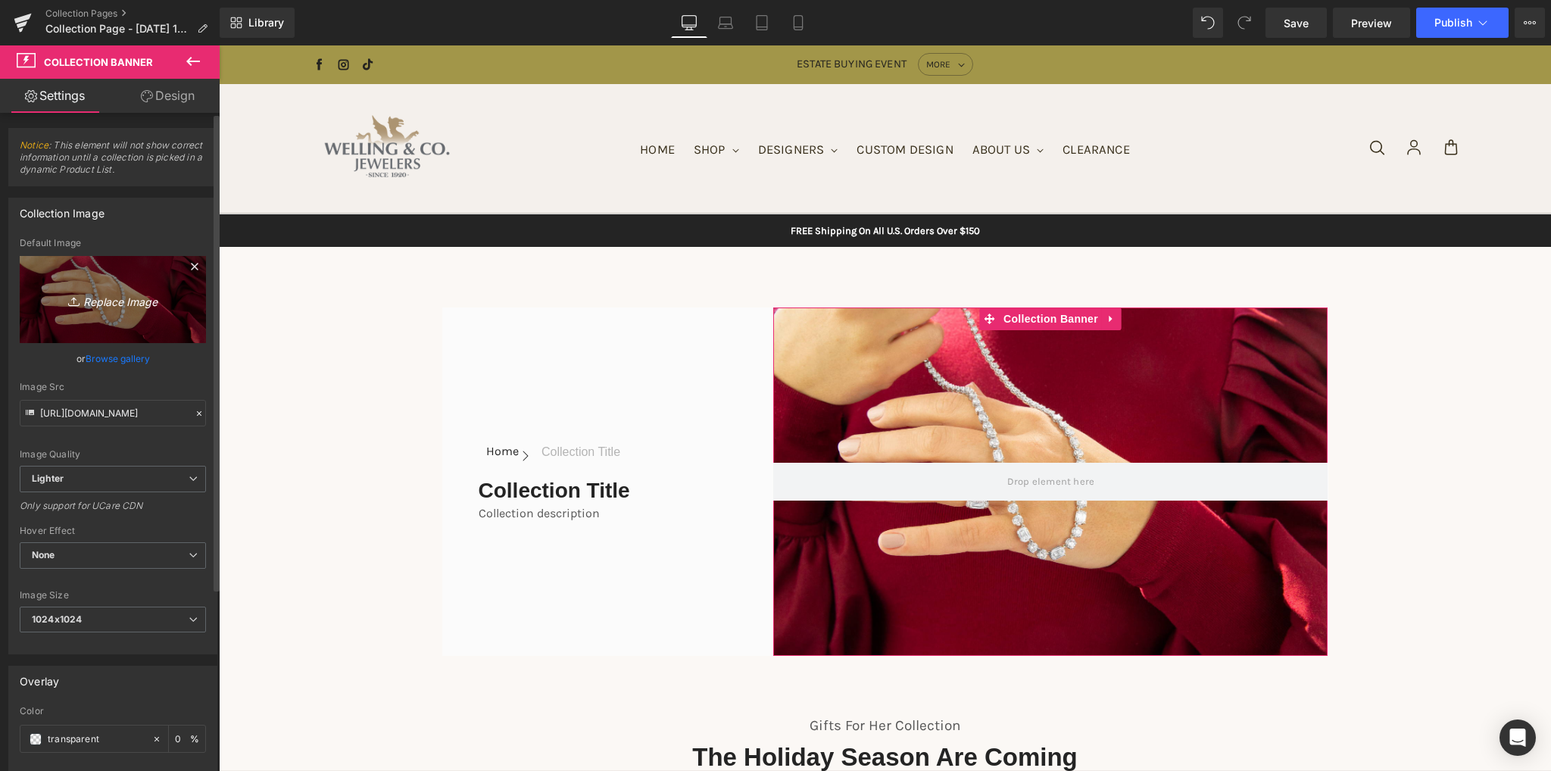
click at [120, 313] on link "Replace Image" at bounding box center [113, 299] width 186 height 87
type input "C:\fakepath\L402 Lamour bracelet.JPG"
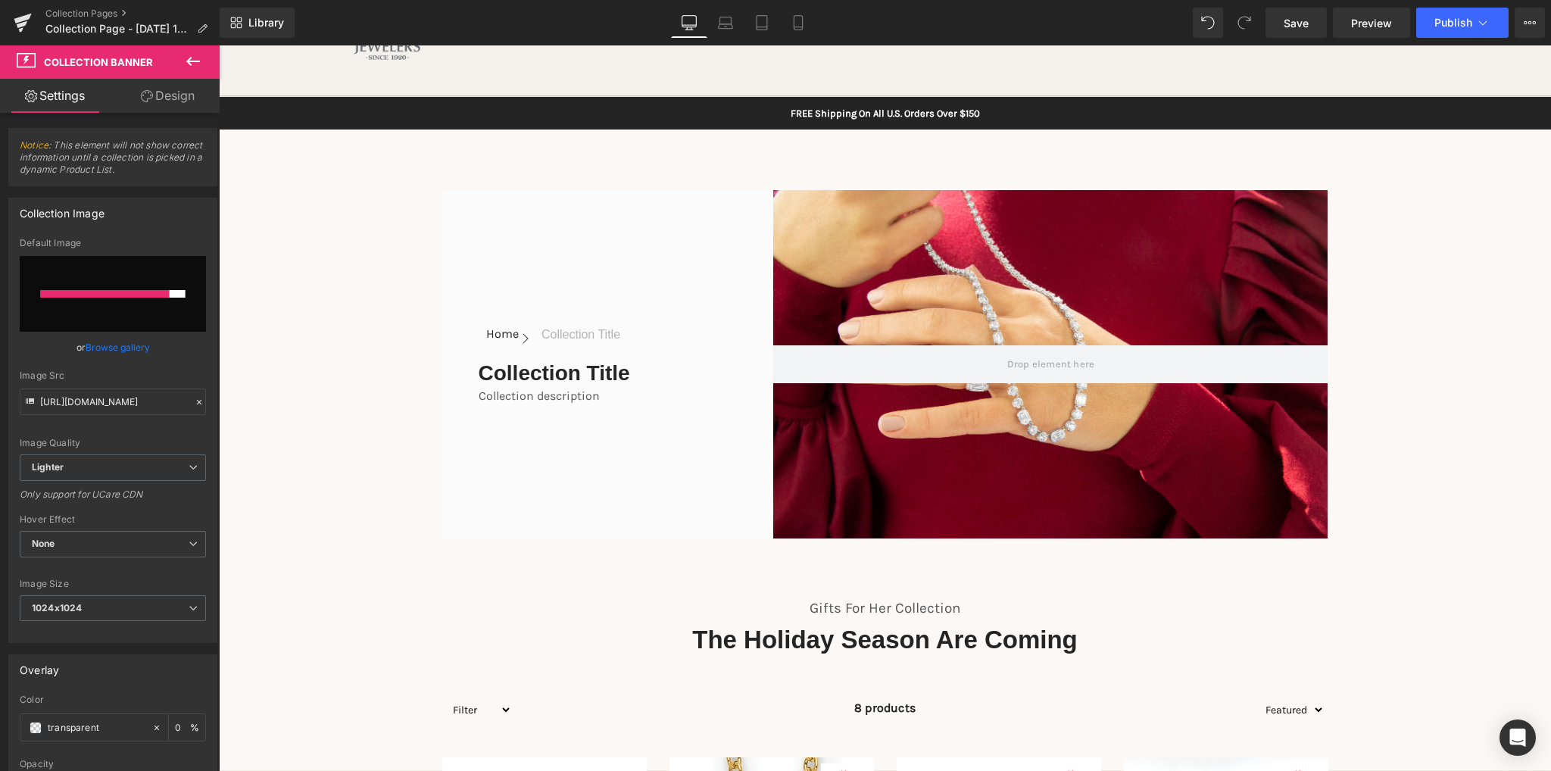
scroll to position [76, 0]
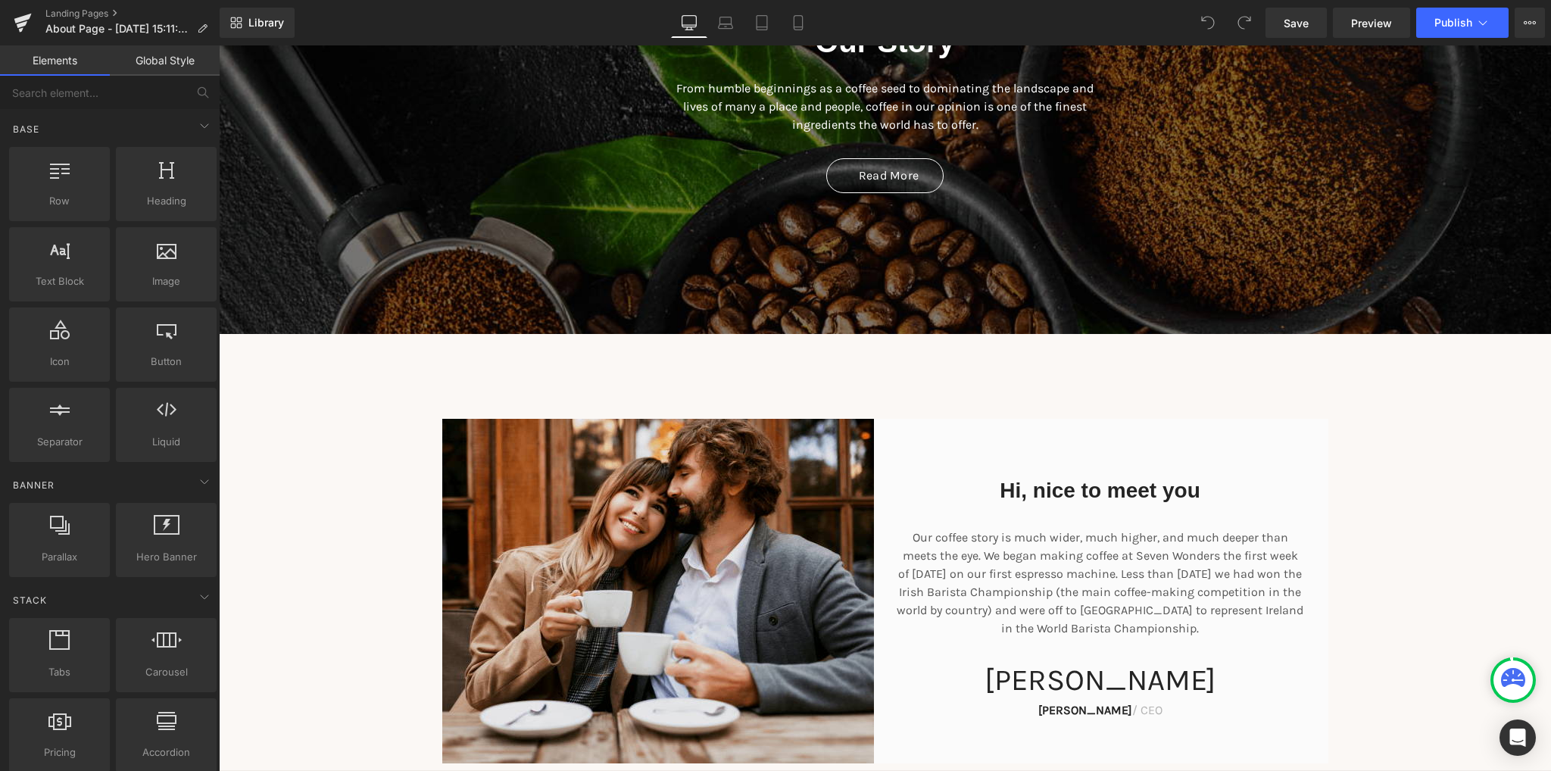
scroll to position [454, 0]
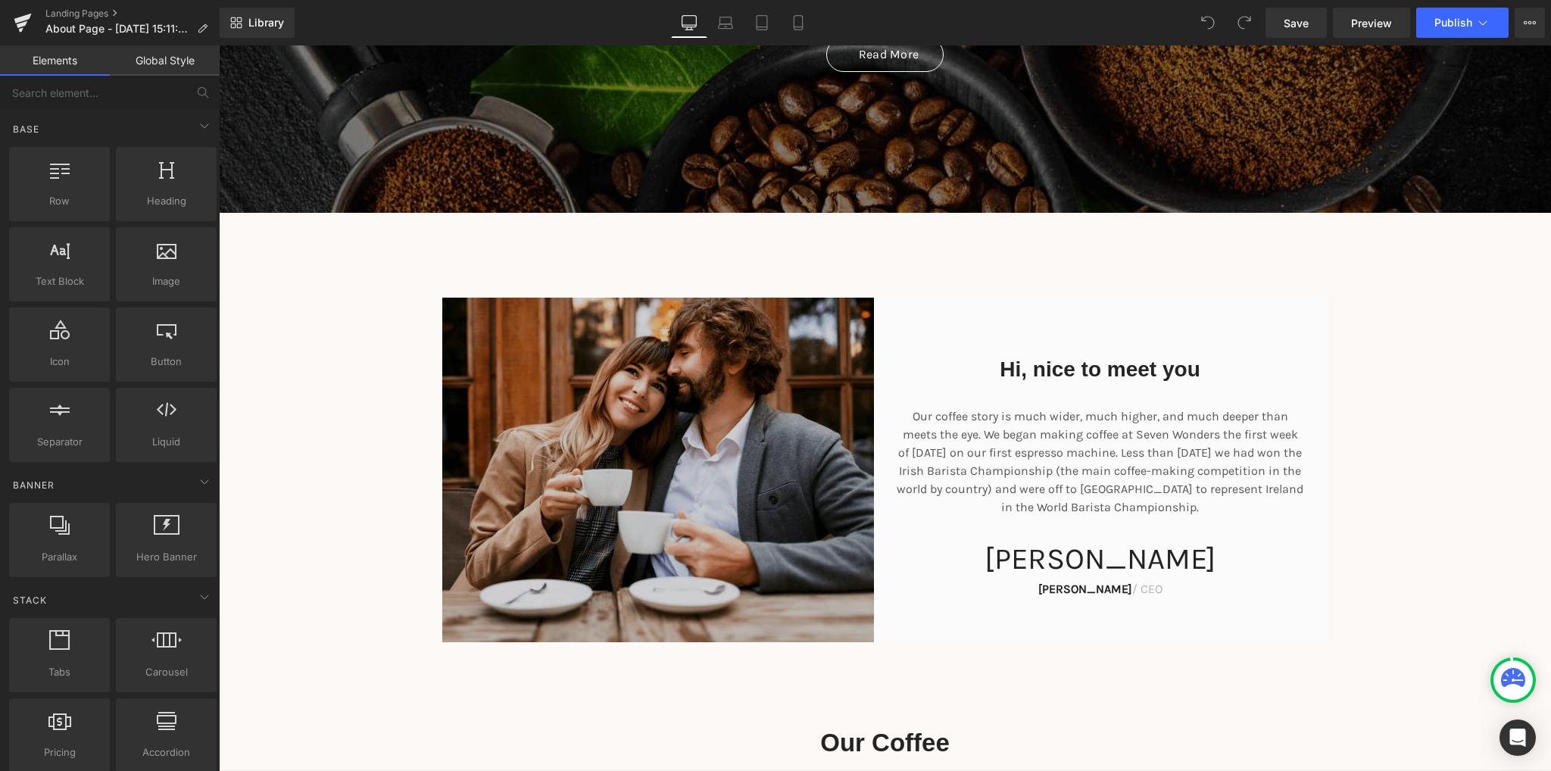
click at [516, 504] on img at bounding box center [663, 470] width 443 height 345
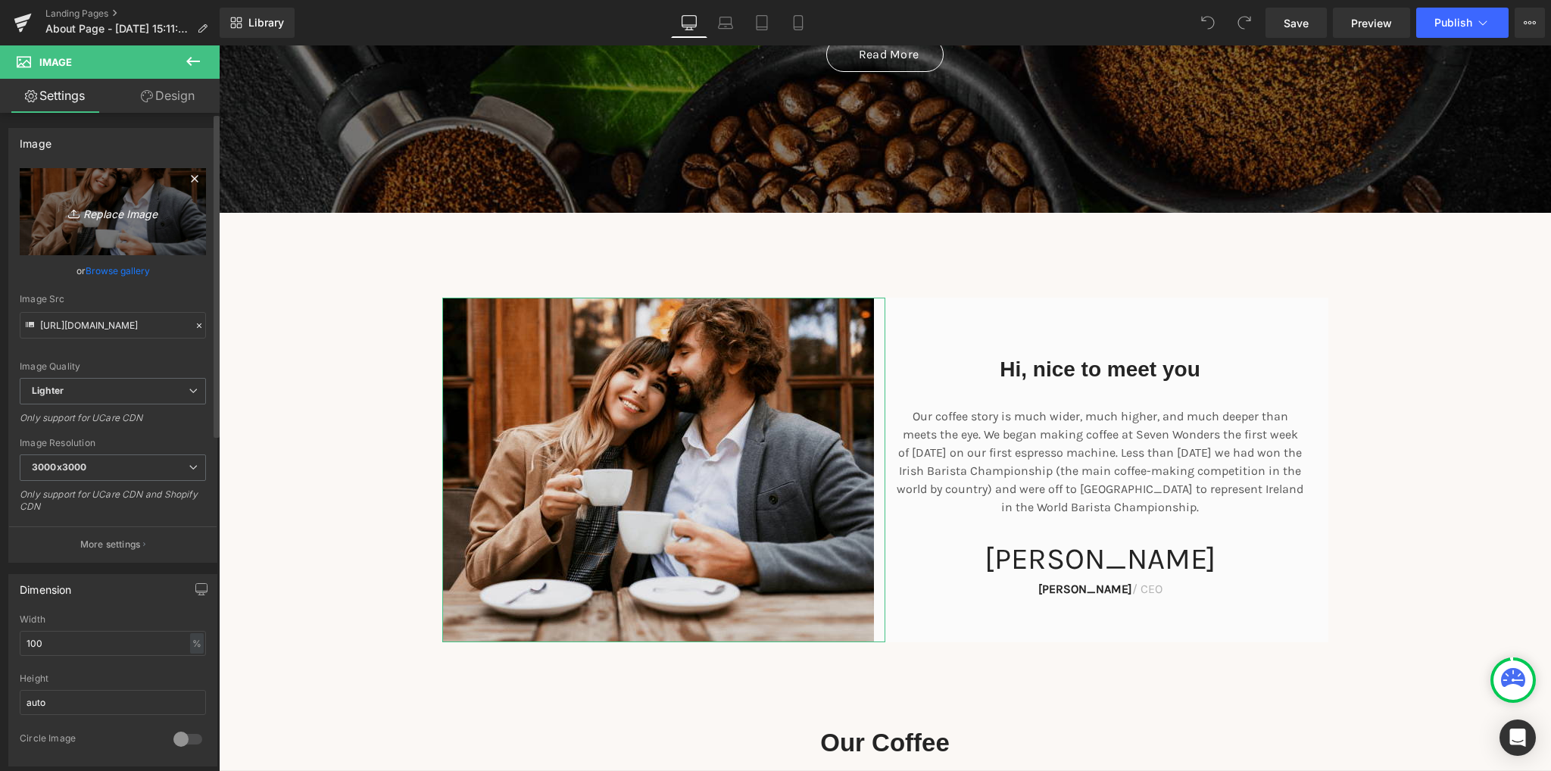
click at [117, 211] on icon "Replace Image" at bounding box center [112, 211] width 121 height 19
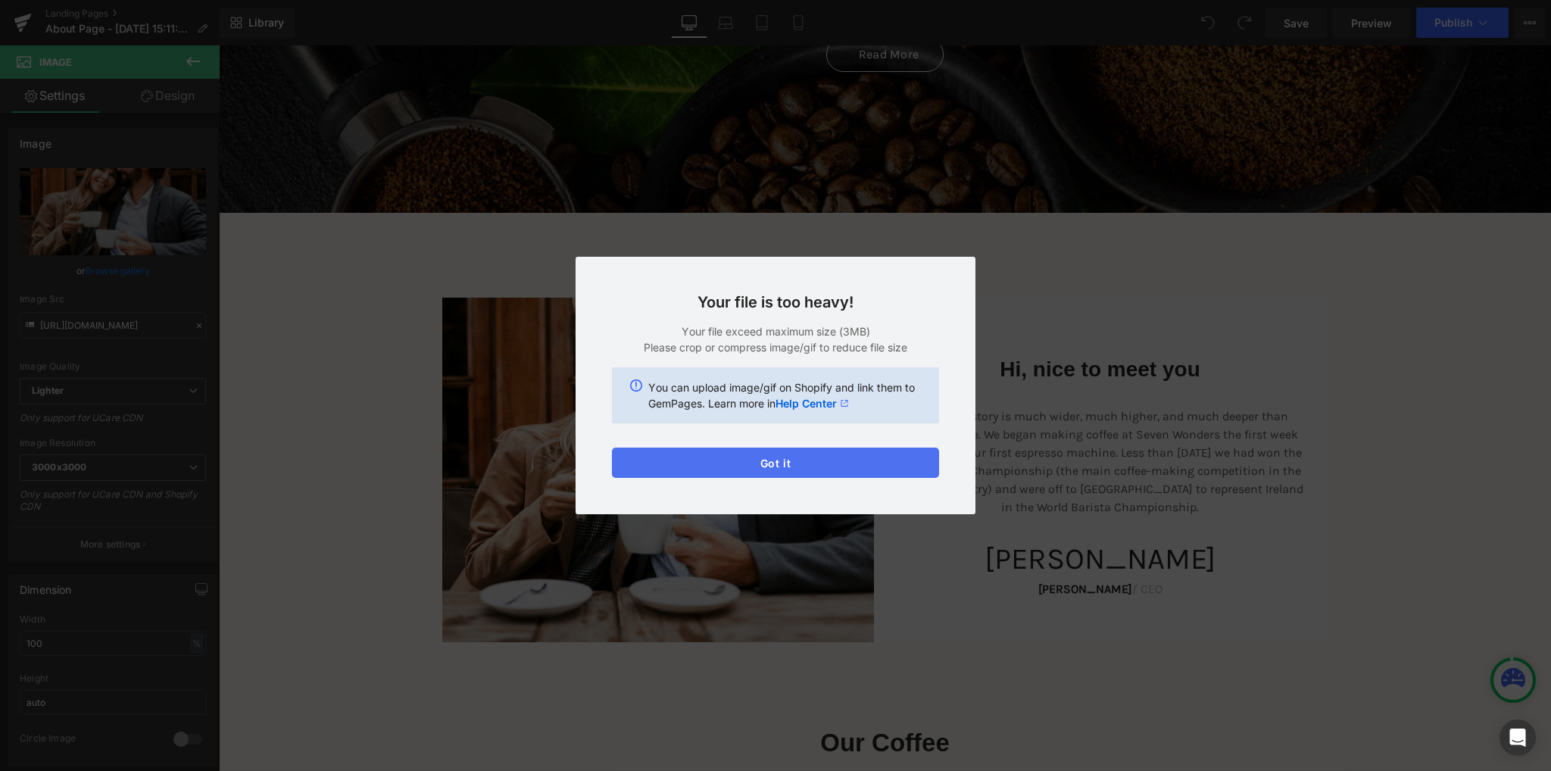
click at [794, 460] on button "Got it" at bounding box center [775, 463] width 327 height 30
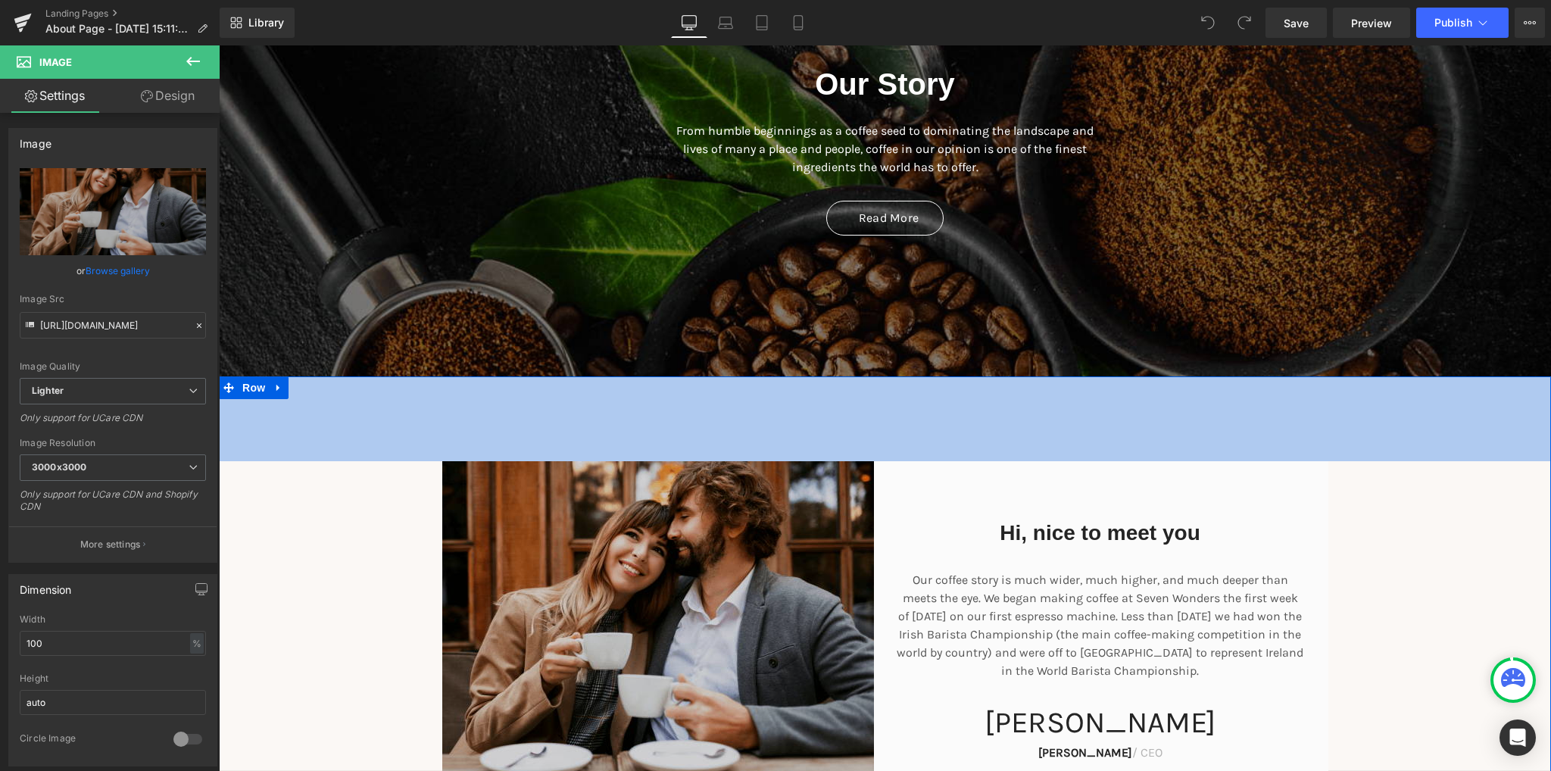
scroll to position [303, 0]
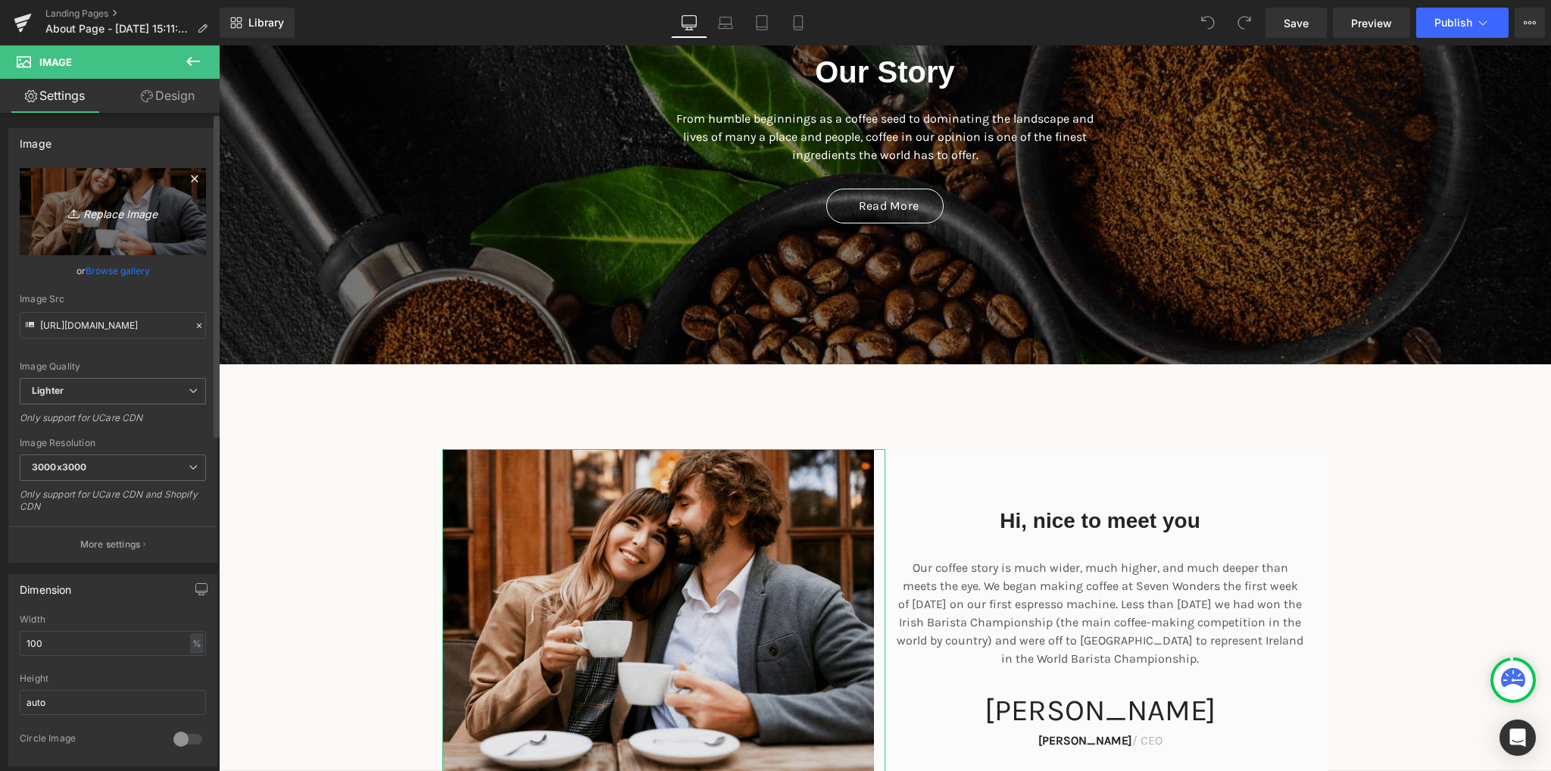
click at [102, 217] on icon "Replace Image" at bounding box center [112, 211] width 121 height 19
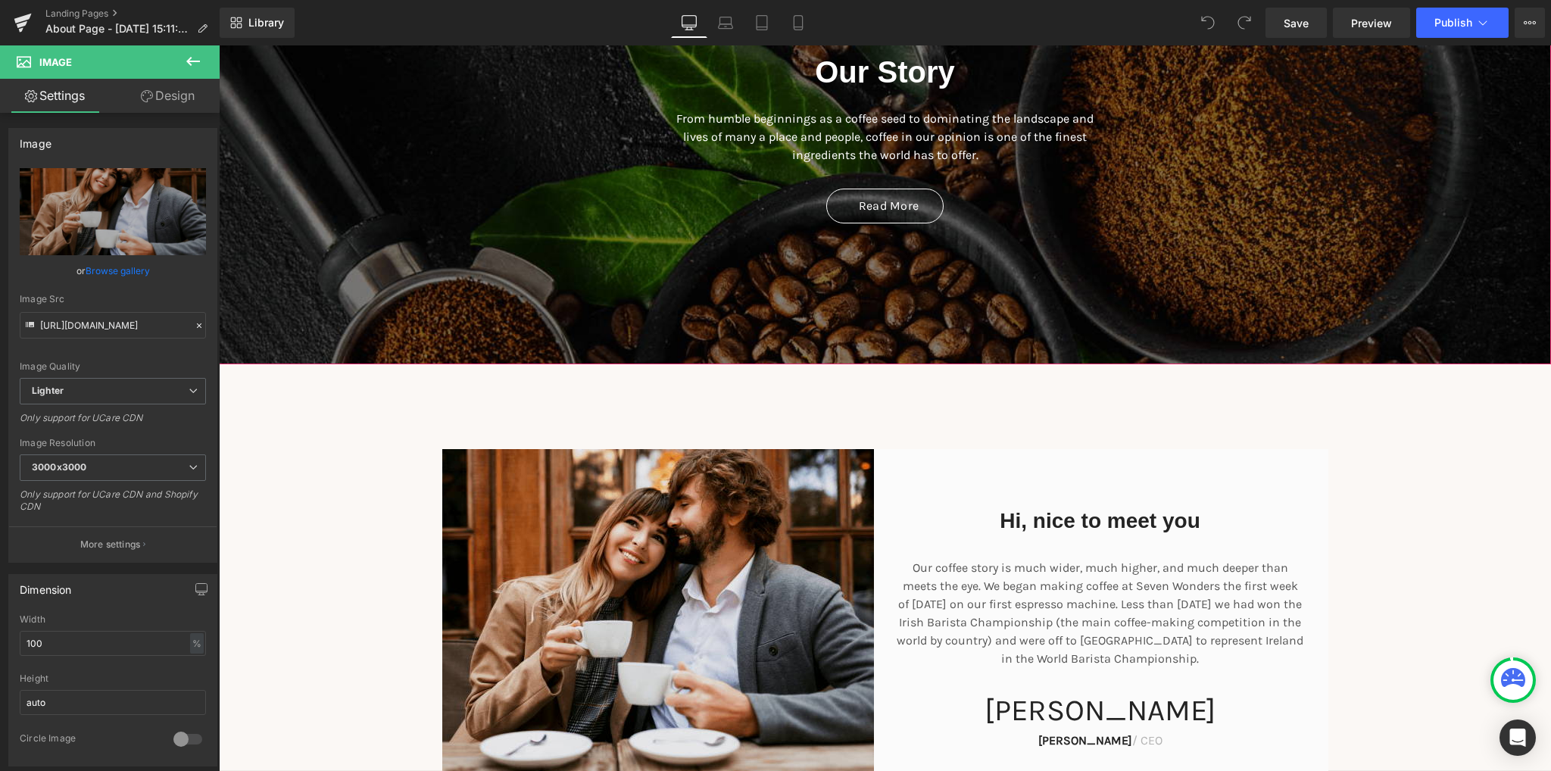
click at [484, 198] on span "Our Story Heading From humble beginnings as a coffee seed to dominating the lan…" at bounding box center [885, 130] width 1332 height 201
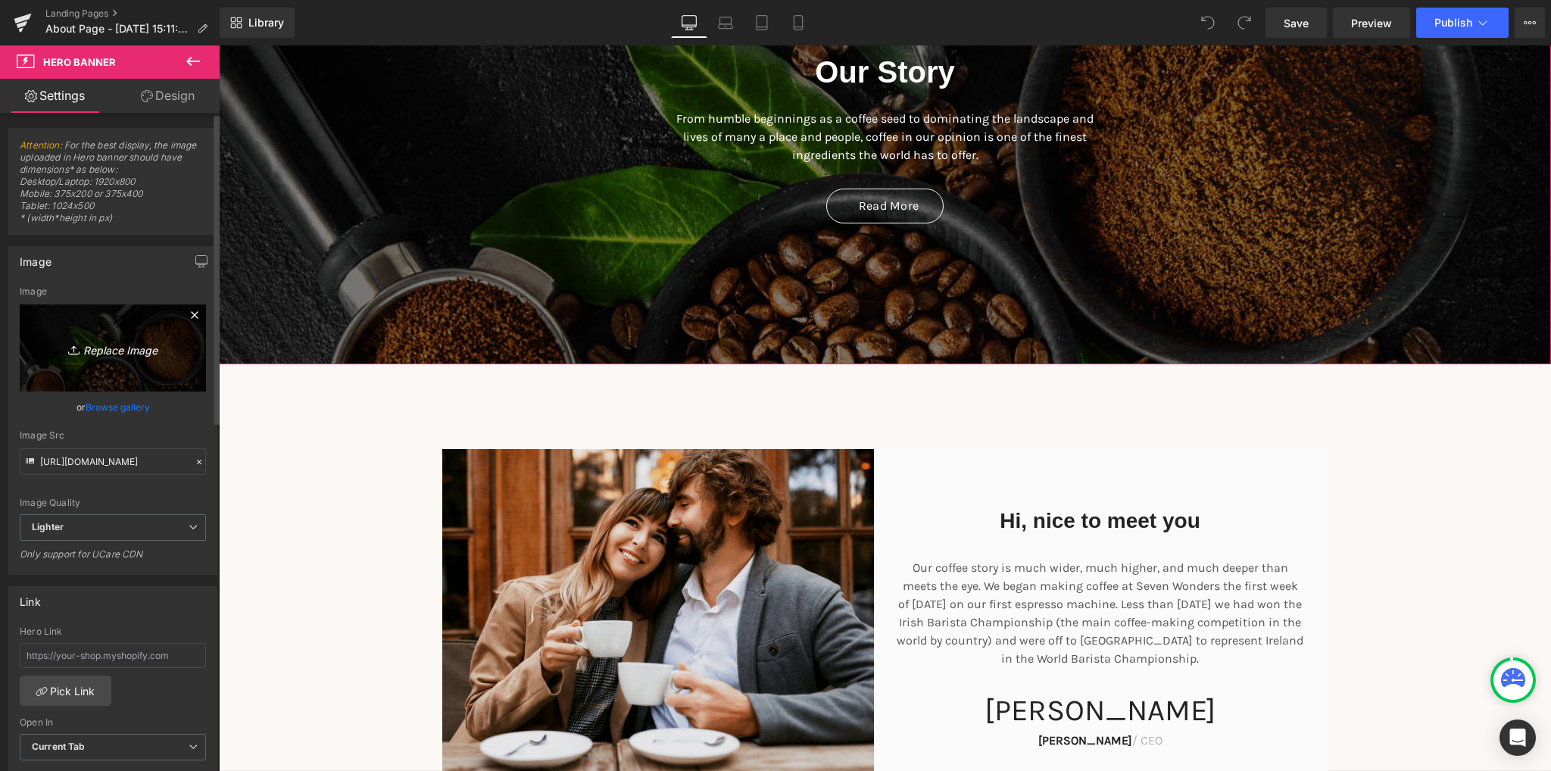
click at [108, 356] on icon "Replace Image" at bounding box center [112, 347] width 121 height 19
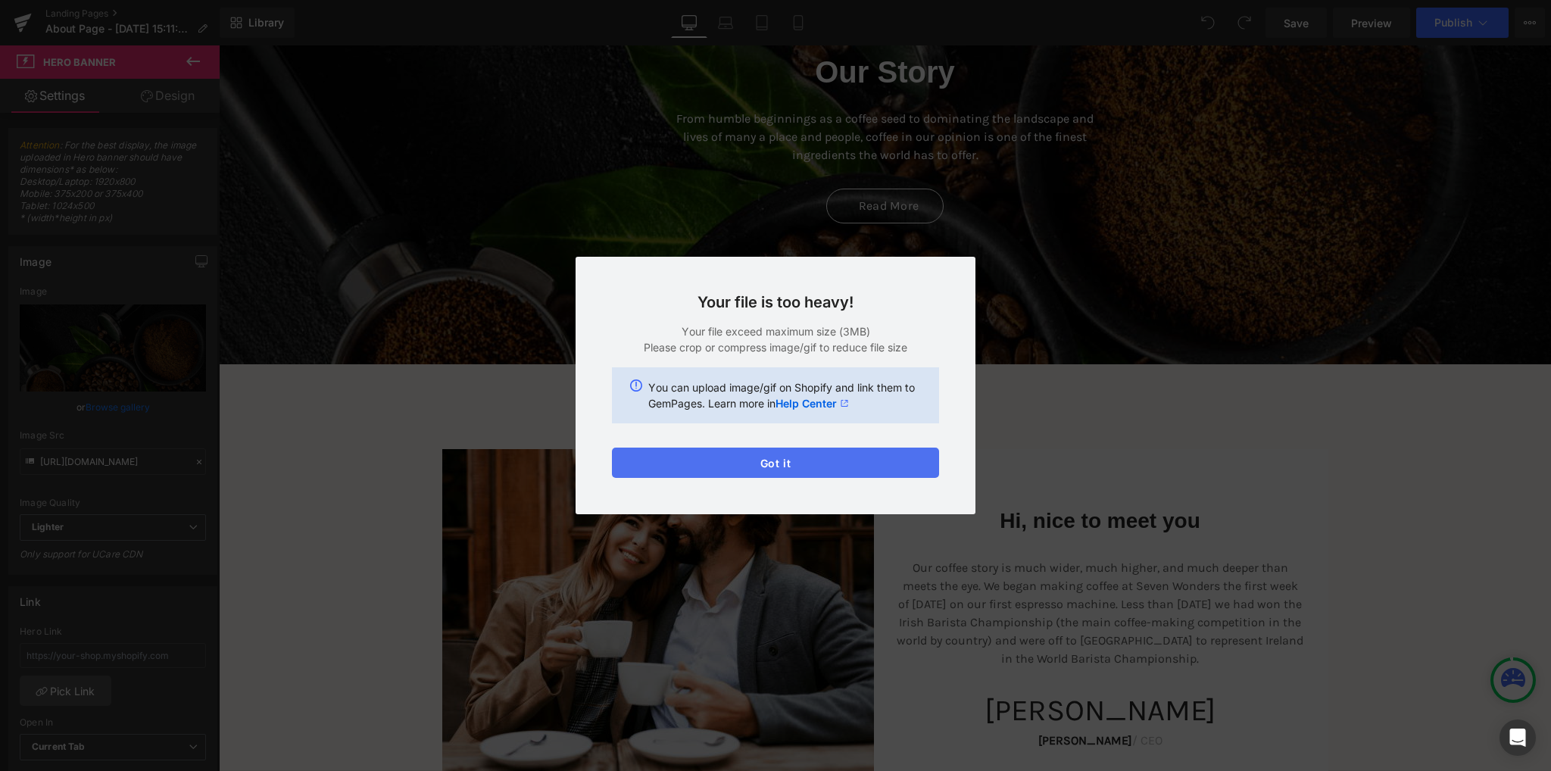
click at [780, 463] on button "Got it" at bounding box center [775, 463] width 327 height 30
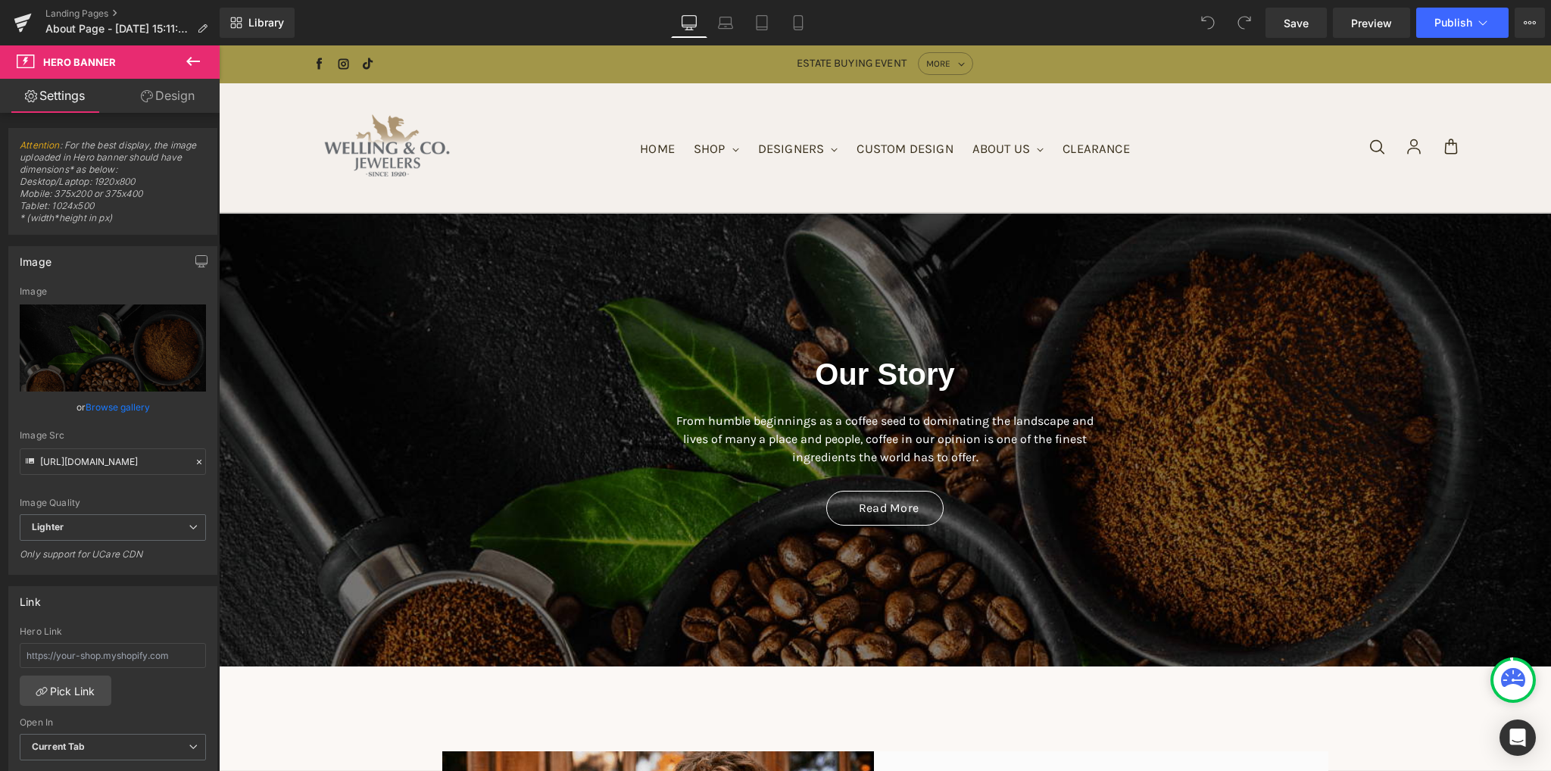
scroll to position [0, 0]
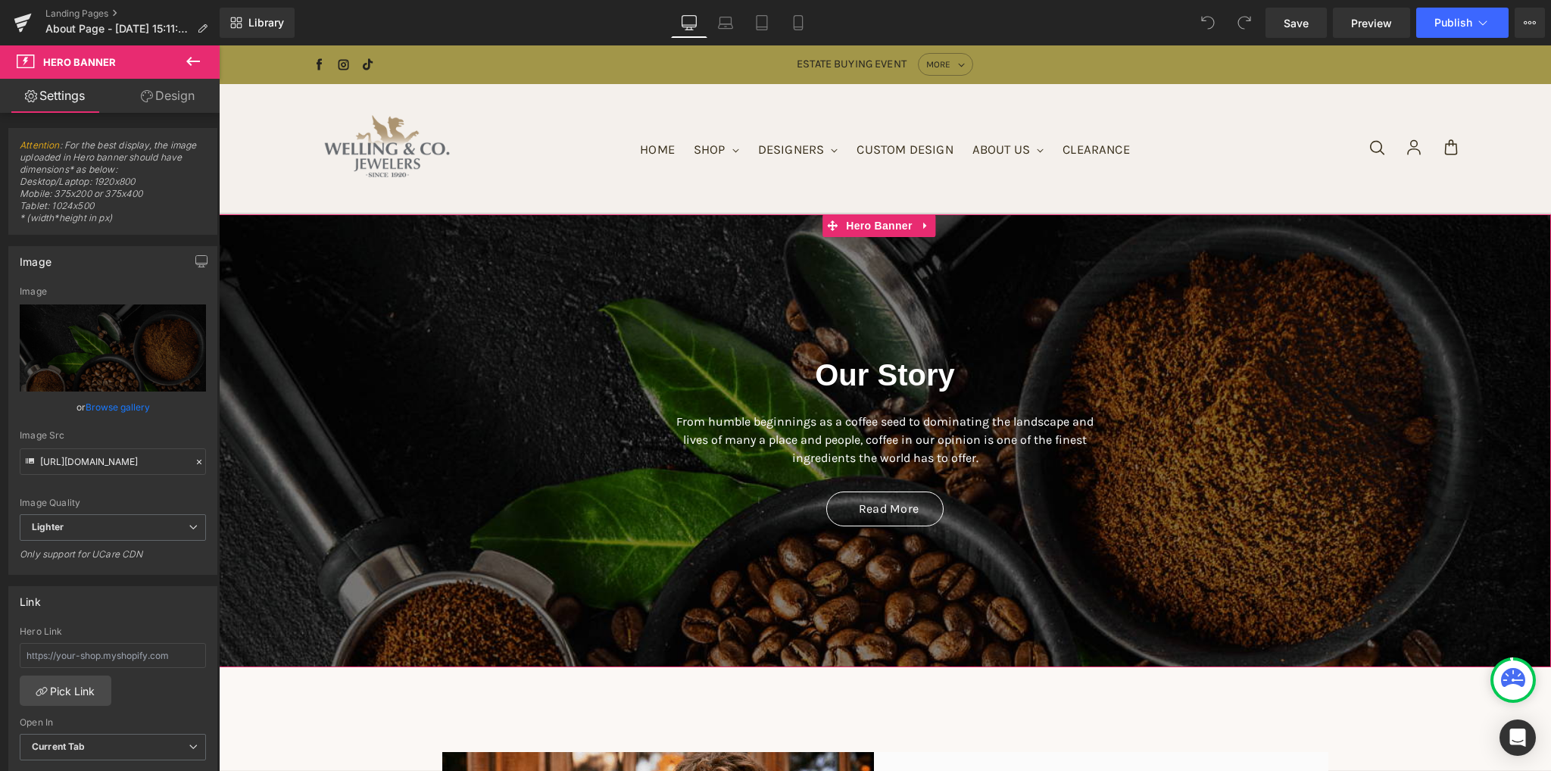
click at [356, 424] on span "Our Story Heading From humble beginnings as a coffee seed to dominating the lan…" at bounding box center [885, 432] width 1332 height 201
click at [112, 357] on icon "Replace Image" at bounding box center [112, 347] width 121 height 19
click at [394, 532] on span "Our Story Heading From humble beginnings as a coffee seed to dominating the lan…" at bounding box center [885, 432] width 1332 height 201
click at [395, 481] on span "Our Story Heading From humble beginnings as a coffee seed to dominating the lan…" at bounding box center [885, 432] width 1332 height 201
click at [133, 350] on icon "Replace Image" at bounding box center [112, 347] width 121 height 19
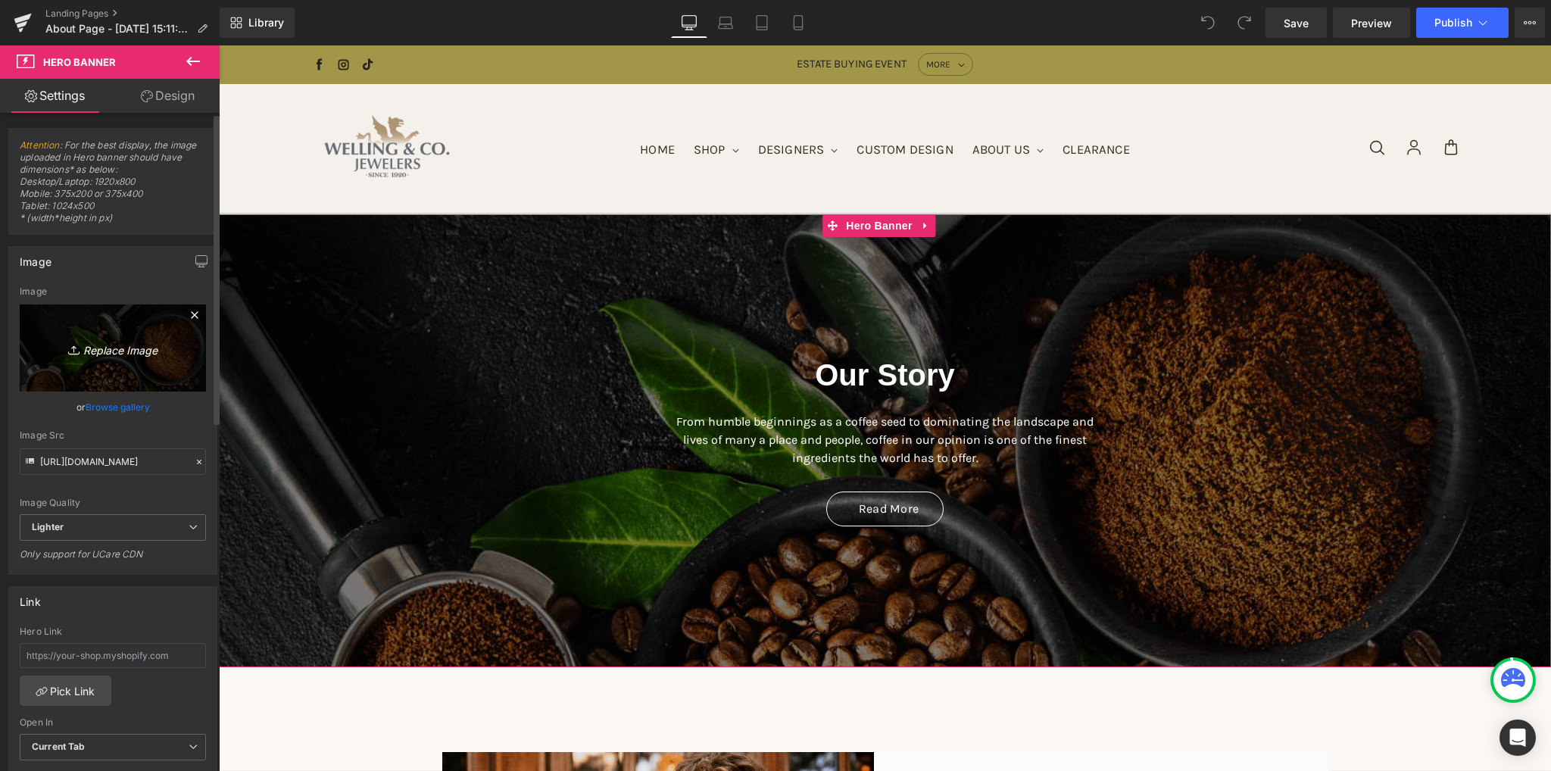
type input "C:\fakepath\IMG_3056(1).JPG"
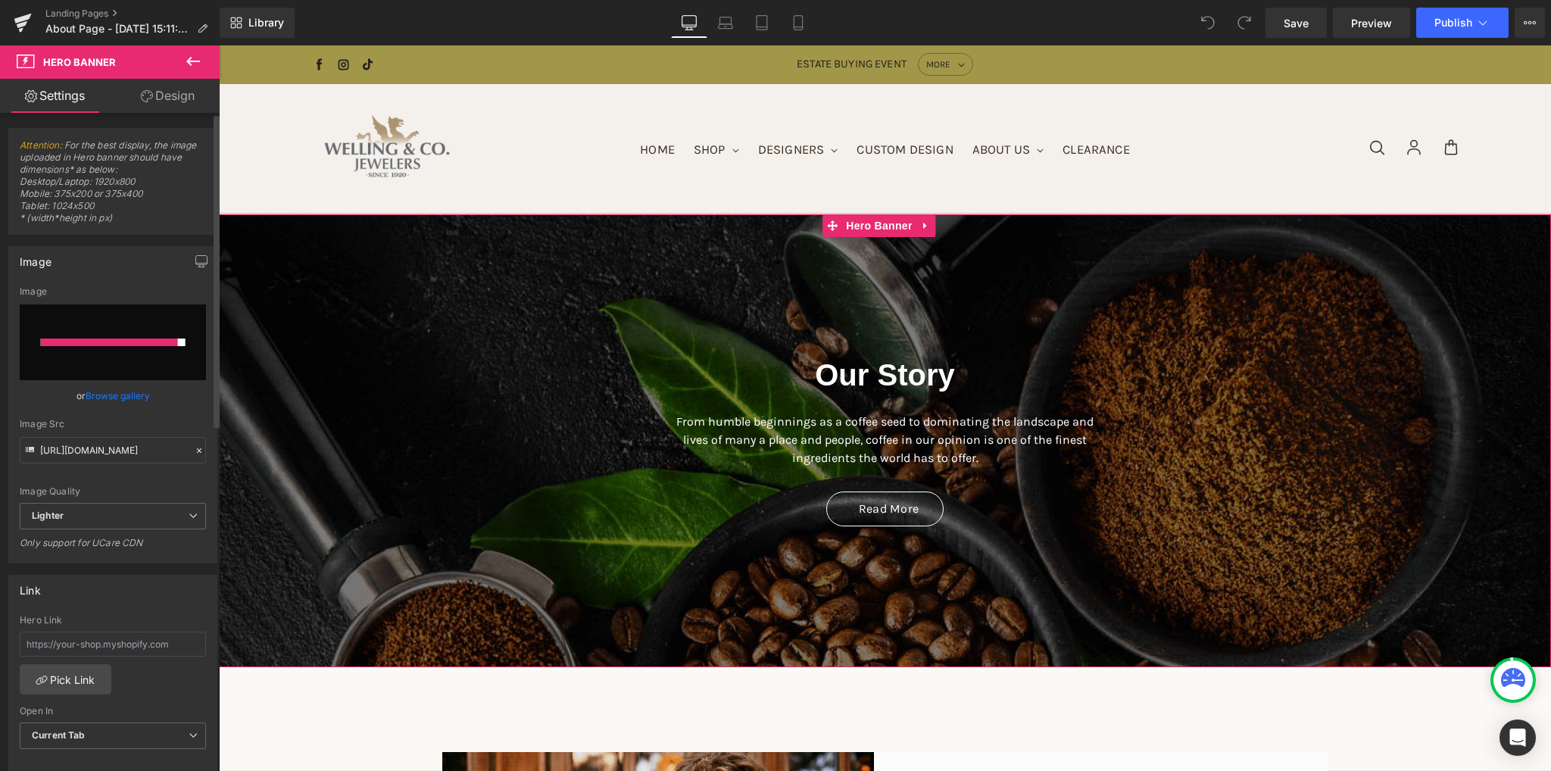
click at [127, 354] on input "file" at bounding box center [113, 342] width 186 height 76
